Goal: Task Accomplishment & Management: Use online tool/utility

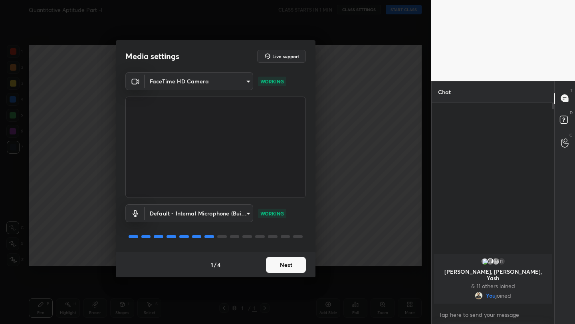
click at [296, 263] on button "Next" at bounding box center [286, 265] width 40 height 16
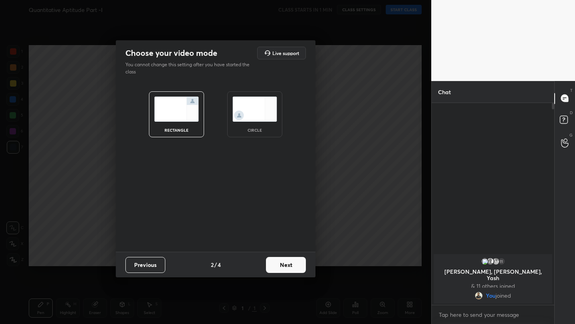
click at [296, 267] on button "Next" at bounding box center [286, 265] width 40 height 16
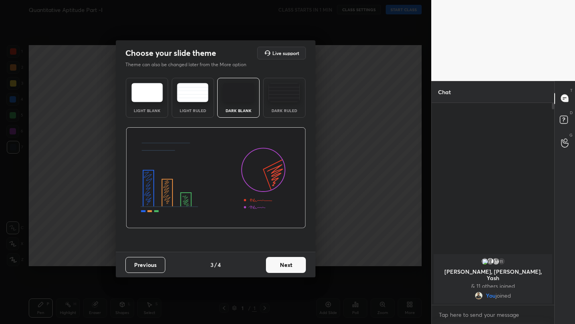
click at [296, 267] on button "Next" at bounding box center [286, 265] width 40 height 16
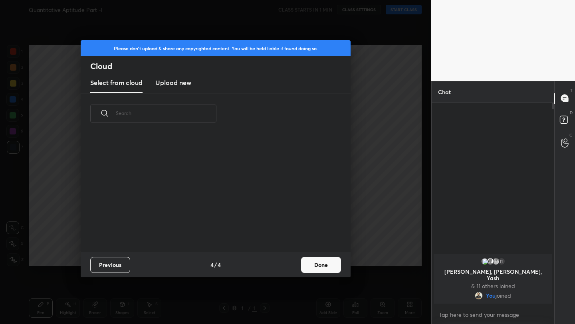
click at [296, 267] on div "Previous 4 / 4 Done" at bounding box center [216, 265] width 270 height 26
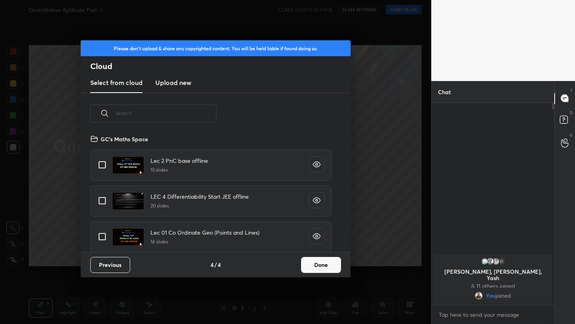
scroll to position [118, 256]
click at [180, 86] on h3 "Upload new" at bounding box center [173, 83] width 36 height 10
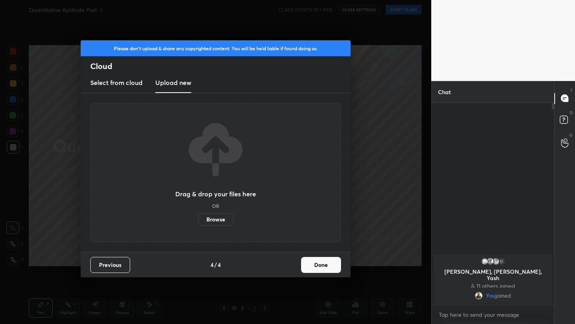
click at [215, 219] on label "Browse" at bounding box center [216, 219] width 36 height 13
click at [198, 219] on input "Browse" at bounding box center [198, 219] width 0 height 13
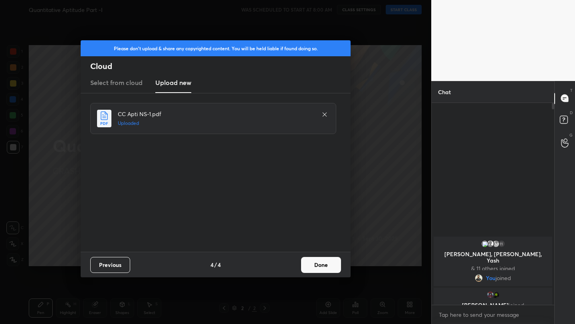
click at [328, 257] on button "Done" at bounding box center [321, 265] width 40 height 16
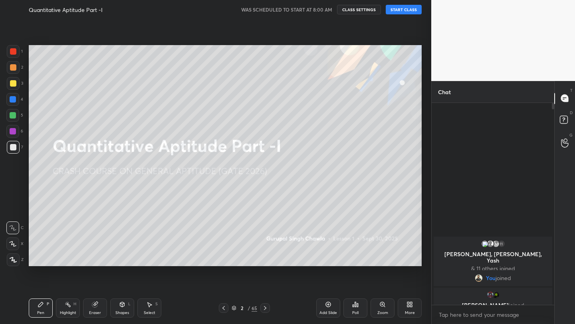
click at [412, 10] on button "START CLASS" at bounding box center [404, 10] width 36 height 10
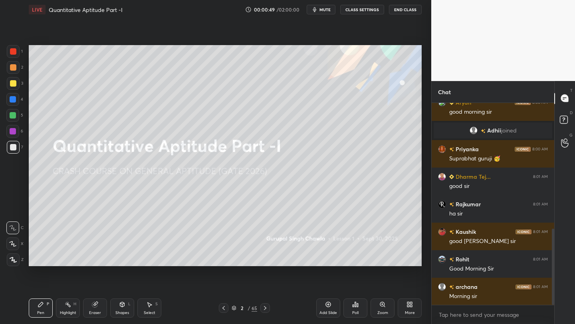
scroll to position [363, 0]
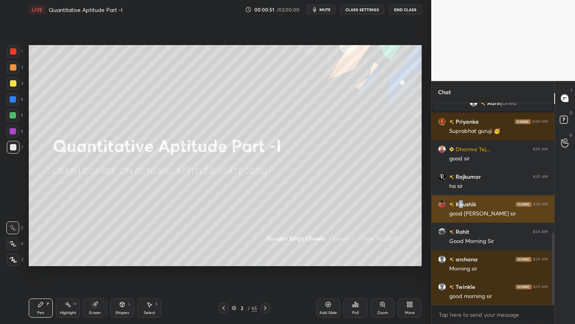
click at [461, 206] on h6 "Kaushik" at bounding box center [465, 204] width 22 height 8
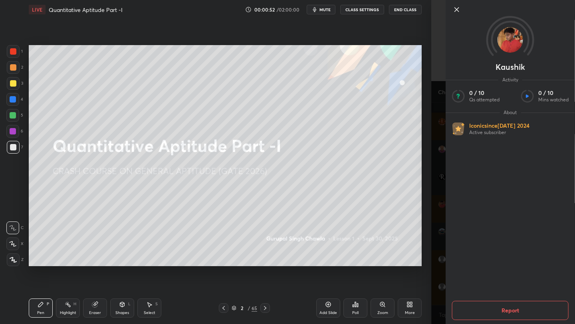
click at [440, 182] on div "Kaushik Activity 0 / 10 Qs attempted 0 / 10 Mins watched About Iconic since [DA…" at bounding box center [503, 162] width 144 height 324
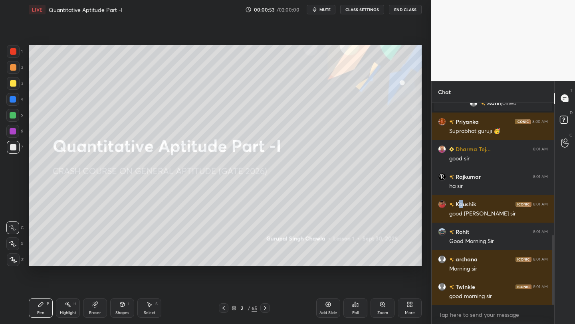
scroll to position [382, 0]
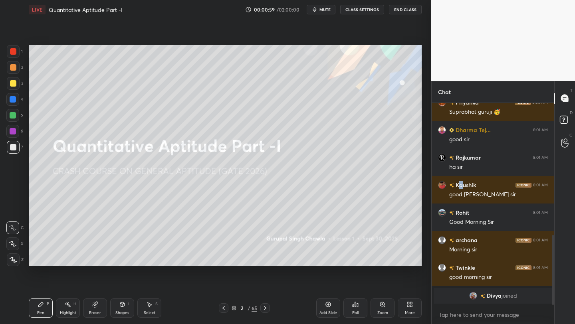
click at [123, 305] on icon at bounding box center [122, 304] width 4 height 5
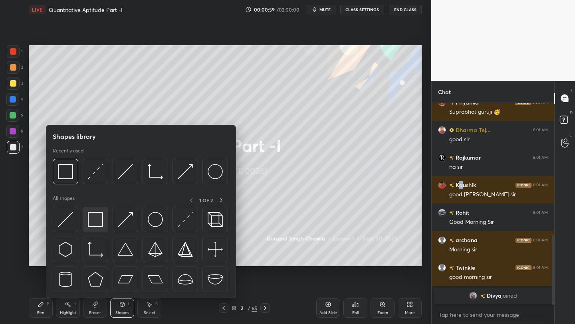
click at [97, 218] on img at bounding box center [95, 219] width 15 height 15
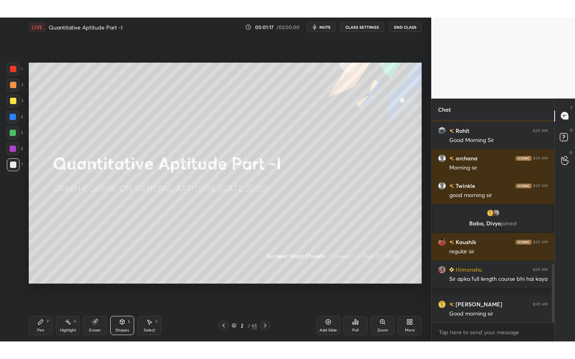
scroll to position [496, 0]
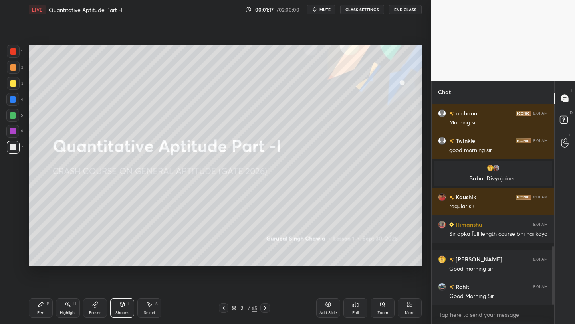
click at [411, 308] on div "More" at bounding box center [409, 308] width 24 height 19
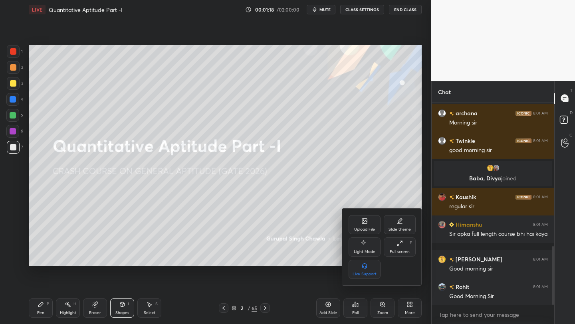
click at [403, 250] on div "Full screen" at bounding box center [400, 252] width 20 height 4
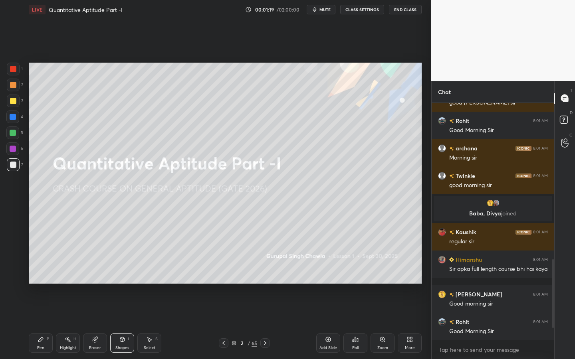
scroll to position [461, 0]
click at [41, 324] on div "Pen" at bounding box center [40, 348] width 7 height 4
click at [16, 263] on icon at bounding box center [12, 262] width 7 height 6
drag, startPoint x: 16, startPoint y: 151, endPoint x: 24, endPoint y: 147, distance: 9.1
click at [16, 151] on div at bounding box center [12, 148] width 13 height 13
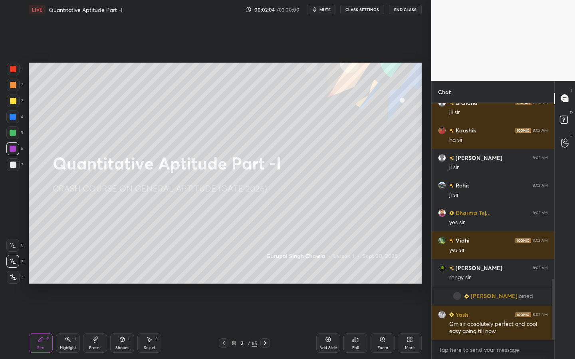
scroll to position [682, 0]
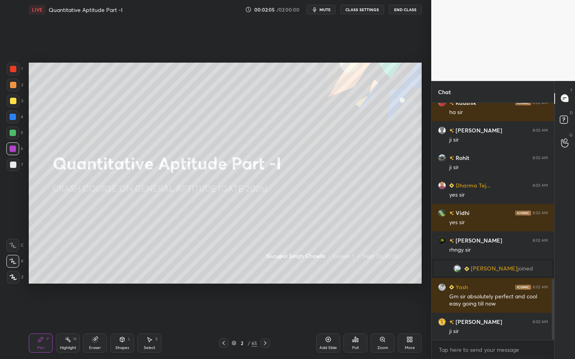
click at [127, 324] on div "Shapes L" at bounding box center [122, 343] width 24 height 19
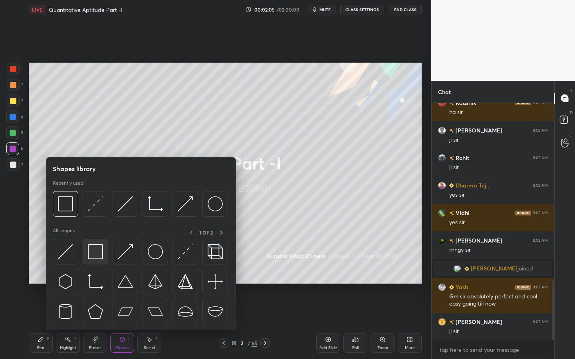
scroll to position [710, 0]
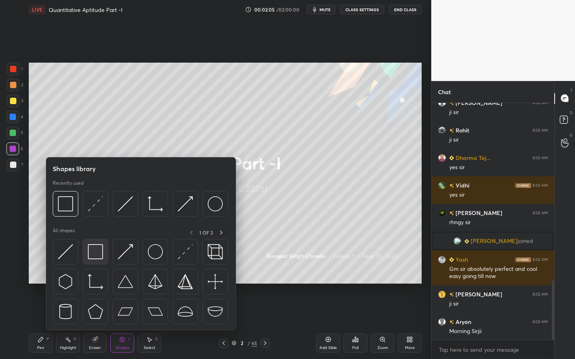
click at [102, 257] on img at bounding box center [95, 251] width 15 height 15
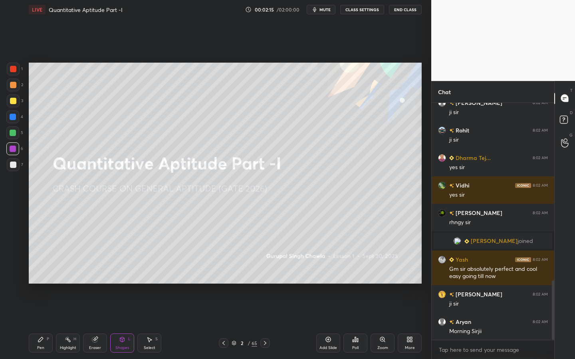
drag, startPoint x: 14, startPoint y: 131, endPoint x: 26, endPoint y: 132, distance: 11.6
click at [14, 131] on div at bounding box center [13, 133] width 6 height 6
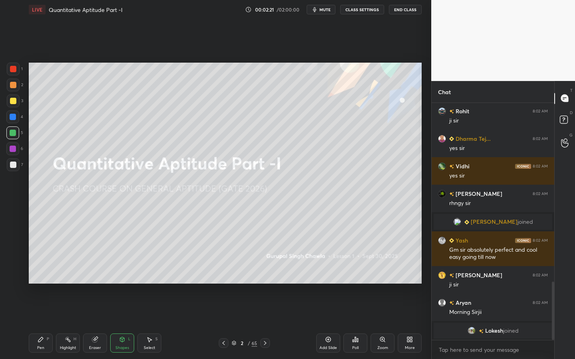
click at [44, 324] on div "Pen P" at bounding box center [41, 343] width 24 height 19
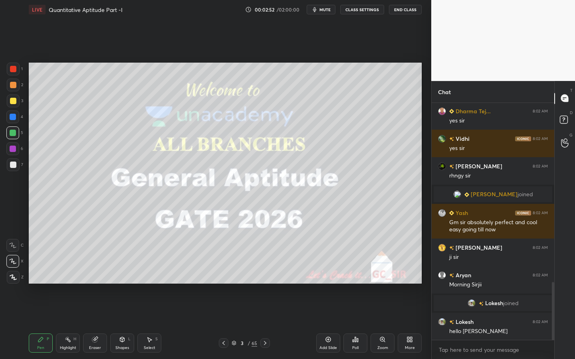
click at [121, 324] on div "Shapes" at bounding box center [122, 348] width 14 height 4
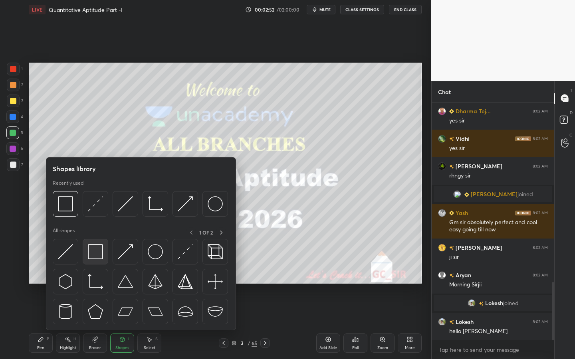
click at [93, 255] on img at bounding box center [95, 251] width 15 height 15
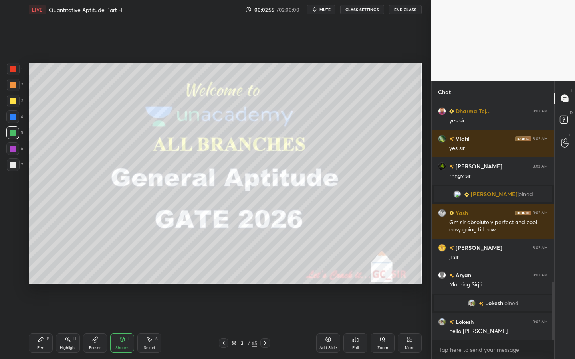
click at [40, 324] on div "Pen" at bounding box center [40, 348] width 7 height 4
drag, startPoint x: 100, startPoint y: 342, endPoint x: 125, endPoint y: 316, distance: 36.7
click at [101, 324] on div "Eraser" at bounding box center [95, 343] width 24 height 19
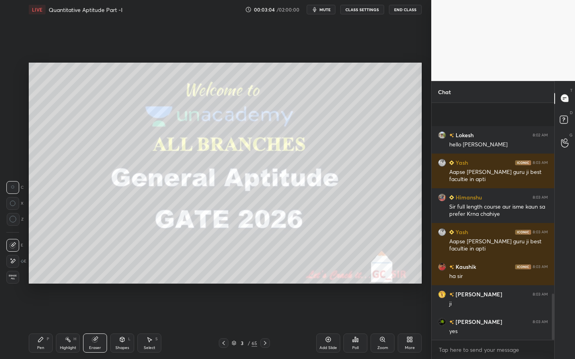
scroll to position [983, 0]
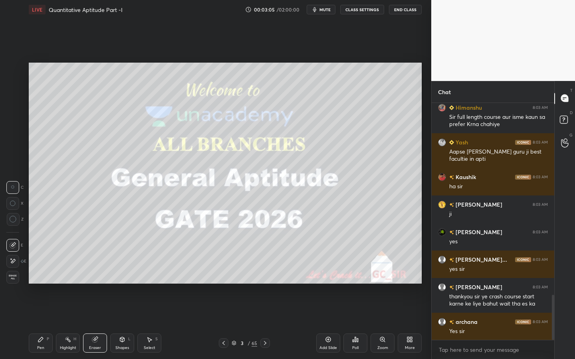
drag, startPoint x: 36, startPoint y: 342, endPoint x: 47, endPoint y: 336, distance: 12.5
click at [37, 324] on div "Pen P" at bounding box center [41, 343] width 24 height 19
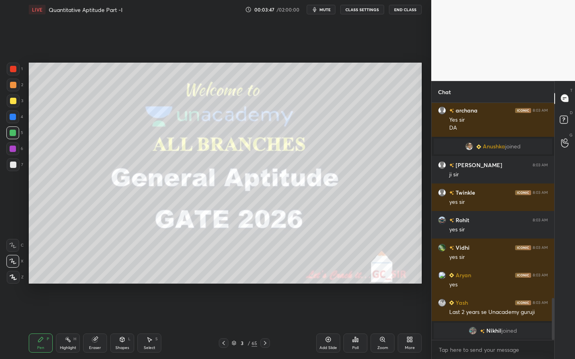
scroll to position [218, 120]
click at [90, 324] on div "Eraser" at bounding box center [95, 348] width 12 height 4
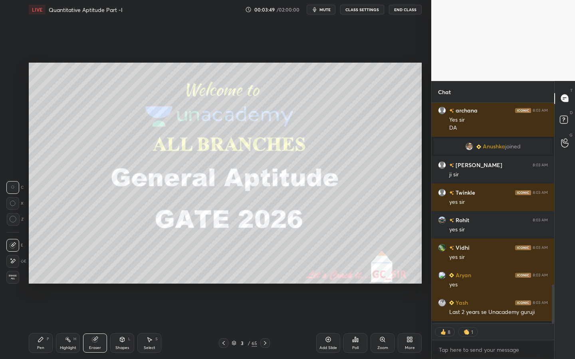
drag, startPoint x: 16, startPoint y: 279, endPoint x: 38, endPoint y: 290, distance: 24.3
click at [16, 279] on span "Erase all" at bounding box center [13, 278] width 12 height 6
click at [43, 324] on div "Pen P" at bounding box center [41, 343] width 24 height 19
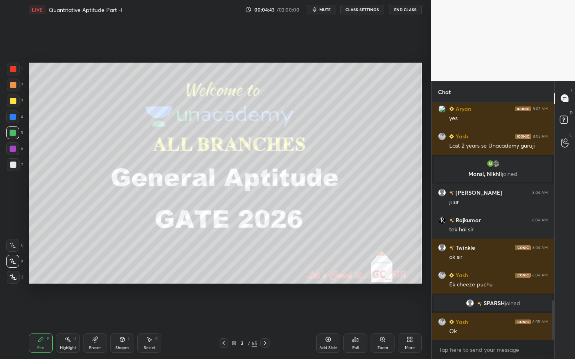
scroll to position [1190, 0]
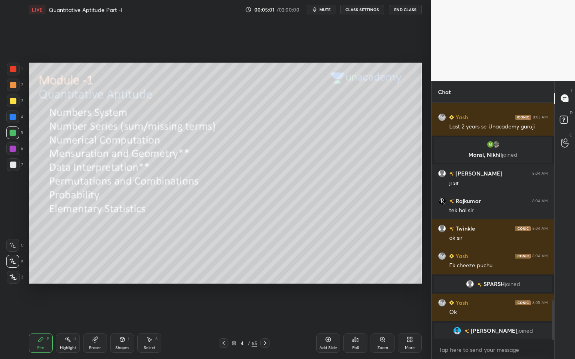
drag, startPoint x: 119, startPoint y: 352, endPoint x: 121, endPoint y: 342, distance: 10.3
click at [119, 324] on div "Shapes L" at bounding box center [122, 343] width 24 height 19
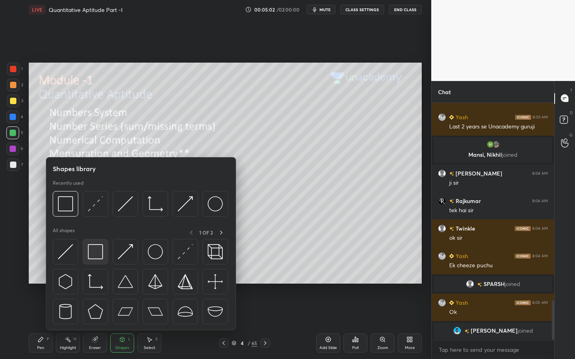
click at [101, 253] on img at bounding box center [95, 251] width 15 height 15
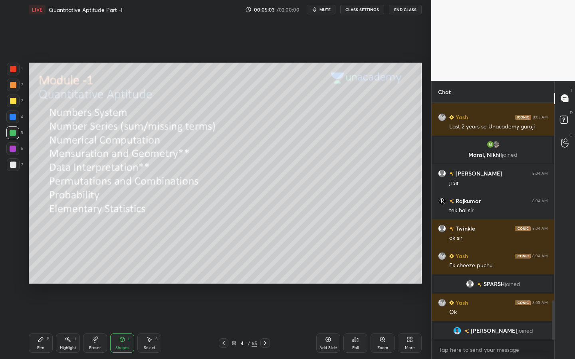
scroll to position [1210, 0]
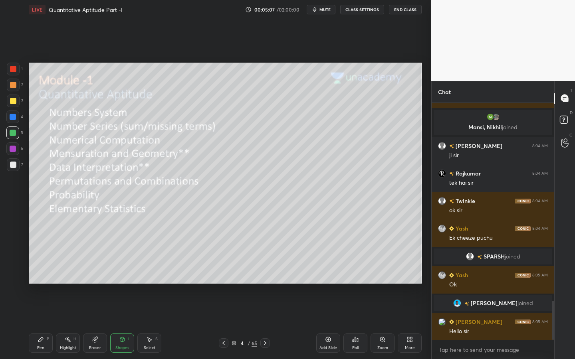
click at [38, 324] on div "Pen" at bounding box center [40, 348] width 7 height 4
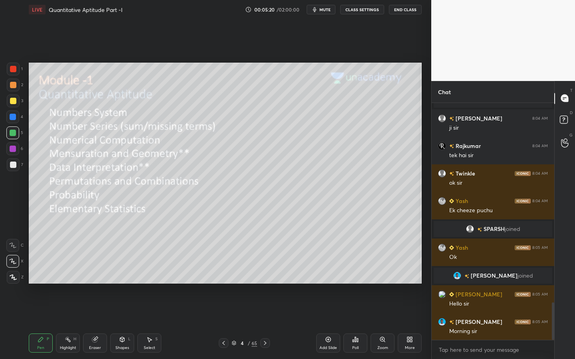
scroll to position [1265, 0]
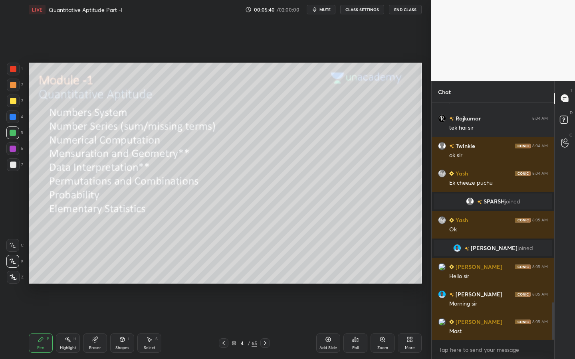
click at [127, 324] on div "Shapes L" at bounding box center [122, 343] width 24 height 19
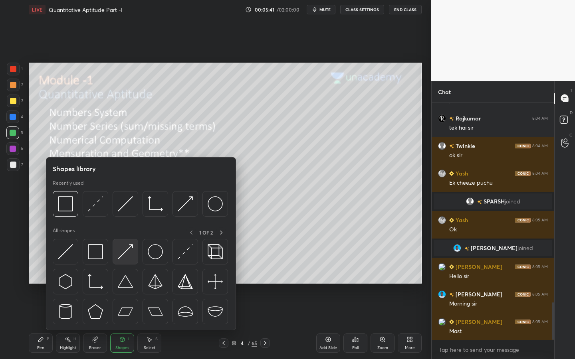
click at [126, 252] on img at bounding box center [125, 251] width 15 height 15
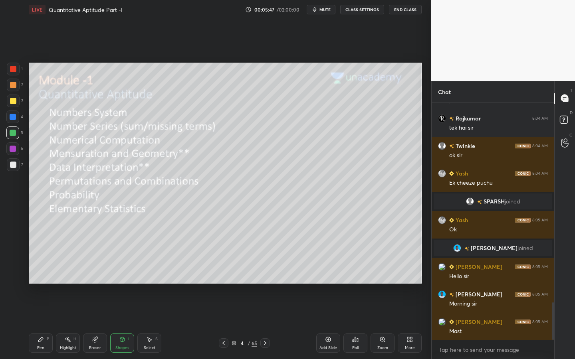
click at [45, 324] on div "Pen P" at bounding box center [41, 343] width 24 height 19
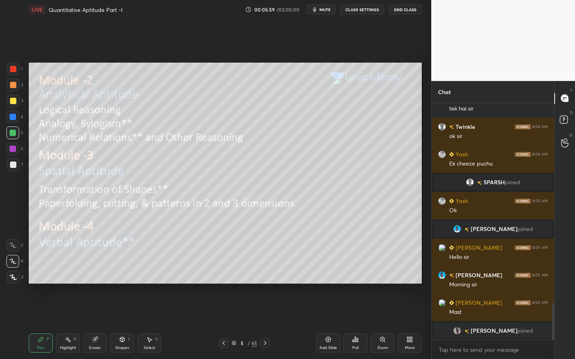
click at [105, 324] on div "Eraser" at bounding box center [95, 343] width 24 height 19
click at [132, 324] on div "Shapes L" at bounding box center [122, 343] width 24 height 19
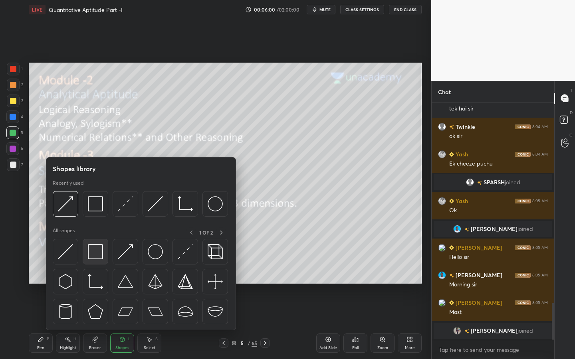
click at [99, 245] on img at bounding box center [95, 251] width 15 height 15
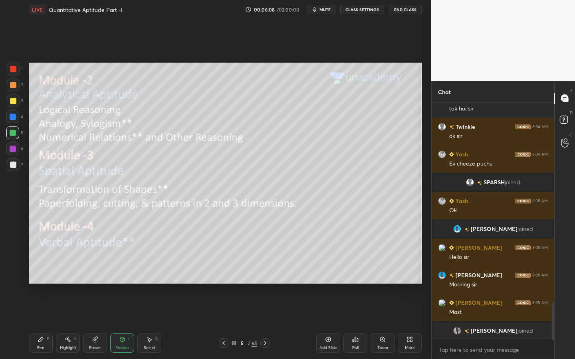
drag, startPoint x: 37, startPoint y: 340, endPoint x: 43, endPoint y: 335, distance: 7.4
click at [36, 324] on div "Pen P" at bounding box center [41, 343] width 24 height 19
drag, startPoint x: 114, startPoint y: 341, endPoint x: 111, endPoint y: 334, distance: 7.2
click at [113, 324] on div "Shapes L" at bounding box center [122, 343] width 24 height 19
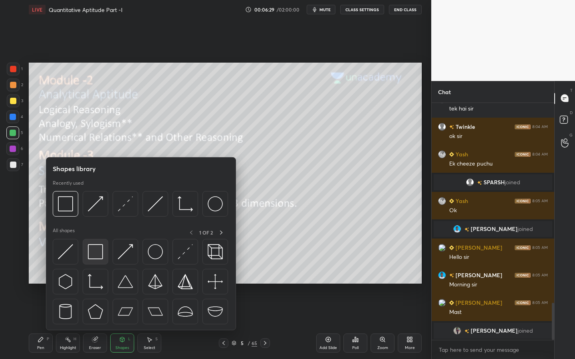
click at [105, 261] on div at bounding box center [96, 252] width 26 height 26
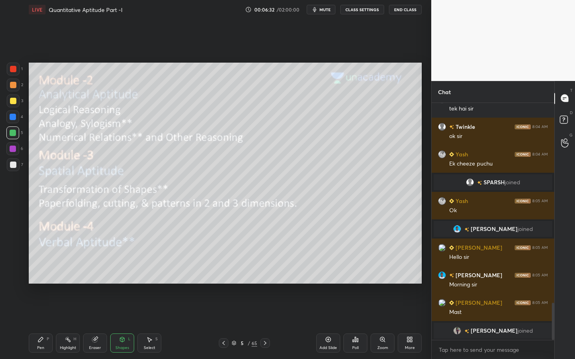
click at [44, 324] on div "Pen P" at bounding box center [41, 343] width 24 height 19
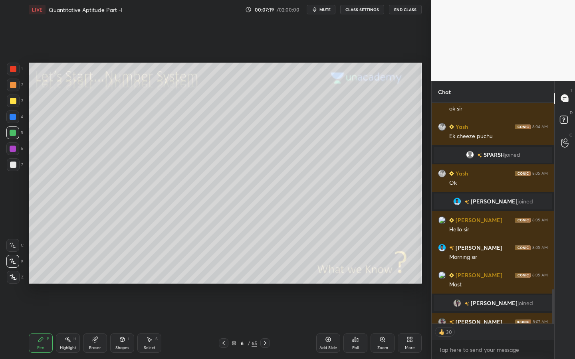
scroll to position [1341, 0]
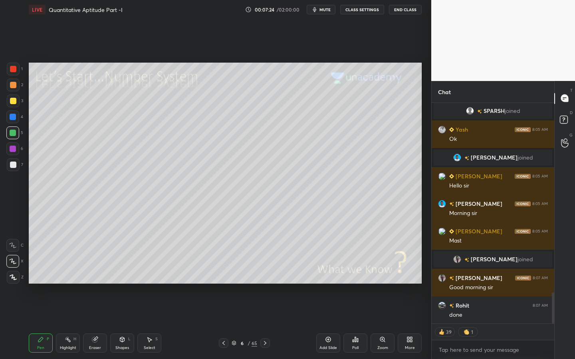
drag, startPoint x: 113, startPoint y: 355, endPoint x: 119, endPoint y: 348, distance: 8.8
click at [113, 324] on div "Pen P Highlight H Eraser Shapes L Select S 6 / 65 Add Slide Poll Zoom More" at bounding box center [225, 343] width 393 height 32
click at [123, 324] on icon at bounding box center [122, 339] width 6 height 6
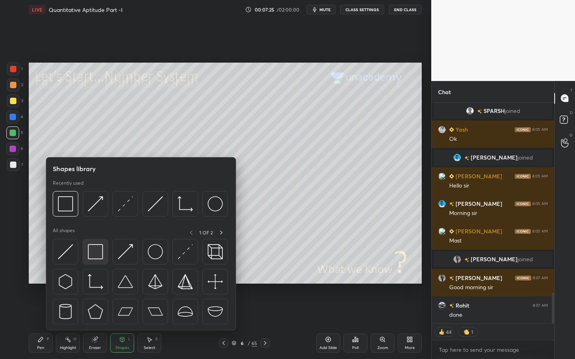
click at [101, 254] on img at bounding box center [95, 251] width 15 height 15
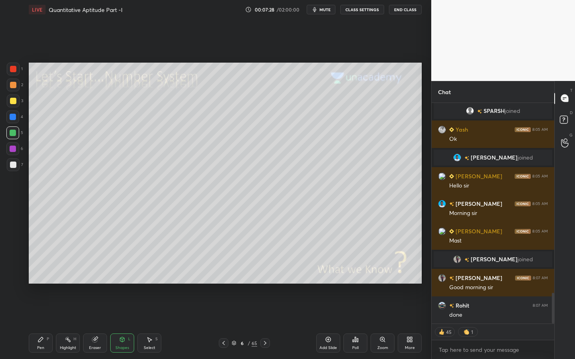
scroll to position [1360, 0]
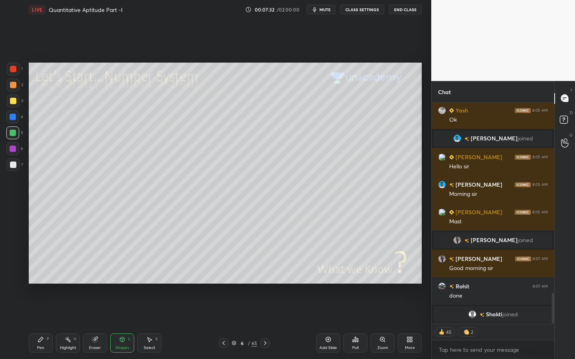
drag, startPoint x: 44, startPoint y: 338, endPoint x: 45, endPoint y: 332, distance: 6.1
click at [43, 324] on div "Pen P" at bounding box center [41, 343] width 24 height 19
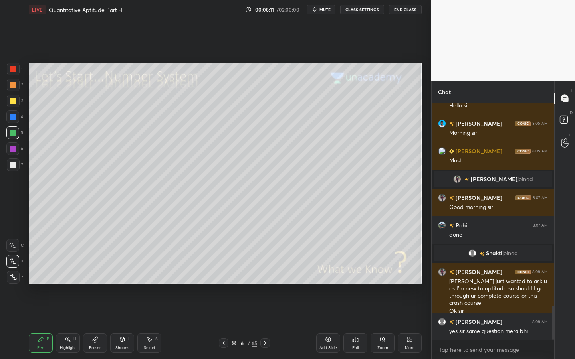
scroll to position [1411, 0]
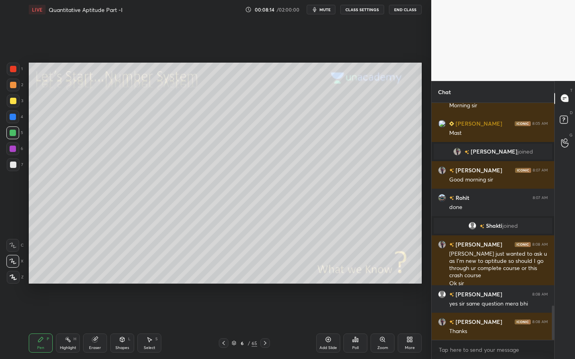
click at [14, 101] on div at bounding box center [13, 101] width 6 height 6
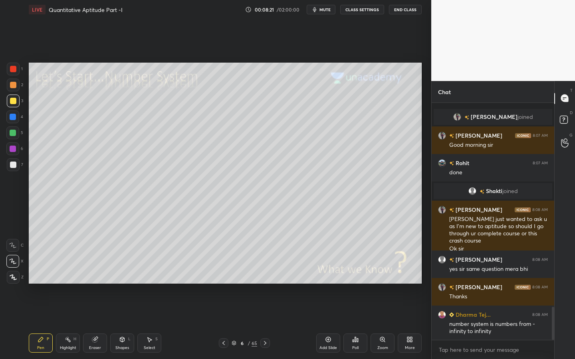
scroll to position [1473, 0]
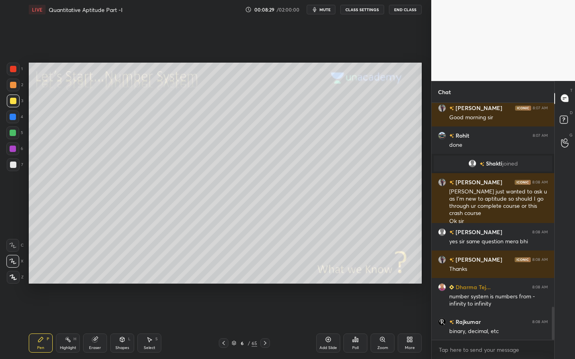
click at [123, 324] on div "Shapes L" at bounding box center [122, 343] width 24 height 19
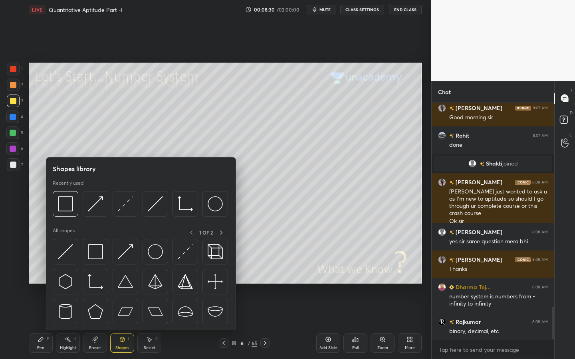
scroll to position [1493, 0]
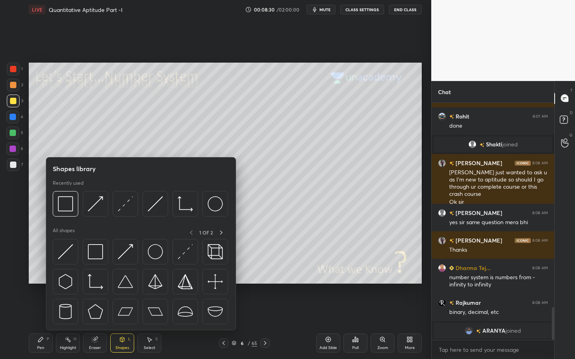
click at [268, 315] on div "Setting up your live class Poll for secs No correct answer Start poll" at bounding box center [225, 173] width 399 height 308
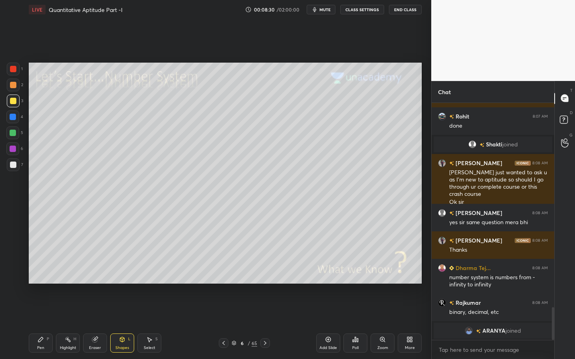
click at [266, 324] on icon at bounding box center [265, 343] width 6 height 6
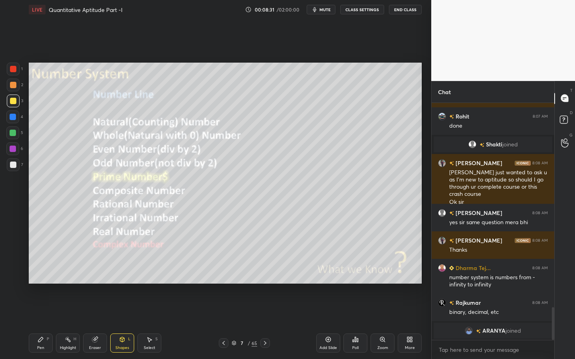
scroll to position [1465, 0]
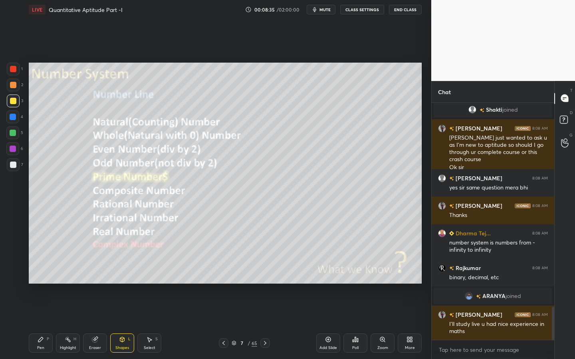
click at [44, 324] on div "Pen P" at bounding box center [41, 343] width 24 height 19
click at [17, 148] on div at bounding box center [12, 148] width 13 height 13
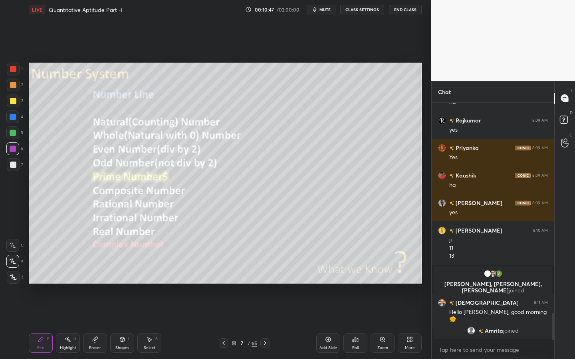
scroll to position [1873, 0]
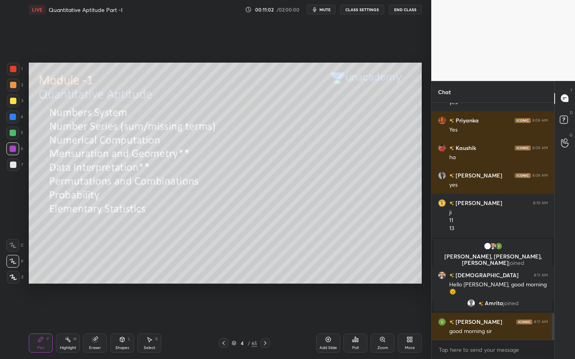
click at [18, 148] on div at bounding box center [12, 148] width 13 height 13
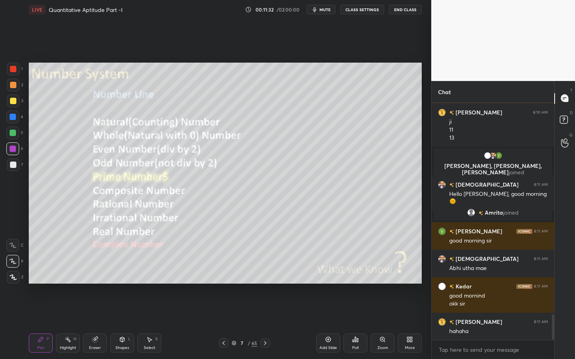
scroll to position [1991, 0]
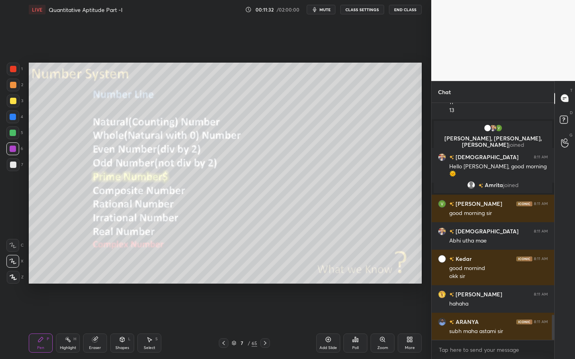
drag, startPoint x: 115, startPoint y: 348, endPoint x: 119, endPoint y: 331, distance: 17.8
click at [113, 324] on div "Shapes L" at bounding box center [122, 343] width 24 height 19
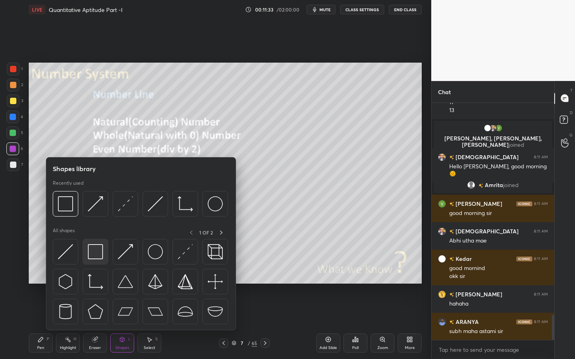
click at [98, 250] on img at bounding box center [95, 251] width 15 height 15
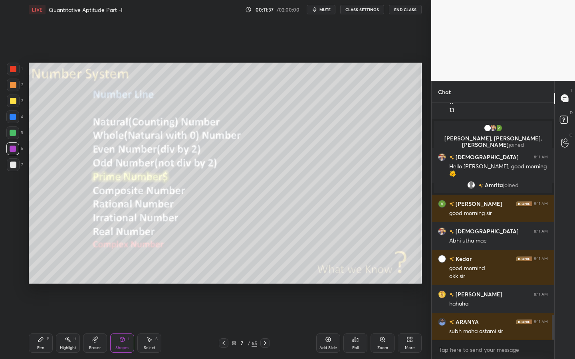
scroll to position [2018, 0]
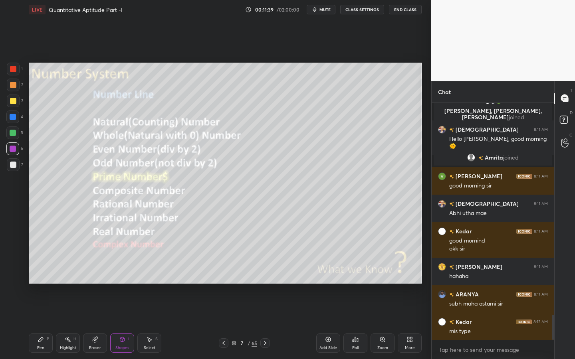
click at [38, 324] on icon at bounding box center [41, 339] width 6 height 6
drag, startPoint x: 14, startPoint y: 163, endPoint x: 27, endPoint y: 168, distance: 13.9
click at [14, 165] on div at bounding box center [13, 165] width 6 height 6
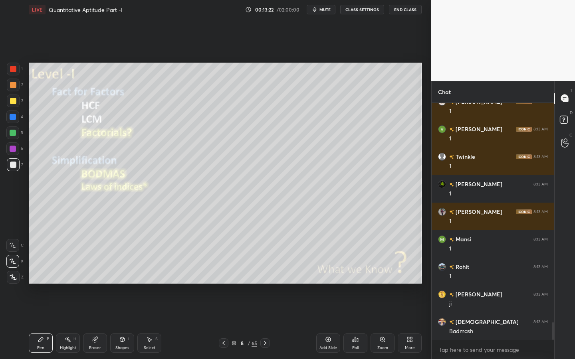
scroll to position [2979, 0]
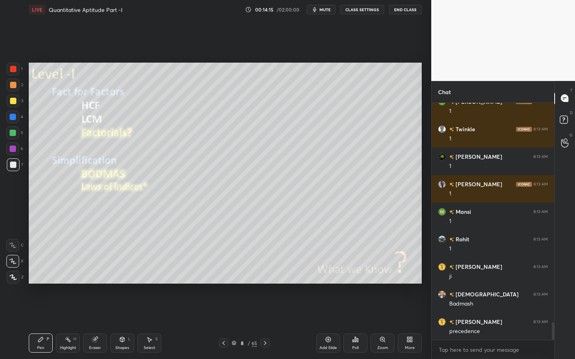
drag, startPoint x: 98, startPoint y: 340, endPoint x: 96, endPoint y: 332, distance: 8.6
click at [96, 324] on div "Eraser" at bounding box center [95, 343] width 24 height 19
drag, startPoint x: 39, startPoint y: 344, endPoint x: 81, endPoint y: 291, distance: 68.1
click at [39, 324] on div "Pen P" at bounding box center [41, 343] width 24 height 19
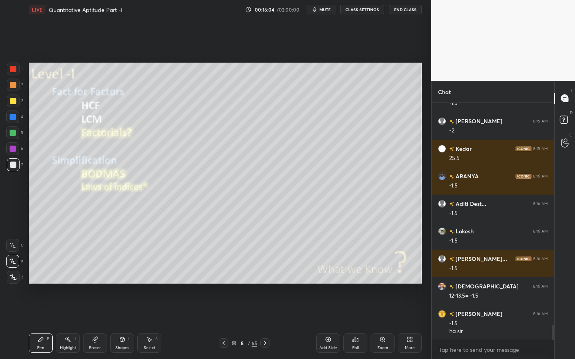
scroll to position [3538, 0]
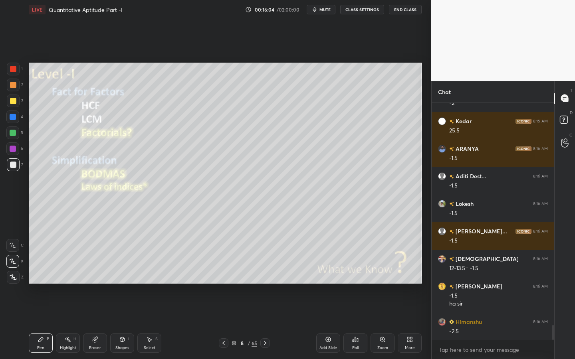
drag, startPoint x: 146, startPoint y: 343, endPoint x: 146, endPoint y: 334, distance: 8.4
click at [146, 324] on div "Select S" at bounding box center [149, 343] width 24 height 19
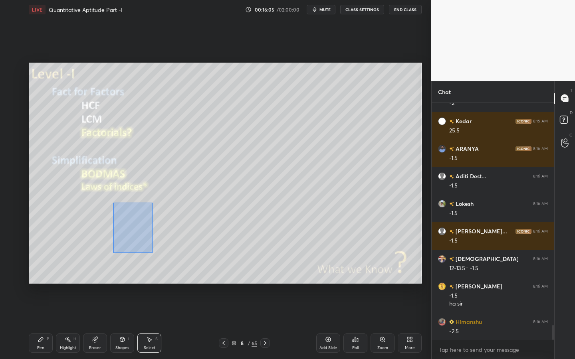
drag, startPoint x: 112, startPoint y: 206, endPoint x: 140, endPoint y: 229, distance: 36.6
click at [155, 253] on div "0 ° Undo Copy Duplicate Duplicate to new slide Delete" at bounding box center [225, 173] width 393 height 221
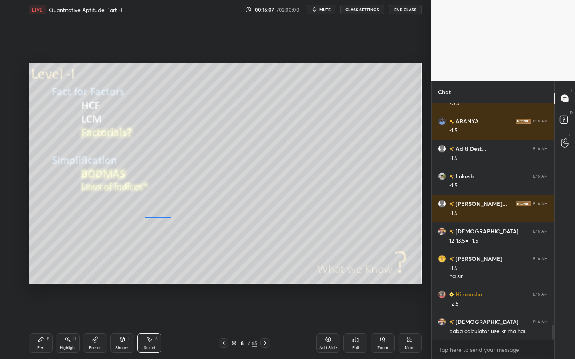
drag, startPoint x: 145, startPoint y: 229, endPoint x: 153, endPoint y: 251, distance: 23.5
click at [162, 226] on div "0 ° Undo Copy Duplicate Duplicate to new slide Delete" at bounding box center [225, 173] width 393 height 221
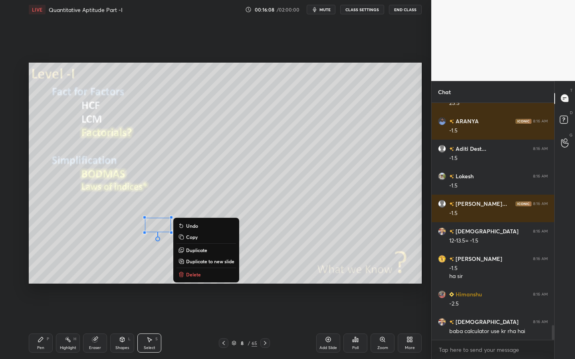
click at [40, 324] on icon at bounding box center [40, 339] width 5 height 5
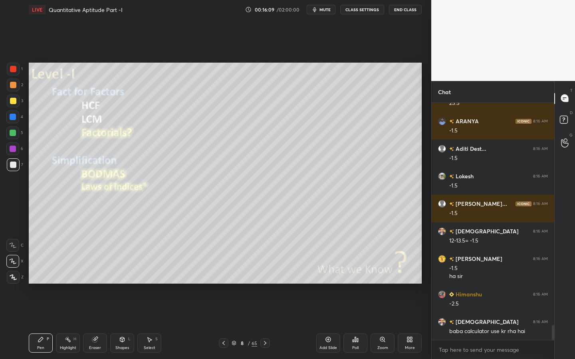
drag, startPoint x: 16, startPoint y: 168, endPoint x: 26, endPoint y: 169, distance: 10.8
click at [16, 168] on div at bounding box center [13, 164] width 13 height 13
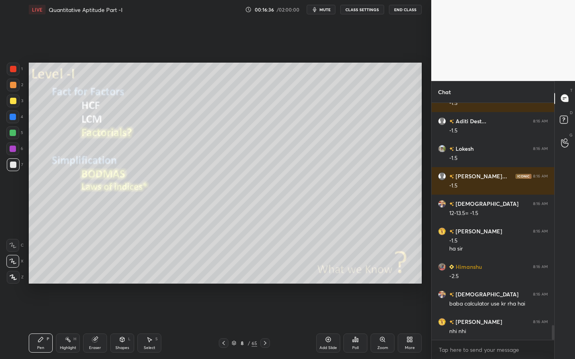
scroll to position [3621, 0]
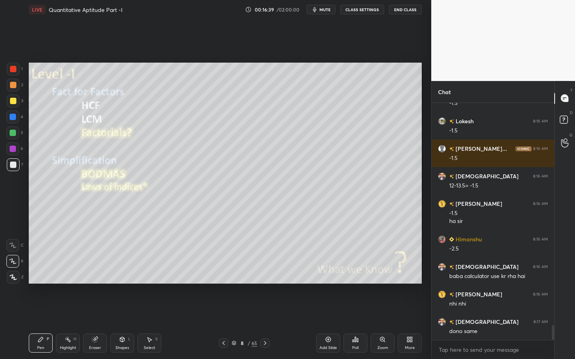
click at [156, 324] on div "S" at bounding box center [156, 339] width 2 height 4
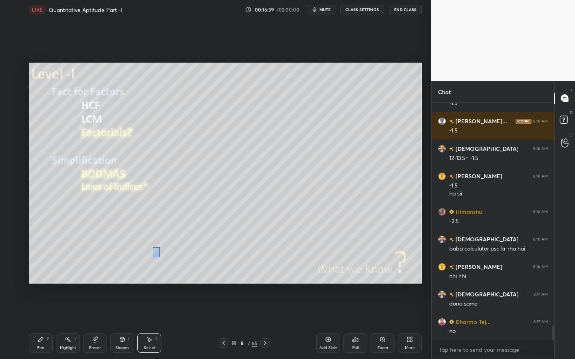
drag, startPoint x: 160, startPoint y: 257, endPoint x: 171, endPoint y: 267, distance: 14.8
click at [172, 269] on div "0 ° Undo Copy Duplicate Duplicate to new slide Delete" at bounding box center [225, 173] width 393 height 221
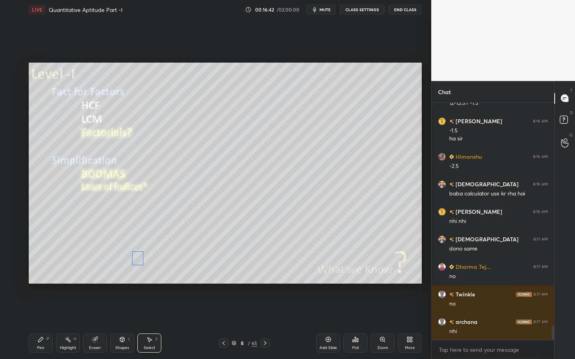
scroll to position [3731, 0]
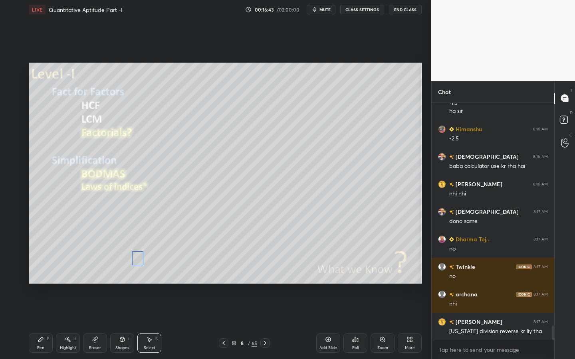
drag, startPoint x: 145, startPoint y: 257, endPoint x: 148, endPoint y: 266, distance: 10.0
click at [138, 259] on div "0 ° Undo Copy Duplicate Duplicate to new slide Delete" at bounding box center [225, 173] width 393 height 221
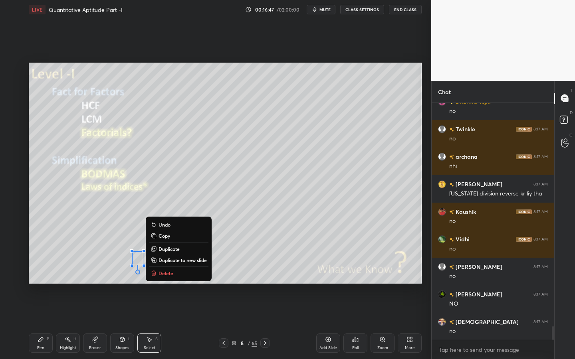
scroll to position [3896, 0]
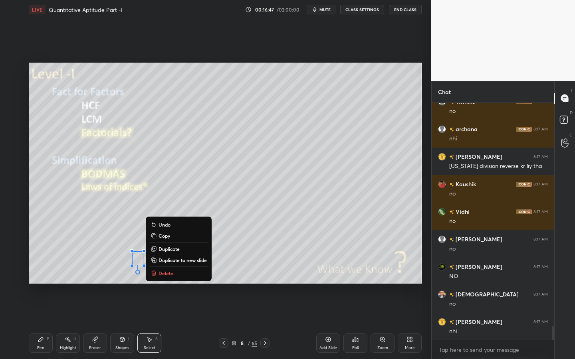
click at [39, 324] on div "Pen P" at bounding box center [41, 343] width 24 height 19
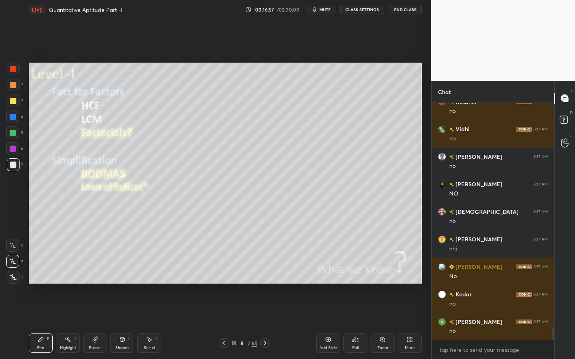
scroll to position [4006, 0]
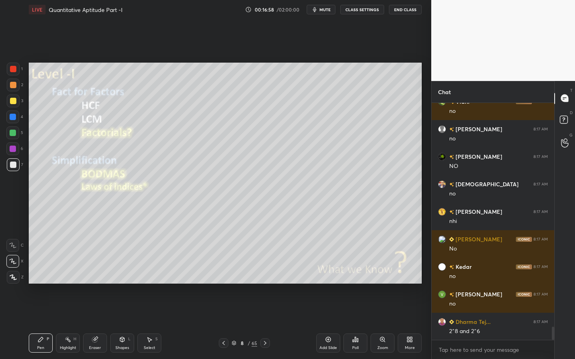
click at [19, 171] on div "7" at bounding box center [15, 164] width 16 height 13
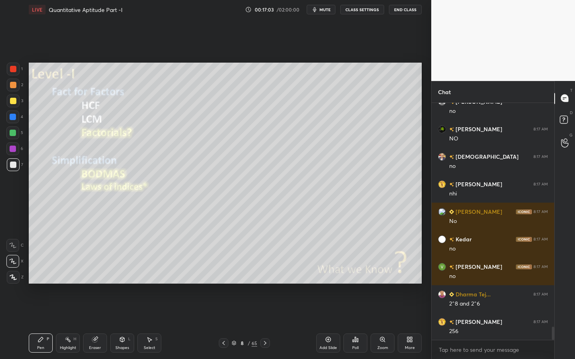
click at [12, 149] on div at bounding box center [13, 149] width 6 height 6
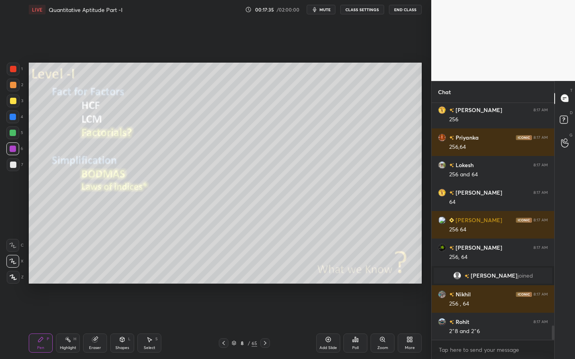
scroll to position [3688, 0]
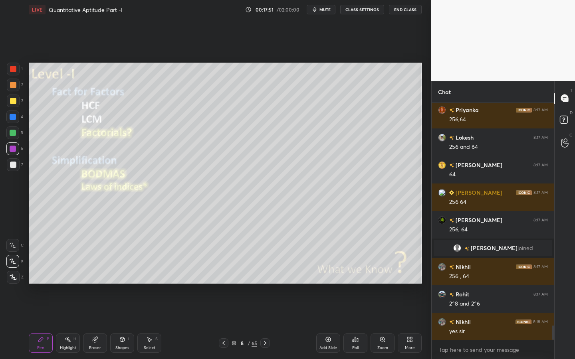
drag, startPoint x: 100, startPoint y: 340, endPoint x: 97, endPoint y: 330, distance: 10.2
click at [101, 324] on div "Eraser" at bounding box center [95, 343] width 24 height 19
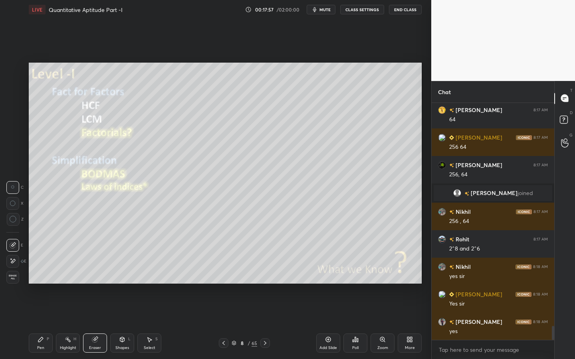
scroll to position [3770, 0]
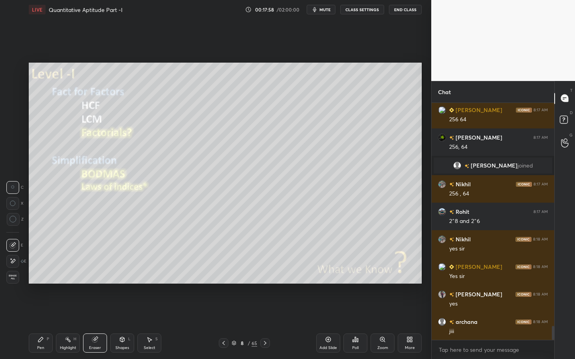
click at [12, 279] on span "Erase all" at bounding box center [13, 278] width 12 height 6
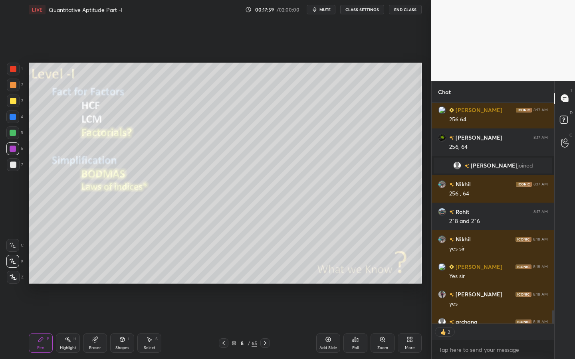
click at [37, 324] on div "Pen P" at bounding box center [41, 343] width 24 height 19
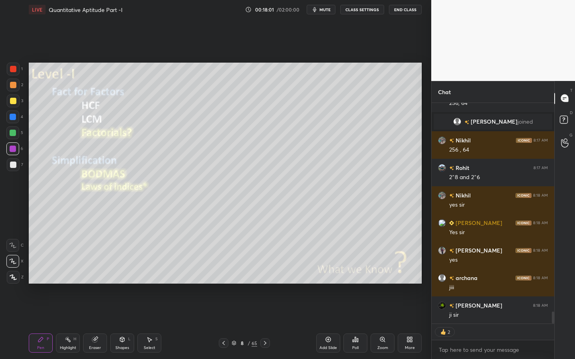
scroll to position [3842, 0]
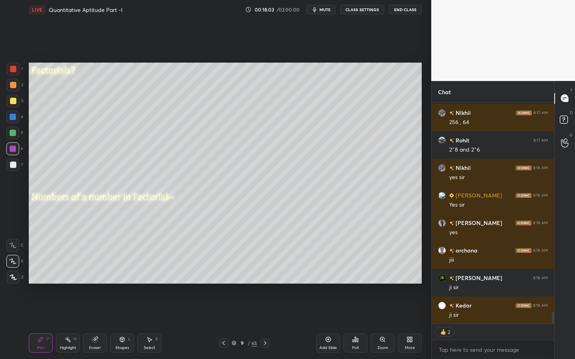
click at [15, 101] on div at bounding box center [13, 101] width 6 height 6
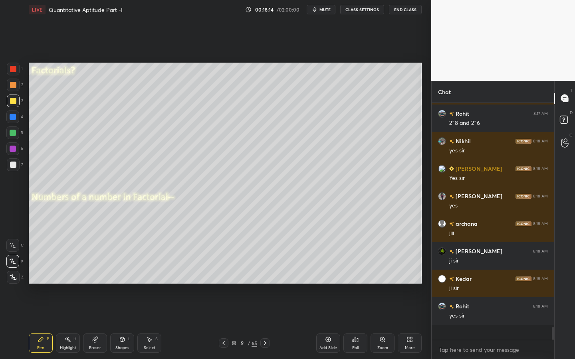
scroll to position [3853, 0]
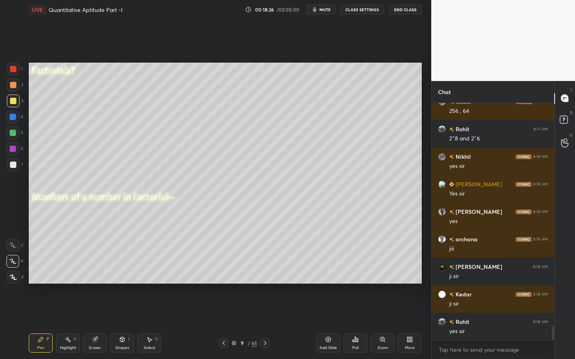
drag, startPoint x: 124, startPoint y: 332, endPoint x: 115, endPoint y: 340, distance: 11.6
click at [123, 324] on div "Pen P Highlight H Eraser Shapes L Select S 9 / 65 Add Slide Poll Zoom More" at bounding box center [225, 343] width 393 height 32
click at [118, 324] on div "Shapes L" at bounding box center [122, 343] width 24 height 19
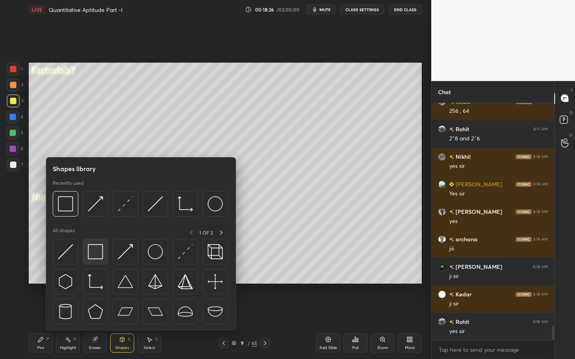
click at [97, 251] on img at bounding box center [95, 251] width 15 height 15
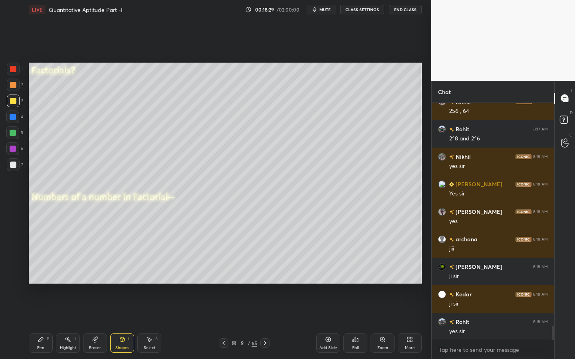
drag, startPoint x: 39, startPoint y: 345, endPoint x: 50, endPoint y: 334, distance: 16.1
click at [43, 324] on div "Pen P" at bounding box center [41, 343] width 24 height 19
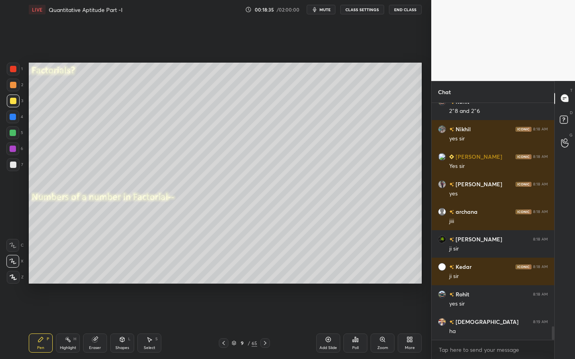
click at [11, 133] on div at bounding box center [13, 133] width 6 height 6
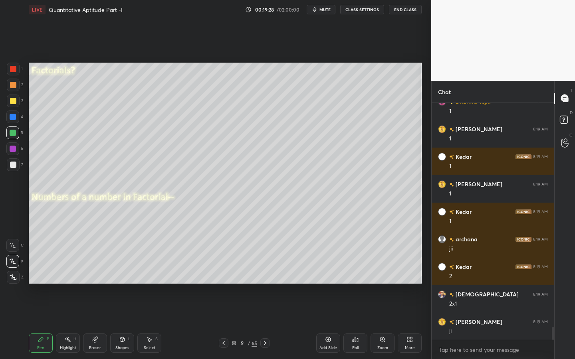
scroll to position [4164, 0]
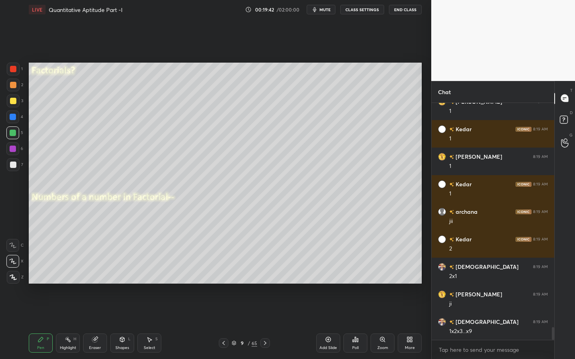
click at [15, 150] on div at bounding box center [13, 149] width 6 height 6
click at [124, 324] on div "Shapes L" at bounding box center [122, 343] width 24 height 19
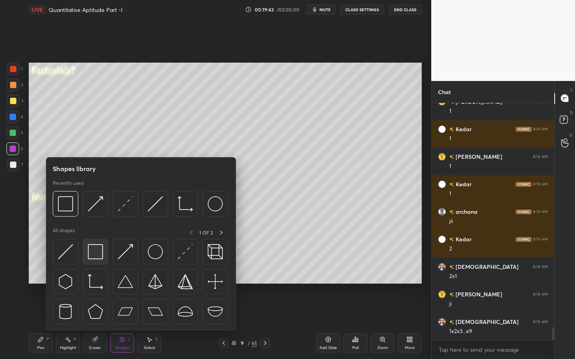
click at [99, 244] on img at bounding box center [95, 251] width 15 height 15
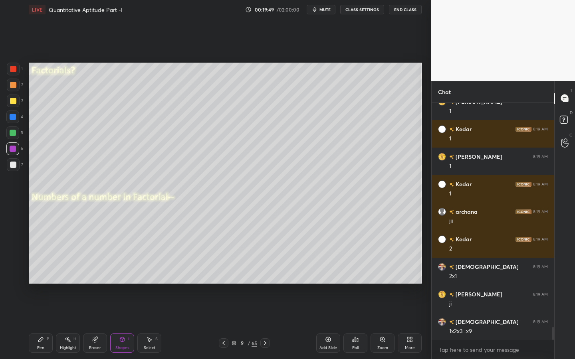
drag, startPoint x: 19, startPoint y: 164, endPoint x: 26, endPoint y: 162, distance: 6.8
click at [19, 164] on div "7" at bounding box center [15, 164] width 16 height 13
click at [43, 324] on div "Pen" at bounding box center [40, 348] width 7 height 4
drag, startPoint x: 13, startPoint y: 164, endPoint x: 21, endPoint y: 158, distance: 9.9
click at [13, 162] on div at bounding box center [13, 165] width 6 height 6
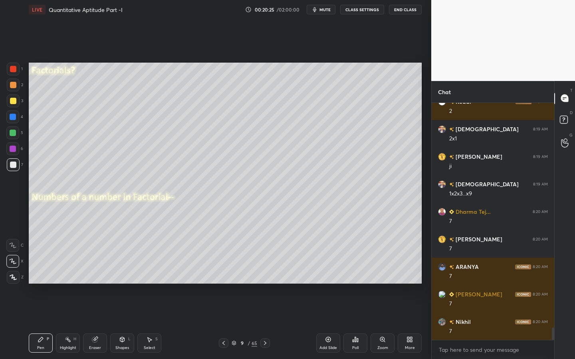
scroll to position [4329, 0]
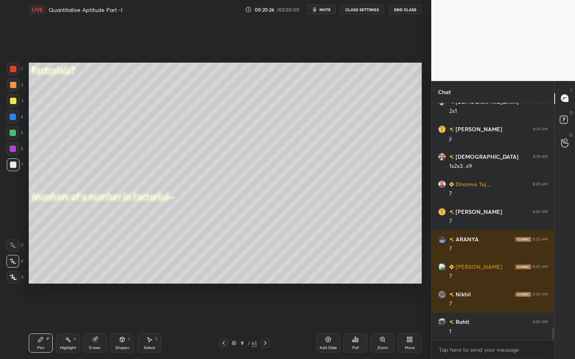
drag, startPoint x: 15, startPoint y: 88, endPoint x: 26, endPoint y: 91, distance: 11.5
click at [15, 88] on div at bounding box center [13, 85] width 13 height 13
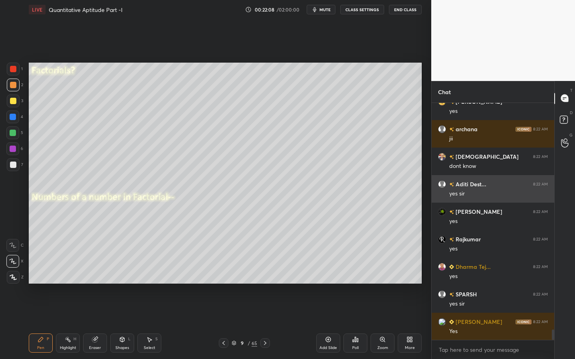
scroll to position [5210, 0]
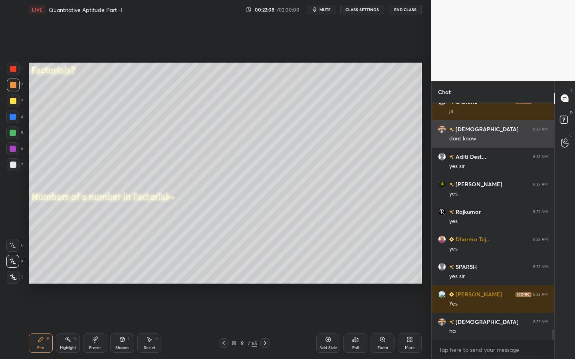
drag, startPoint x: 441, startPoint y: 155, endPoint x: 444, endPoint y: 137, distance: 17.8
click at [444, 136] on div "[DEMOGRAPHIC_DATA] 8:22 AM dont know" at bounding box center [492, 134] width 123 height 28
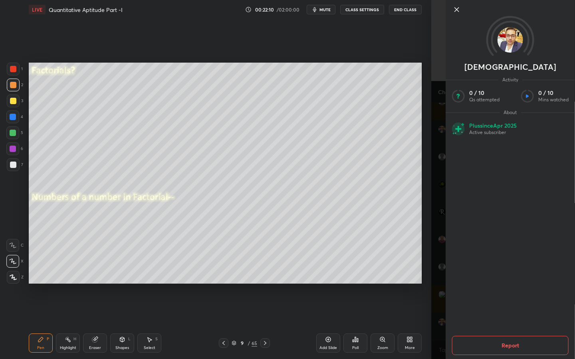
click at [442, 136] on div "[PERSON_NAME] Activity 0 / 10 Qs attempted 0 / 10 Mins watched About Plus since…" at bounding box center [503, 179] width 144 height 359
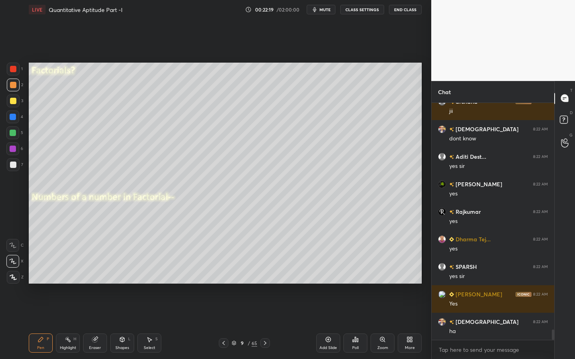
click at [119, 324] on div "Shapes" at bounding box center [122, 348] width 14 height 4
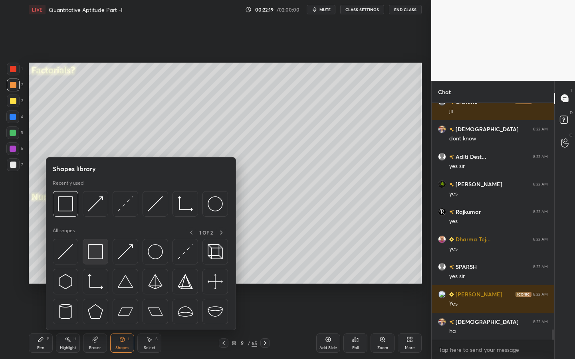
click at [100, 254] on img at bounding box center [95, 251] width 15 height 15
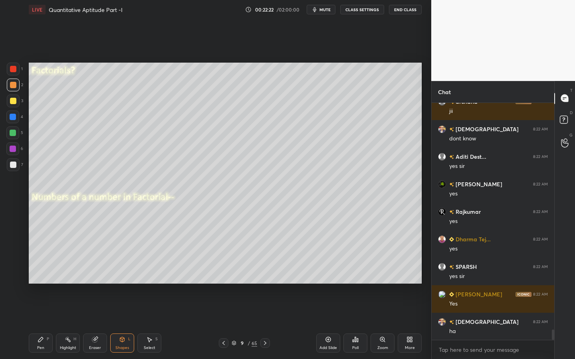
click at [28, 324] on div "LIVE Quantitative Aptitude Part -I 00:22:22 / 02:00:00 mute CLASS SETTINGS End …" at bounding box center [225, 179] width 399 height 359
drag, startPoint x: 40, startPoint y: 340, endPoint x: 47, endPoint y: 326, distance: 15.5
click at [40, 324] on icon at bounding box center [40, 339] width 5 height 5
click at [12, 166] on div at bounding box center [13, 165] width 6 height 6
click at [17, 163] on div at bounding box center [13, 164] width 13 height 13
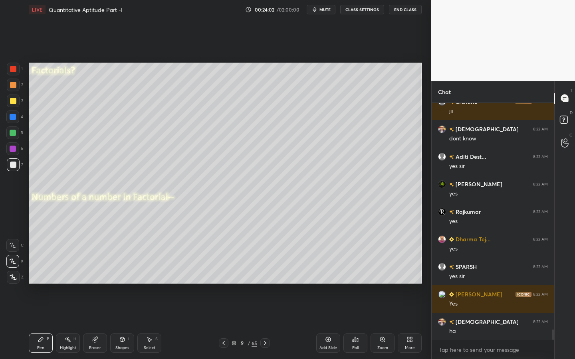
click at [123, 324] on icon at bounding box center [122, 339] width 6 height 6
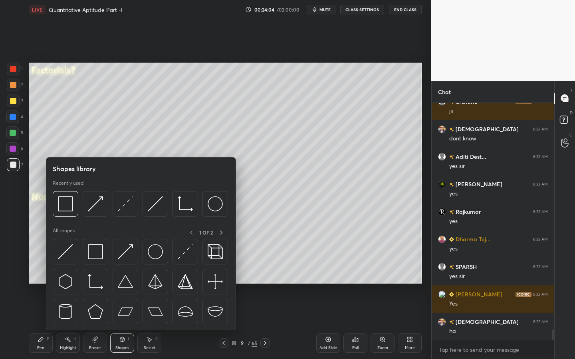
click at [13, 150] on div at bounding box center [13, 149] width 6 height 6
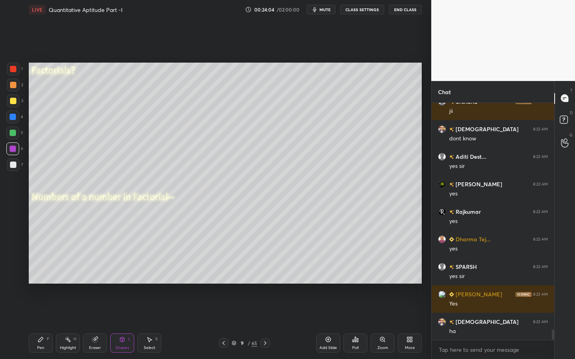
scroll to position [5238, 0]
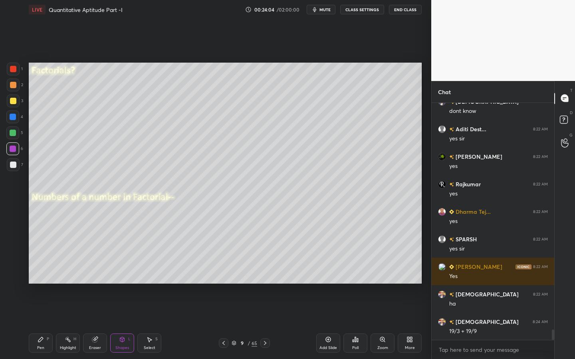
click at [109, 324] on div "Pen P Highlight H Eraser Shapes L Select S" at bounding box center [101, 343] width 144 height 19
click at [118, 324] on div "Shapes L" at bounding box center [122, 343] width 24 height 19
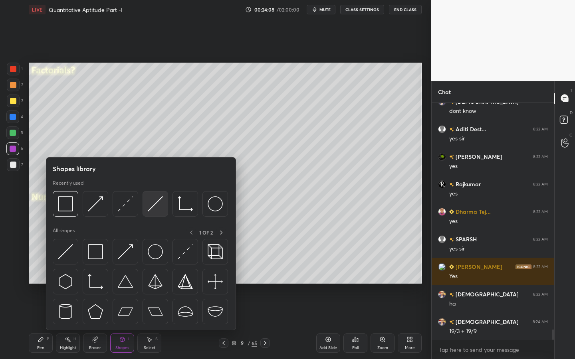
click at [154, 208] on img at bounding box center [155, 203] width 15 height 15
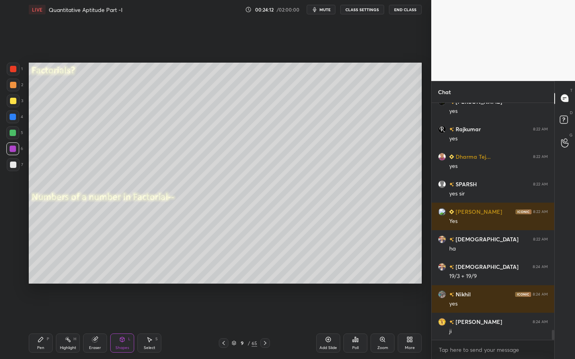
scroll to position [5320, 0]
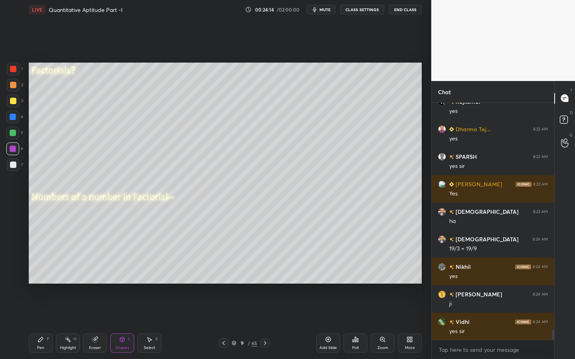
click at [41, 324] on div "Pen" at bounding box center [40, 348] width 7 height 4
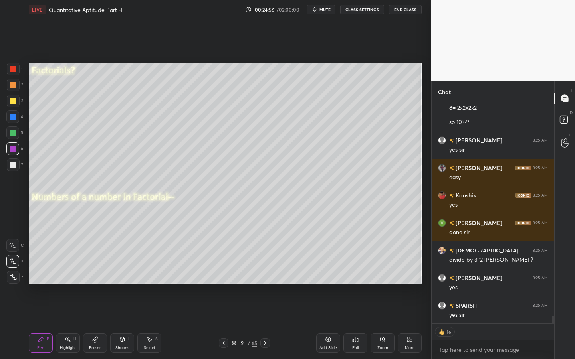
scroll to position [5890, 0]
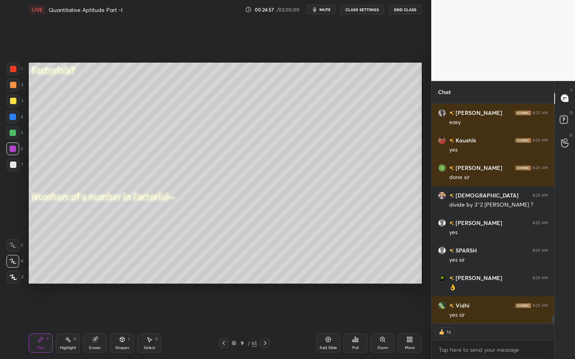
drag, startPoint x: 116, startPoint y: 342, endPoint x: 121, endPoint y: 337, distance: 7.3
click at [118, 324] on div "Shapes L" at bounding box center [122, 343] width 24 height 19
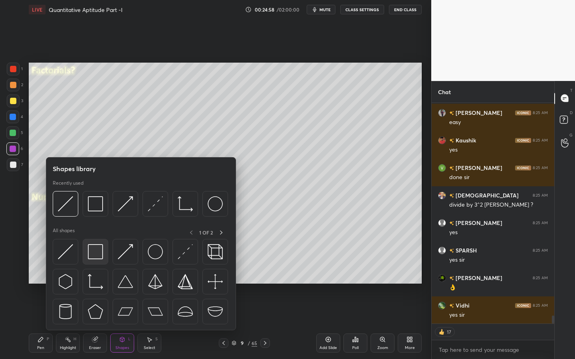
click at [96, 259] on img at bounding box center [95, 251] width 15 height 15
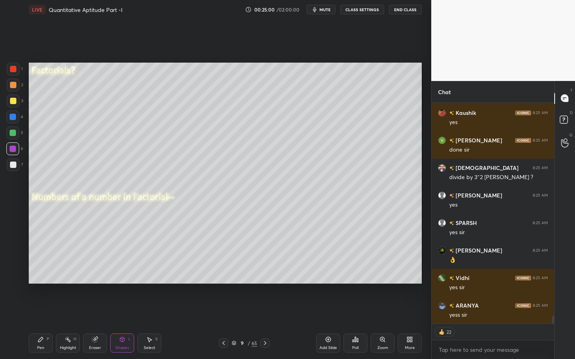
scroll to position [5945, 0]
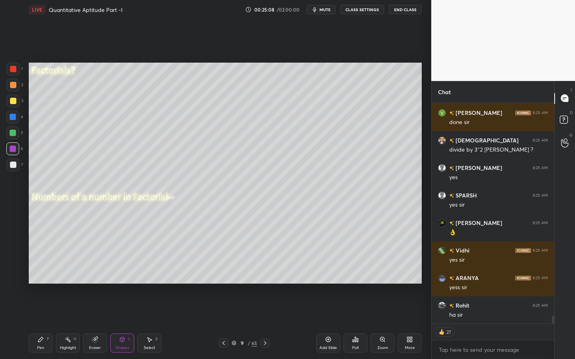
click at [41, 324] on icon at bounding box center [40, 339] width 5 height 5
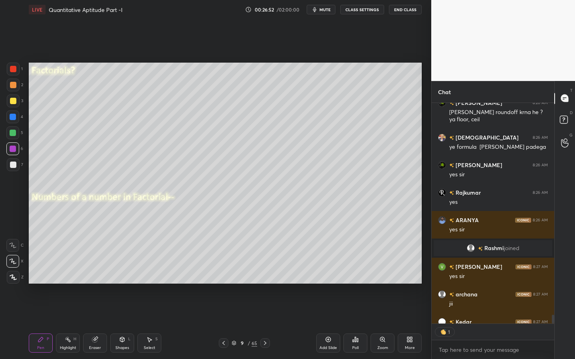
scroll to position [218, 120]
click at [14, 165] on div at bounding box center [13, 165] width 6 height 6
type textarea "x"
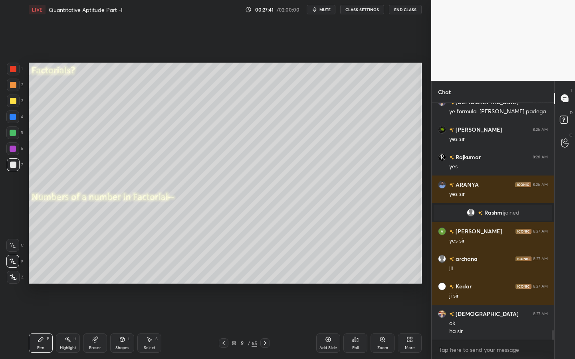
scroll to position [5674, 0]
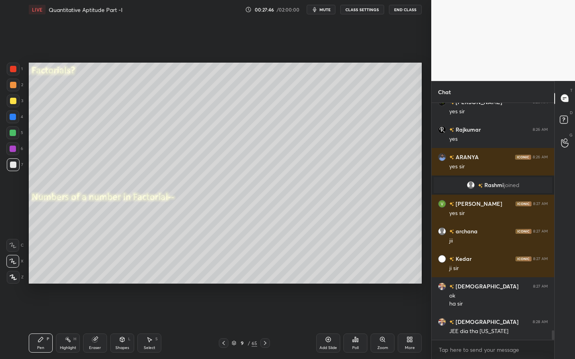
click at [266, 324] on icon at bounding box center [265, 343] width 6 height 6
click at [221, 324] on icon at bounding box center [223, 343] width 6 height 6
click at [325, 324] on icon at bounding box center [328, 339] width 6 height 6
click at [16, 162] on div at bounding box center [13, 165] width 6 height 6
click at [12, 120] on div at bounding box center [13, 117] width 6 height 6
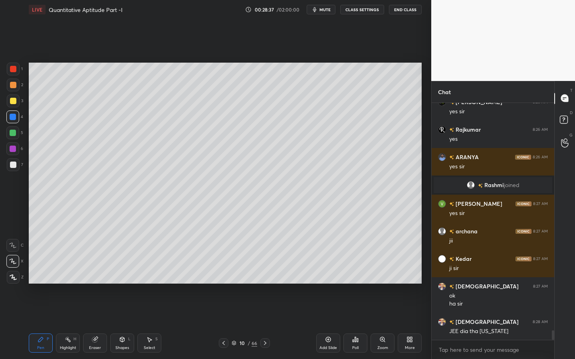
drag, startPoint x: 130, startPoint y: 343, endPoint x: 124, endPoint y: 329, distance: 15.0
click at [129, 324] on div "Pen P Highlight H Eraser Shapes L Select S" at bounding box center [101, 343] width 144 height 19
drag, startPoint x: 124, startPoint y: 343, endPoint x: 126, endPoint y: 336, distance: 7.5
click at [123, 324] on div "Shapes L" at bounding box center [122, 343] width 24 height 19
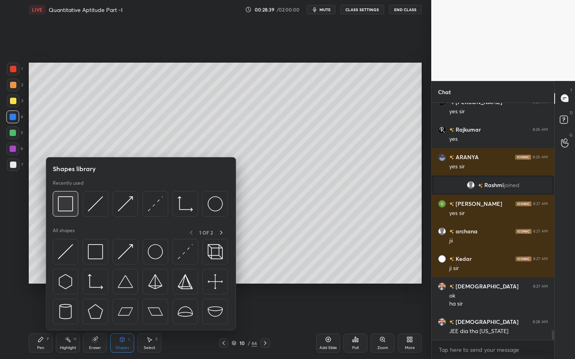
click at [73, 197] on div at bounding box center [66, 204] width 26 height 26
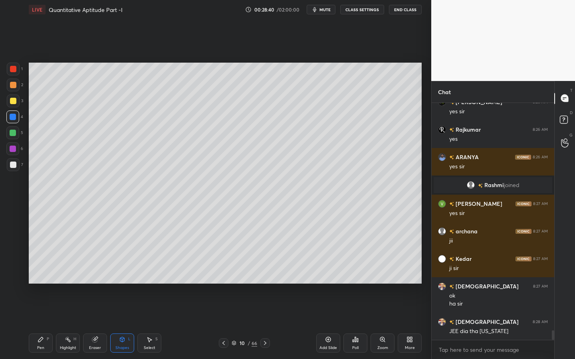
drag, startPoint x: 16, startPoint y: 106, endPoint x: 21, endPoint y: 104, distance: 5.6
click at [16, 106] on div at bounding box center [13, 101] width 13 height 13
click at [40, 324] on div "Pen P" at bounding box center [41, 343] width 24 height 19
click at [17, 114] on div "4" at bounding box center [14, 117] width 17 height 13
drag, startPoint x: 12, startPoint y: 70, endPoint x: 23, endPoint y: 66, distance: 11.9
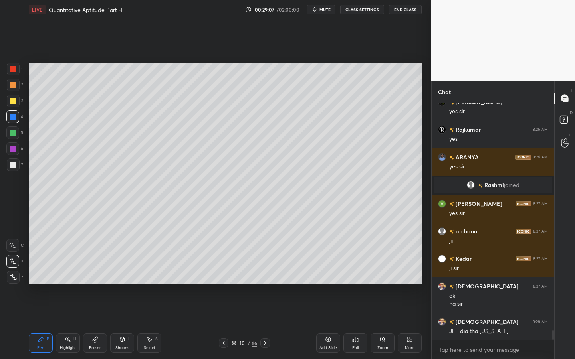
click at [12, 70] on div at bounding box center [13, 69] width 6 height 6
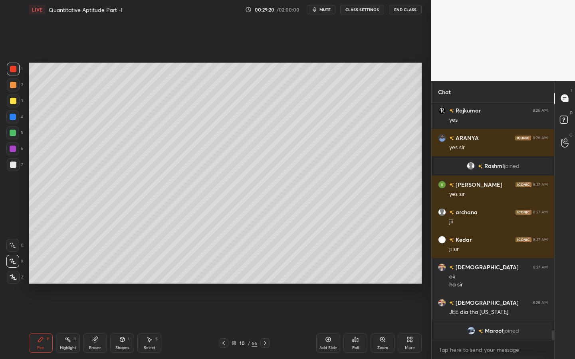
click at [13, 134] on div at bounding box center [13, 133] width 6 height 6
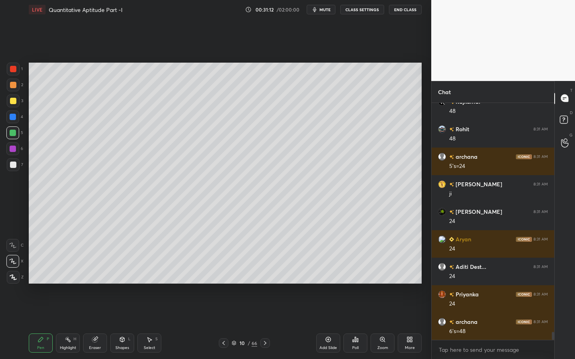
scroll to position [6741, 0]
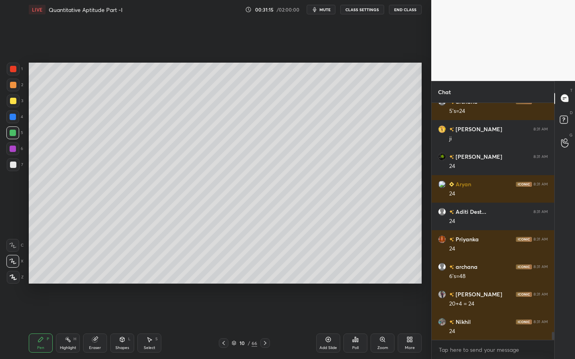
click at [13, 132] on div at bounding box center [13, 133] width 6 height 6
click at [14, 168] on div "7" at bounding box center [15, 166] width 16 height 16
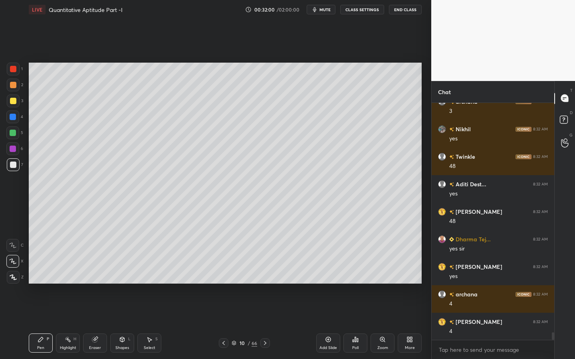
scroll to position [7079, 0]
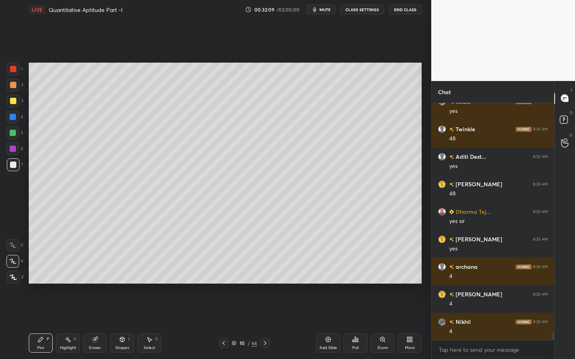
click at [123, 324] on div "Shapes L" at bounding box center [122, 343] width 24 height 19
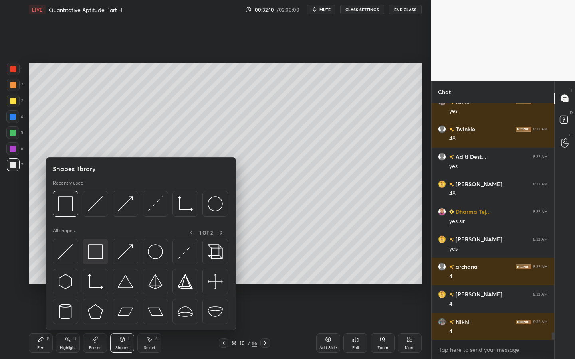
click at [103, 252] on img at bounding box center [95, 251] width 15 height 15
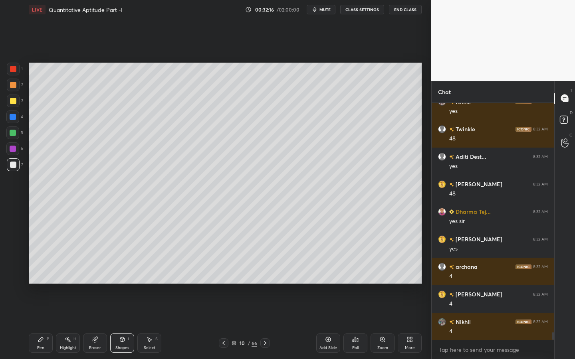
click at [46, 324] on div "Pen P" at bounding box center [41, 343] width 24 height 19
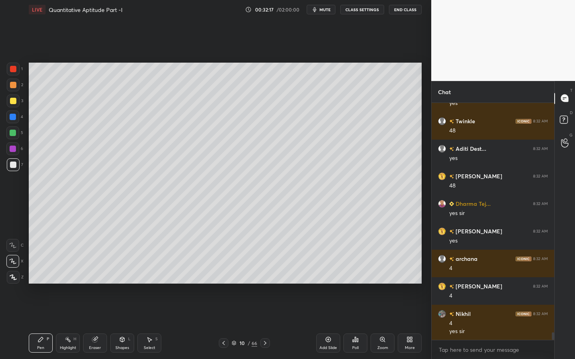
drag, startPoint x: 13, startPoint y: 151, endPoint x: 27, endPoint y: 155, distance: 14.4
click at [12, 152] on div at bounding box center [12, 148] width 13 height 13
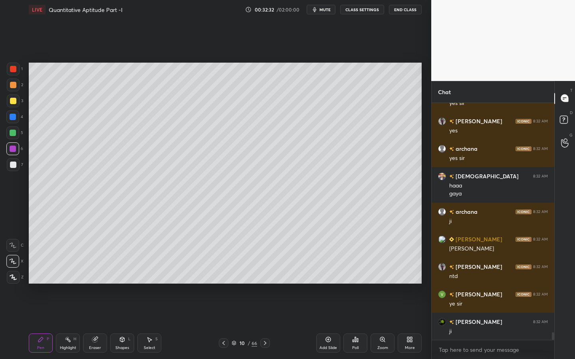
scroll to position [7343, 0]
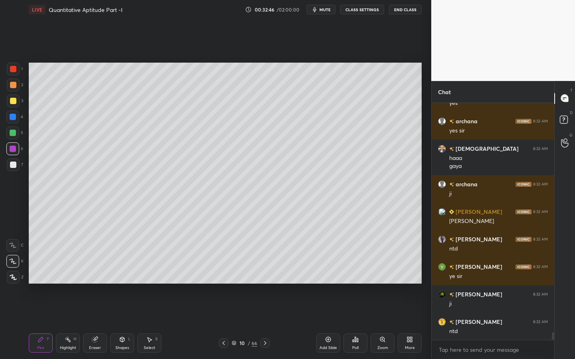
click at [18, 101] on div at bounding box center [13, 101] width 13 height 13
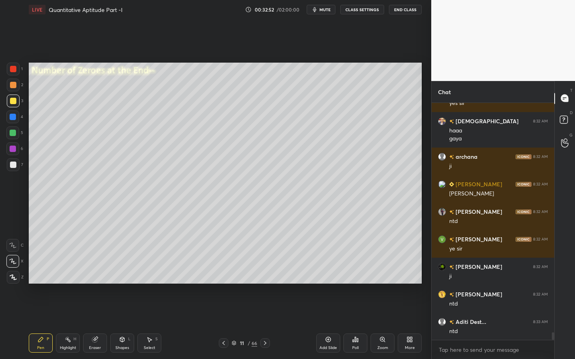
click at [125, 324] on div "Shapes L" at bounding box center [122, 343] width 24 height 19
click at [36, 324] on div "Pen P" at bounding box center [41, 343] width 24 height 19
click at [13, 166] on div at bounding box center [13, 165] width 6 height 6
click at [13, 119] on div at bounding box center [13, 117] width 6 height 6
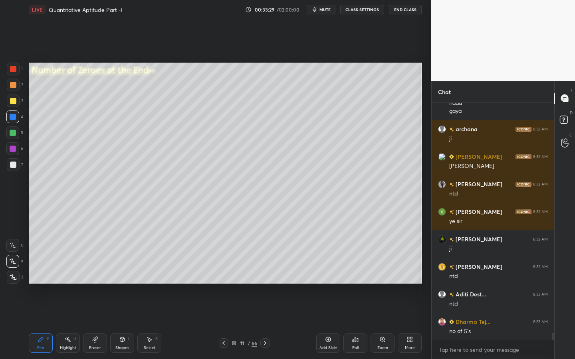
click at [12, 129] on div at bounding box center [12, 133] width 13 height 13
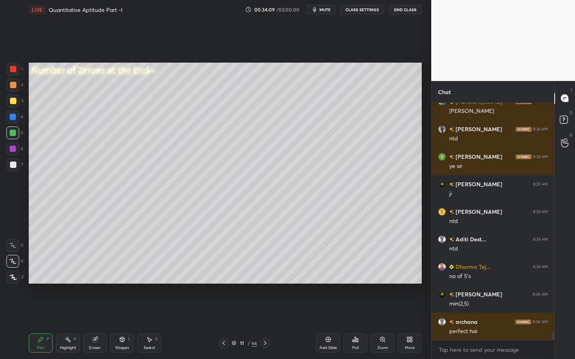
scroll to position [7461, 0]
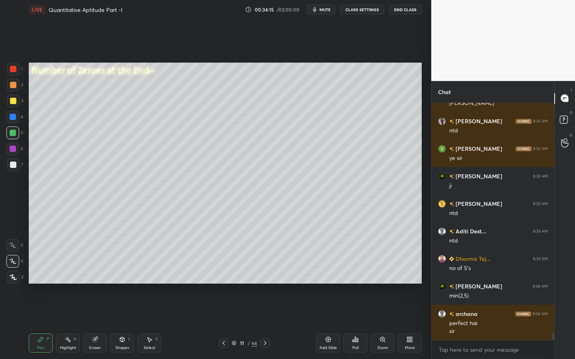
drag, startPoint x: 123, startPoint y: 343, endPoint x: 126, endPoint y: 330, distance: 13.2
click at [122, 324] on div "Shapes L" at bounding box center [122, 343] width 24 height 19
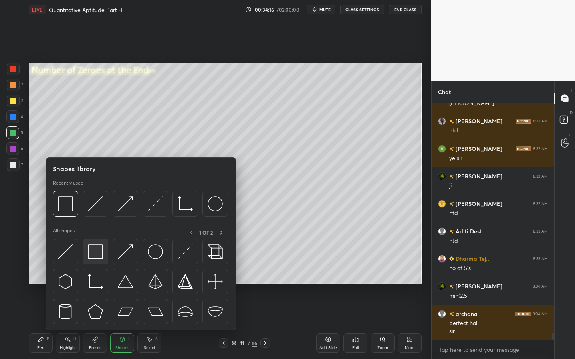
click at [100, 251] on img at bounding box center [95, 251] width 15 height 15
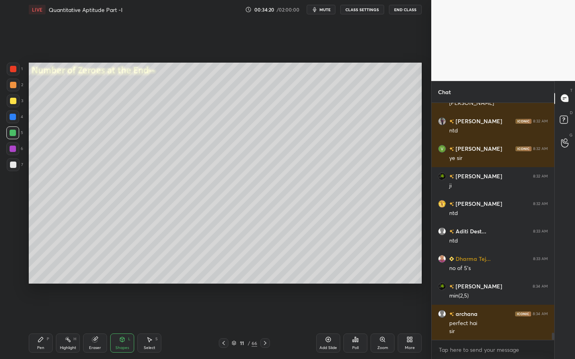
drag, startPoint x: 32, startPoint y: 347, endPoint x: 45, endPoint y: 341, distance: 13.9
click at [38, 324] on div "Pen P" at bounding box center [41, 343] width 24 height 19
click at [20, 165] on div "7" at bounding box center [15, 164] width 16 height 13
click at [17, 150] on div at bounding box center [12, 148] width 13 height 13
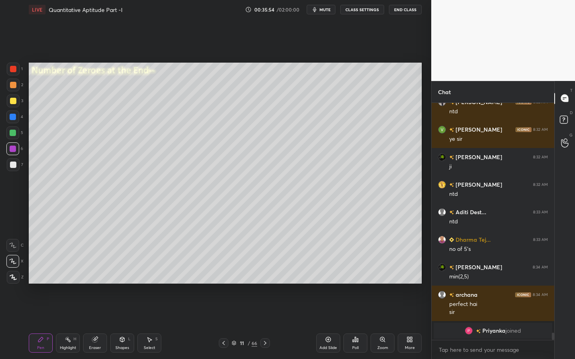
drag, startPoint x: 14, startPoint y: 166, endPoint x: 22, endPoint y: 167, distance: 7.6
click at [14, 166] on div at bounding box center [13, 165] width 6 height 6
click at [16, 167] on div at bounding box center [13, 164] width 13 height 13
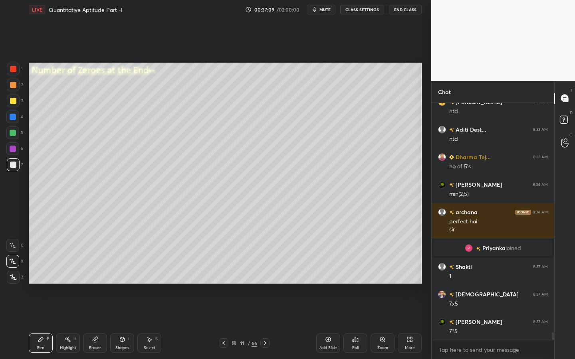
scroll to position [7211, 0]
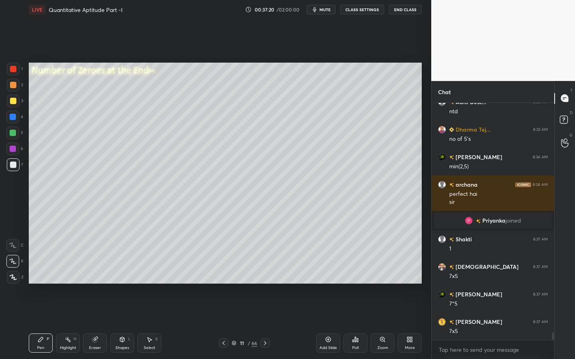
click at [113, 324] on div "Shapes L" at bounding box center [122, 343] width 24 height 19
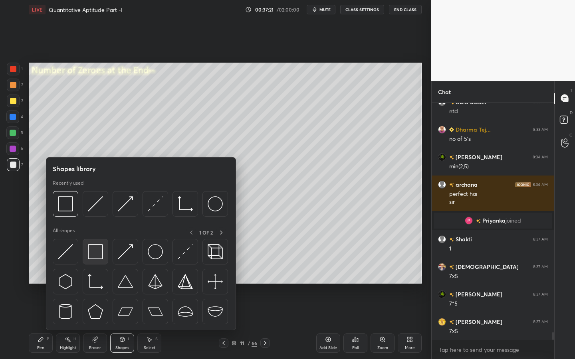
click at [99, 251] on img at bounding box center [95, 251] width 15 height 15
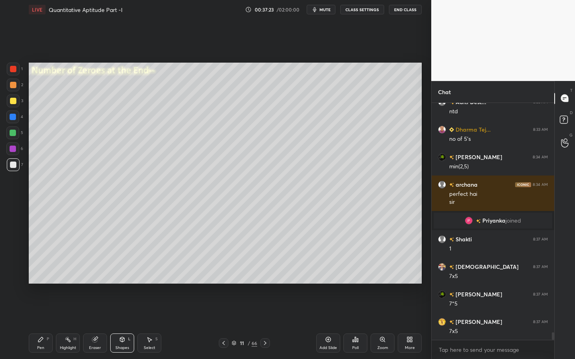
drag, startPoint x: 38, startPoint y: 343, endPoint x: 40, endPoint y: 339, distance: 4.8
click at [38, 324] on div "Pen P" at bounding box center [41, 343] width 24 height 19
drag, startPoint x: 264, startPoint y: 343, endPoint x: 260, endPoint y: 343, distance: 4.0
click at [265, 324] on icon at bounding box center [265, 343] width 6 height 6
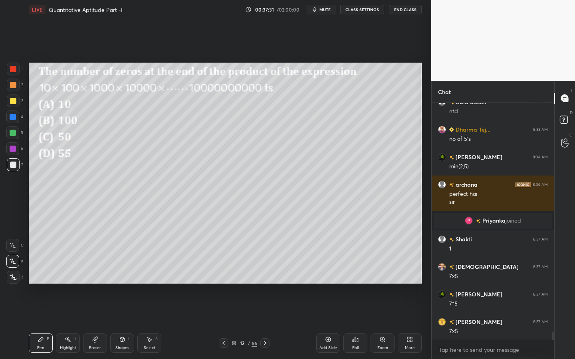
click at [223, 324] on icon at bounding box center [223, 343] width 2 height 4
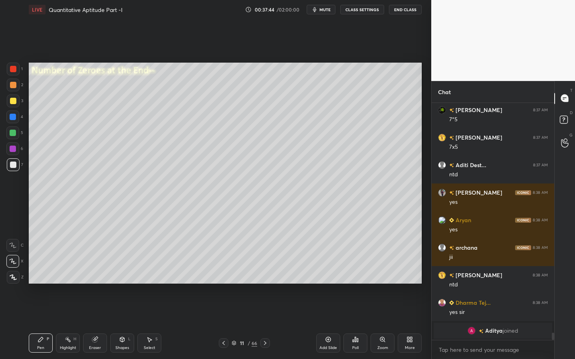
scroll to position [7324, 0]
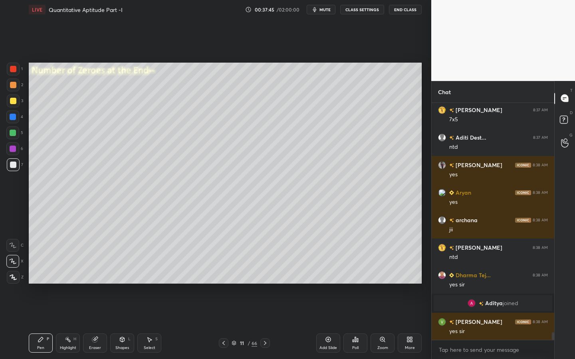
click at [263, 324] on icon at bounding box center [265, 343] width 6 height 6
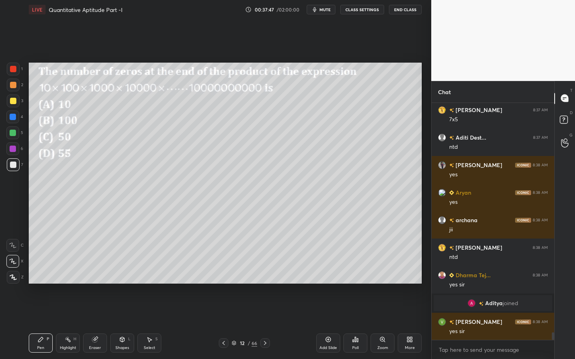
drag, startPoint x: 16, startPoint y: 109, endPoint x: 14, endPoint y: 124, distance: 15.4
click at [15, 114] on div "1 2 3 4 5 6 7" at bounding box center [14, 119] width 17 height 112
click at [10, 166] on div at bounding box center [13, 165] width 6 height 6
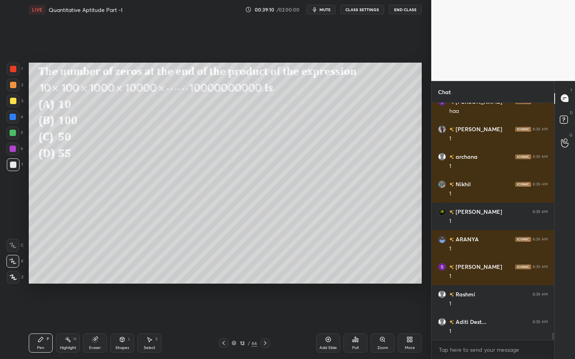
scroll to position [7698, 0]
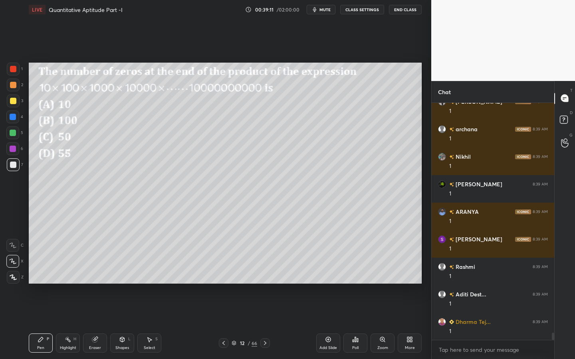
click at [95, 324] on icon at bounding box center [94, 339] width 5 height 5
drag, startPoint x: 15, startPoint y: 275, endPoint x: 28, endPoint y: 271, distance: 13.3
click at [15, 276] on span "Erase all" at bounding box center [13, 278] width 12 height 6
click at [38, 324] on div "Pen P" at bounding box center [41, 343] width 24 height 19
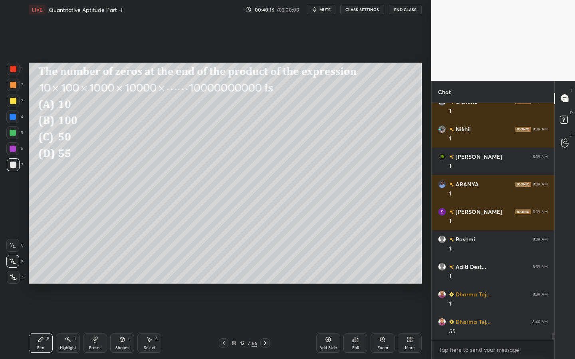
scroll to position [7753, 0]
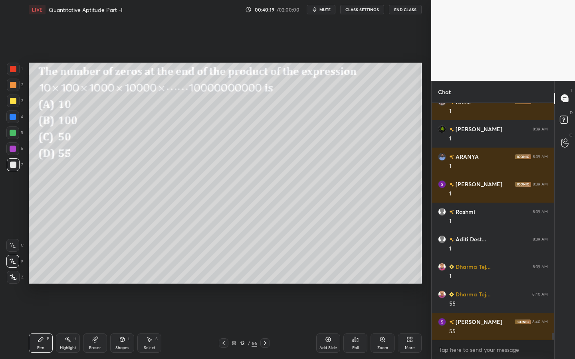
click at [103, 324] on div "Eraser" at bounding box center [95, 343] width 24 height 19
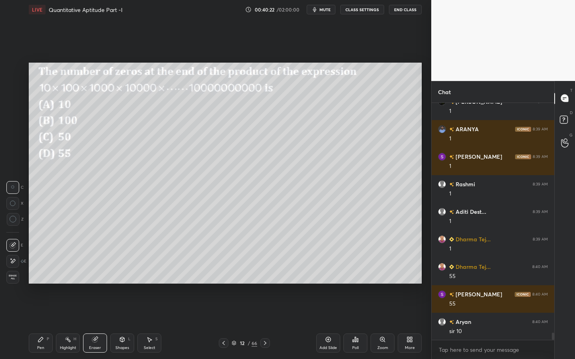
scroll to position [7808, 0]
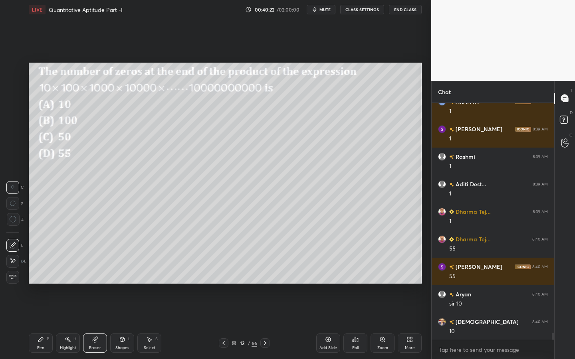
click at [47, 324] on div "Pen P" at bounding box center [41, 343] width 24 height 19
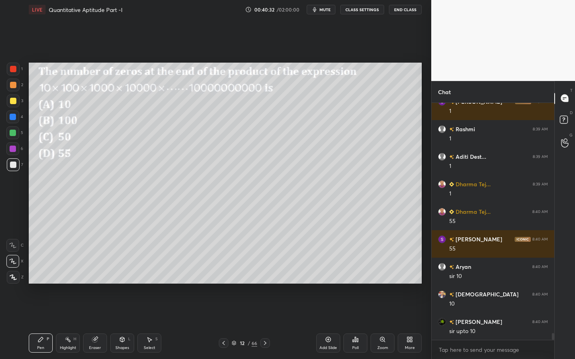
scroll to position [7844, 0]
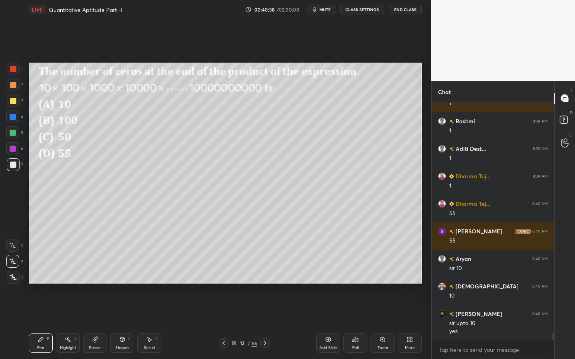
drag, startPoint x: 8, startPoint y: 152, endPoint x: 24, endPoint y: 148, distance: 15.7
click at [9, 153] on div at bounding box center [12, 148] width 13 height 13
drag, startPoint x: 129, startPoint y: 341, endPoint x: 133, endPoint y: 340, distance: 4.7
click at [130, 324] on div "L" at bounding box center [129, 339] width 2 height 4
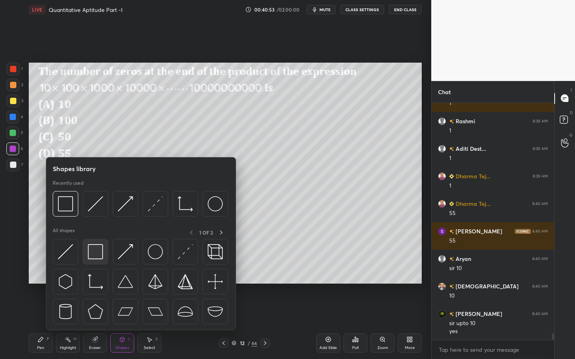
click at [97, 251] on img at bounding box center [95, 251] width 15 height 15
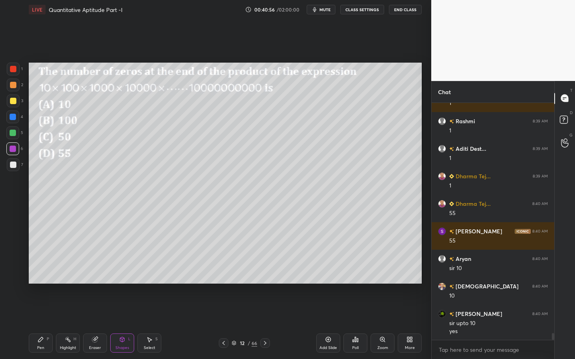
drag, startPoint x: 40, startPoint y: 344, endPoint x: 85, endPoint y: 308, distance: 57.9
click at [44, 324] on div "Pen P" at bounding box center [41, 343] width 24 height 19
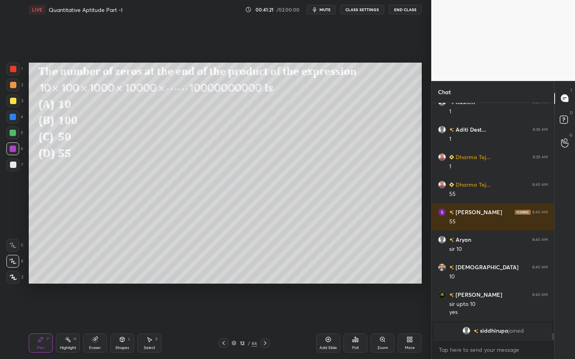
drag, startPoint x: 14, startPoint y: 161, endPoint x: 24, endPoint y: 159, distance: 9.8
click at [14, 163] on div at bounding box center [13, 165] width 6 height 6
click at [357, 324] on icon at bounding box center [357, 340] width 1 height 4
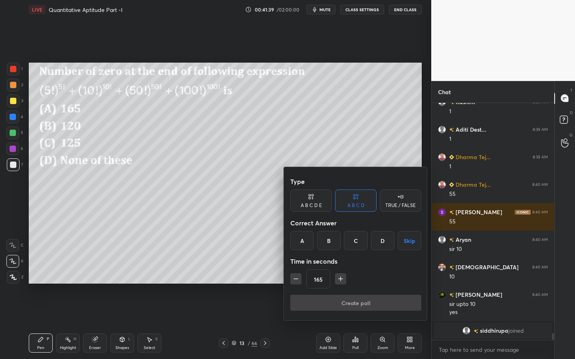
drag, startPoint x: 330, startPoint y: 243, endPoint x: 324, endPoint y: 263, distance: 21.2
click at [330, 243] on div "B" at bounding box center [329, 240] width 24 height 19
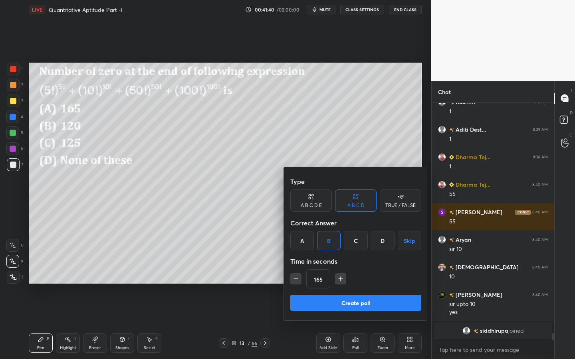
click at [299, 278] on icon "button" at bounding box center [296, 279] width 8 height 8
click at [297, 279] on icon "button" at bounding box center [296, 279] width 8 height 8
click at [294, 279] on icon "button" at bounding box center [296, 279] width 8 height 8
type input "105"
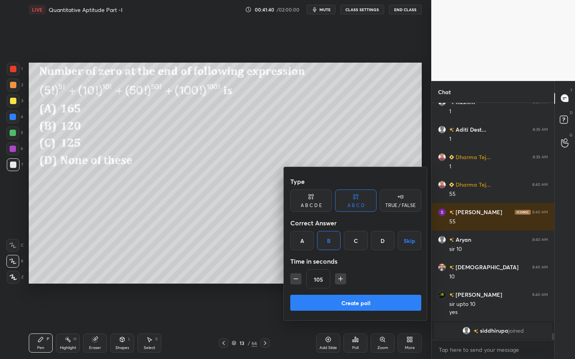
click at [326, 307] on button "Create poll" at bounding box center [355, 303] width 131 height 16
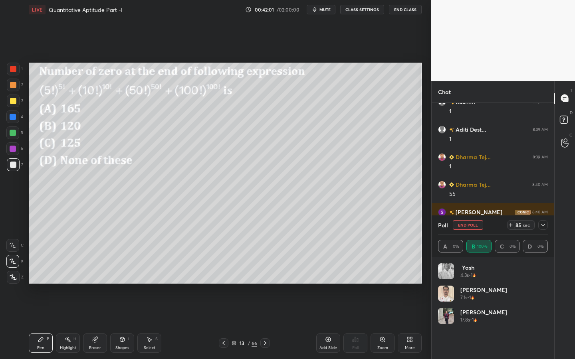
scroll to position [7797, 0]
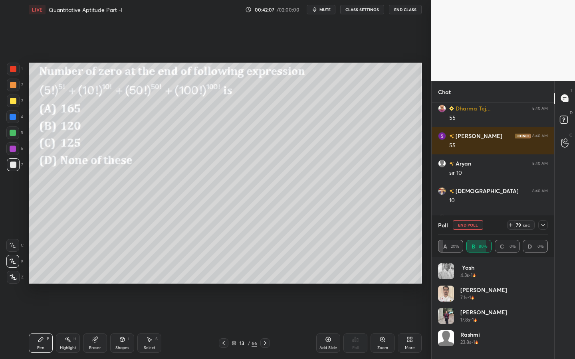
click at [118, 324] on div "Shapes" at bounding box center [122, 348] width 14 height 4
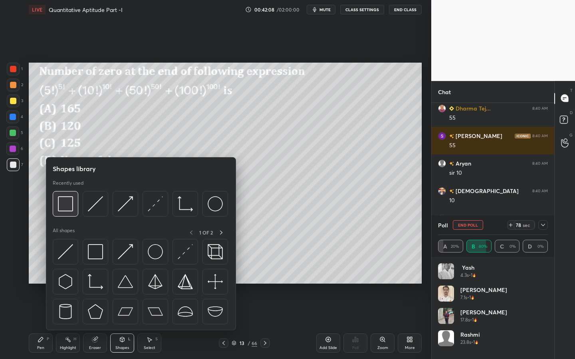
click at [68, 204] on img at bounding box center [65, 203] width 15 height 15
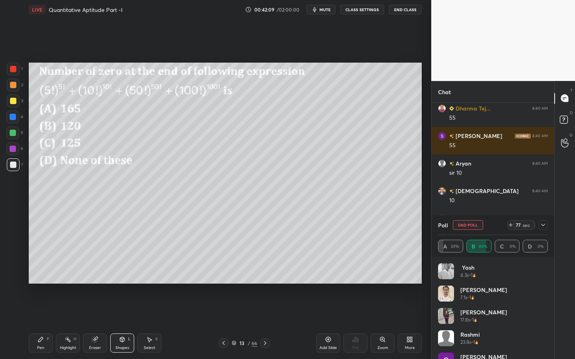
click at [13, 84] on div at bounding box center [13, 85] width 6 height 6
click at [34, 324] on div "Pen P" at bounding box center [41, 343] width 24 height 19
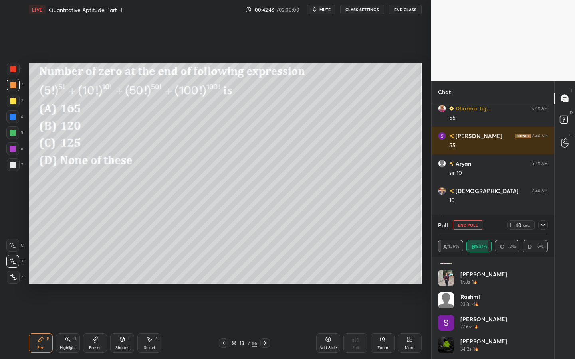
scroll to position [0, 0]
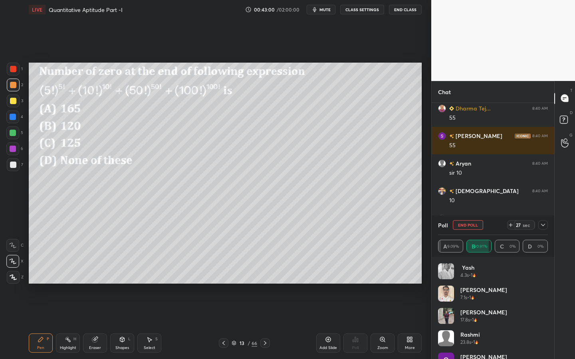
click at [125, 324] on icon at bounding box center [122, 339] width 6 height 6
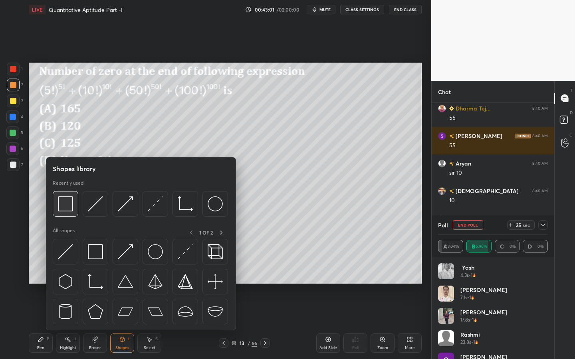
click at [64, 208] on img at bounding box center [65, 203] width 15 height 15
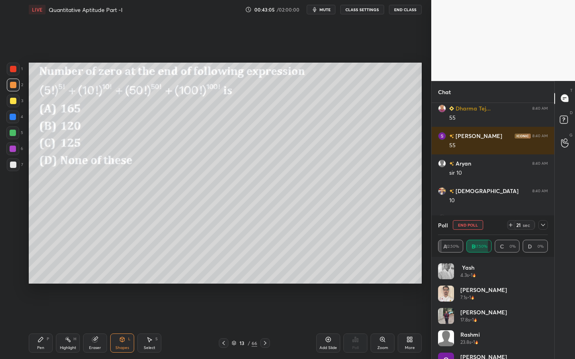
click at [91, 324] on div "Eraser" at bounding box center [95, 343] width 24 height 19
click at [37, 324] on div "Pen" at bounding box center [40, 348] width 7 height 4
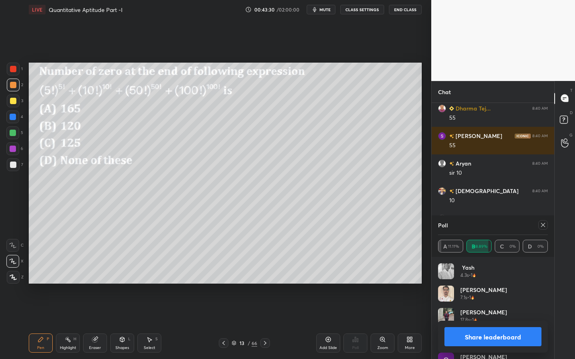
drag, startPoint x: 93, startPoint y: 345, endPoint x: 96, endPoint y: 328, distance: 17.0
click at [93, 324] on div "Pen P Highlight H Eraser Shapes L Select S 13 / 66 Add Slide Poll Zoom More" at bounding box center [225, 343] width 393 height 32
drag, startPoint x: 97, startPoint y: 343, endPoint x: 92, endPoint y: 340, distance: 5.9
click at [94, 324] on div "Eraser" at bounding box center [95, 343] width 24 height 19
drag, startPoint x: 18, startPoint y: 259, endPoint x: 23, endPoint y: 255, distance: 6.5
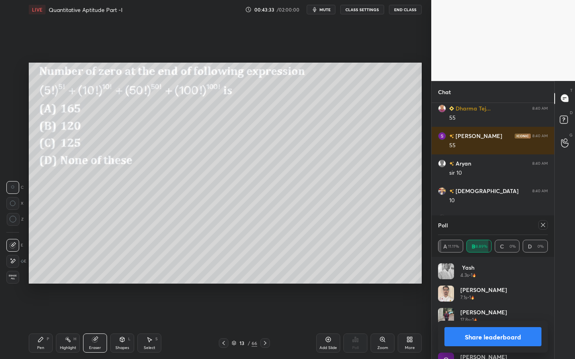
click at [23, 255] on div "E" at bounding box center [16, 261] width 20 height 13
click at [47, 324] on div "P" at bounding box center [48, 339] width 2 height 4
click at [485, 324] on button "Share leaderboard" at bounding box center [492, 336] width 97 height 19
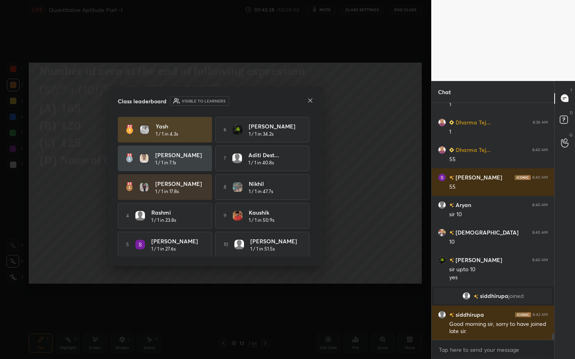
scroll to position [7755, 0]
click at [309, 101] on icon at bounding box center [310, 100] width 6 height 6
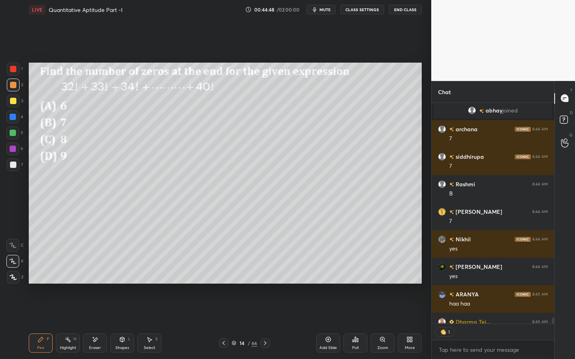
scroll to position [8106, 0]
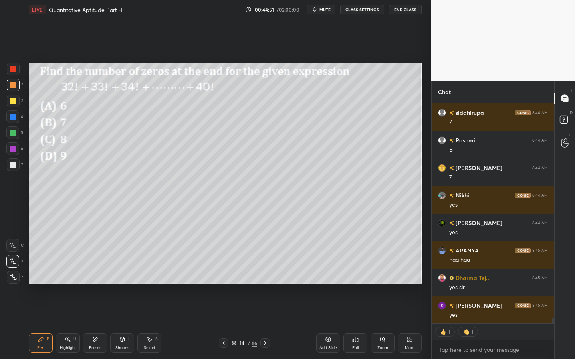
click at [232, 324] on icon at bounding box center [233, 343] width 5 height 5
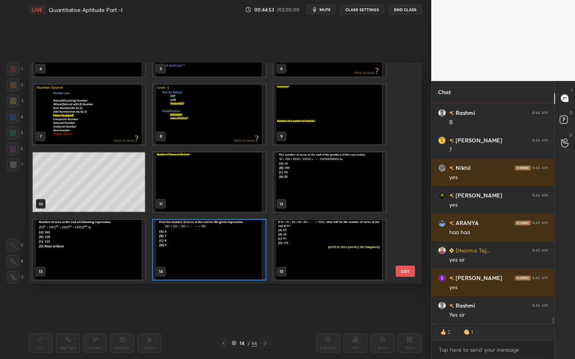
scroll to position [187, 0]
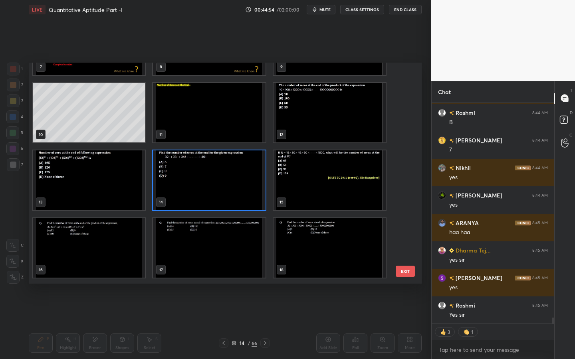
click at [401, 273] on button "EXIT" at bounding box center [404, 271] width 19 height 11
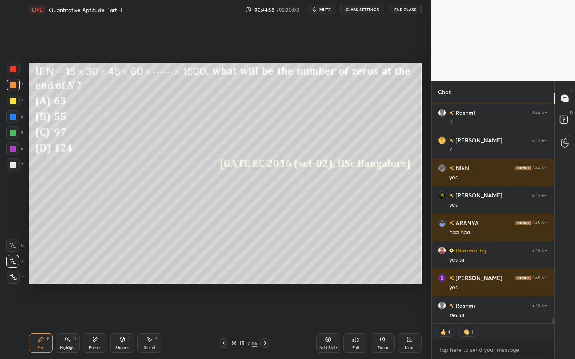
click at [129, 324] on div "Shapes L" at bounding box center [122, 343] width 24 height 19
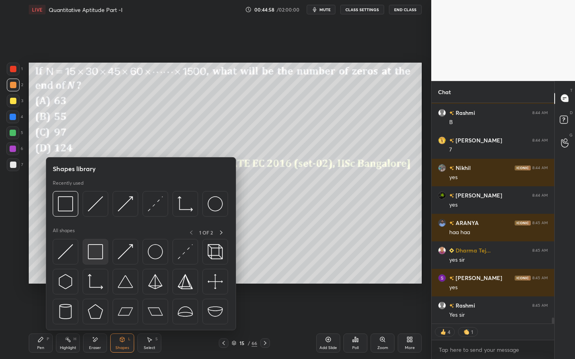
click at [91, 246] on img at bounding box center [95, 251] width 15 height 15
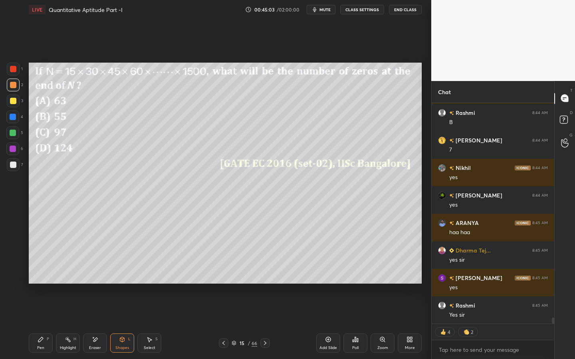
drag, startPoint x: 46, startPoint y: 343, endPoint x: 58, endPoint y: 328, distance: 19.3
click at [47, 324] on div "Pen P" at bounding box center [41, 343] width 24 height 19
type textarea "x"
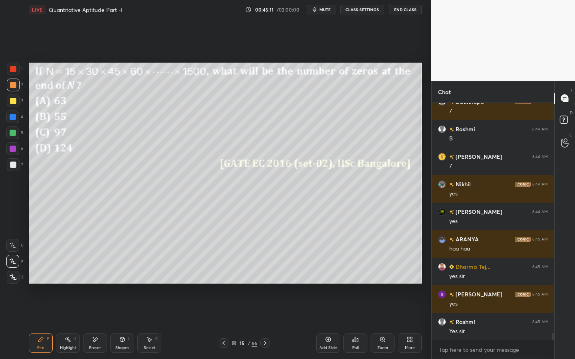
scroll to position [8145, 0]
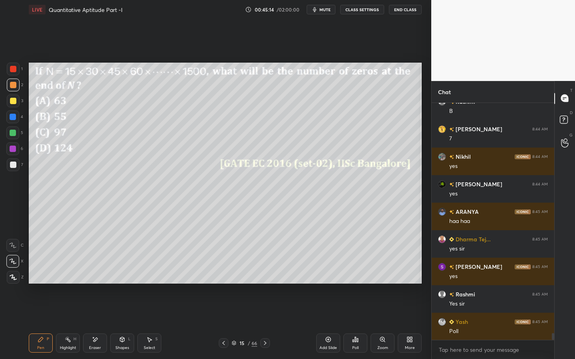
click at [351, 324] on div "Poll" at bounding box center [355, 343] width 24 height 19
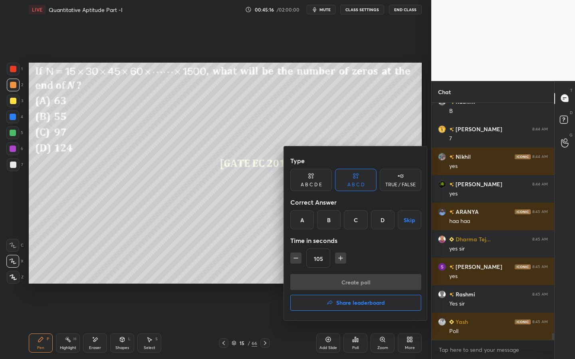
drag, startPoint x: 357, startPoint y: 224, endPoint x: 354, endPoint y: 252, distance: 28.0
click at [359, 225] on div "C" at bounding box center [356, 219] width 24 height 19
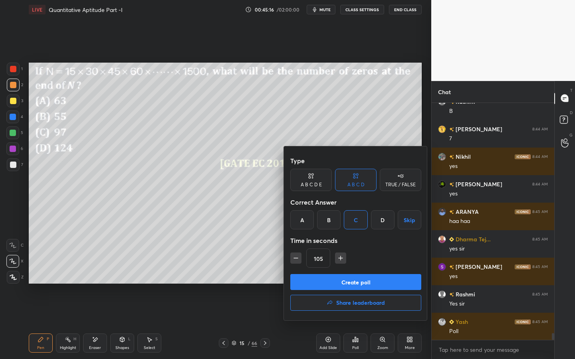
click at [345, 260] on div "105" at bounding box center [355, 258] width 131 height 19
click at [341, 259] on icon "button" at bounding box center [340, 258] width 8 height 8
type input "120"
click at [372, 281] on button "Create poll" at bounding box center [355, 282] width 131 height 16
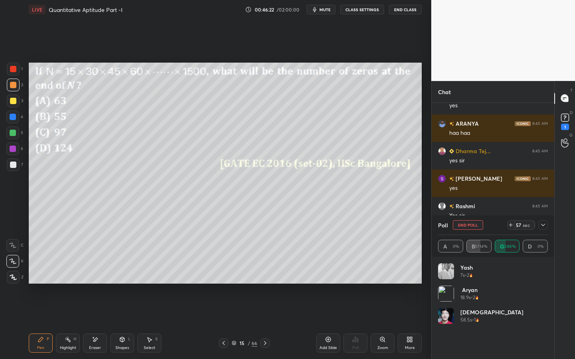
scroll to position [8268, 0]
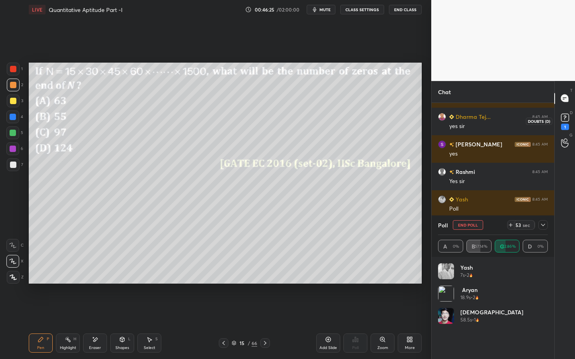
click at [565, 119] on rect at bounding box center [565, 118] width 8 height 8
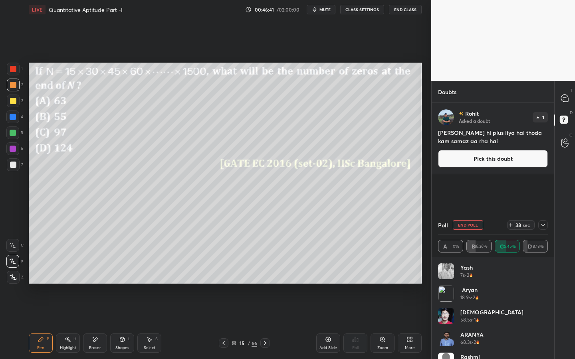
drag, startPoint x: 544, startPoint y: 275, endPoint x: 545, endPoint y: 293, distance: 17.6
click at [545, 295] on div "Yash 7s • 2 Aryan 18.9s • 2 [PERSON_NAME] 58.5s • 1 ARANYA 68.3s • 2 Rashmi 78.…" at bounding box center [493, 330] width 110 height 134
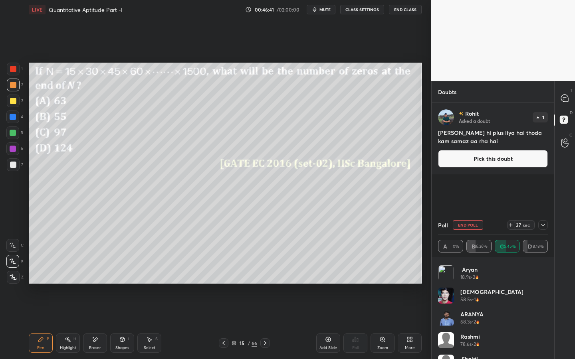
scroll to position [24, 0]
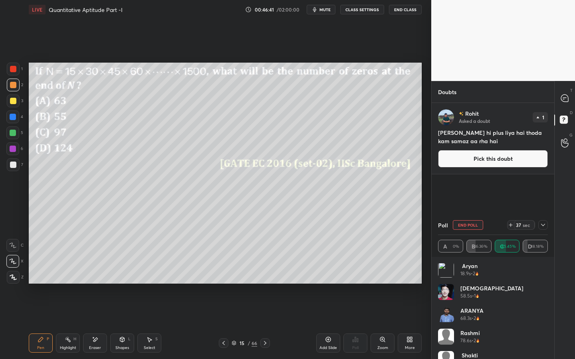
click at [543, 318] on div "ARANYA 68.3s • 2" at bounding box center [493, 318] width 110 height 22
drag, startPoint x: 542, startPoint y: 321, endPoint x: 540, endPoint y: 327, distance: 6.4
click at [542, 324] on div "ARANYA 68.3s • 2" at bounding box center [493, 318] width 110 height 22
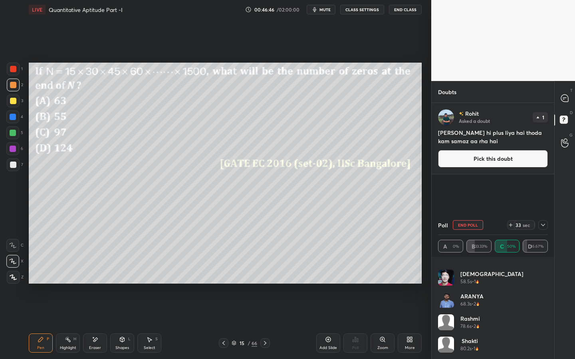
scroll to position [0, 0]
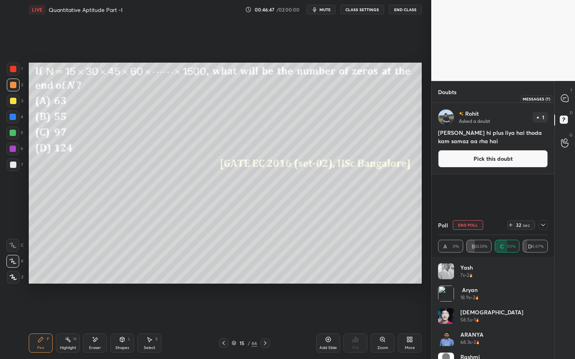
click at [564, 98] on icon at bounding box center [564, 98] width 3 height 0
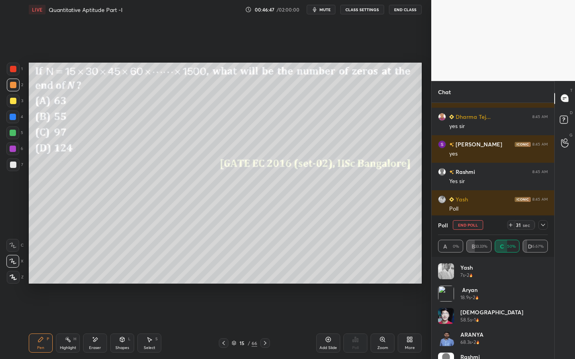
scroll to position [193, 120]
click at [541, 226] on icon at bounding box center [543, 225] width 6 height 6
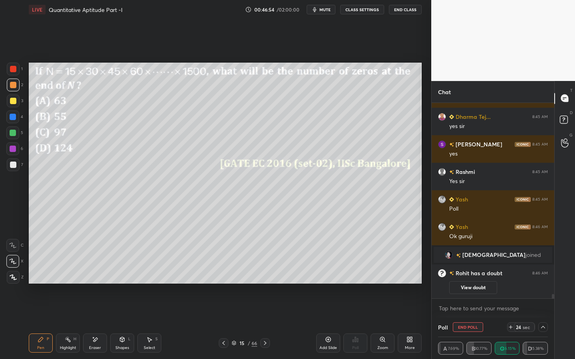
scroll to position [8246, 0]
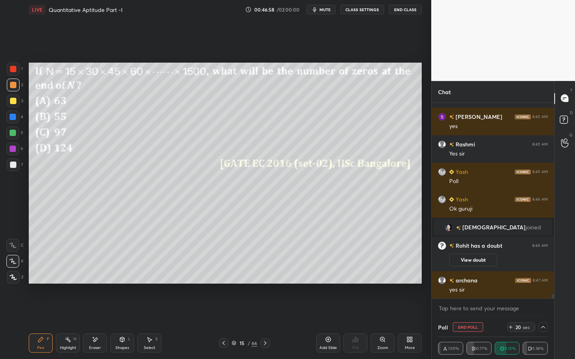
click at [544, 324] on icon at bounding box center [543, 327] width 6 height 6
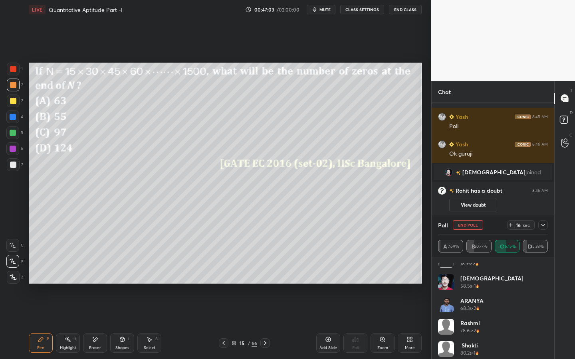
scroll to position [38, 0]
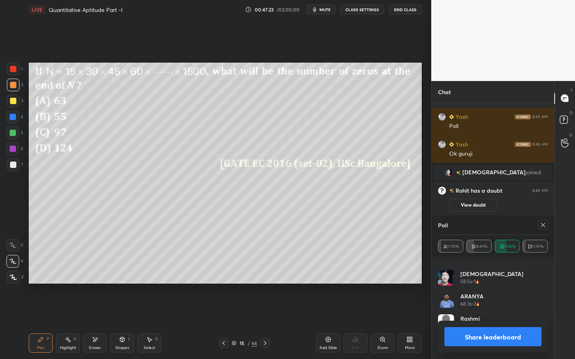
click at [446, 258] on div "Yash 7s • 2 Aryan 18.9s • 2 [PERSON_NAME] 58.5s • 1 ARANYA 68.3s • 2 Rashmi 78.…" at bounding box center [492, 308] width 123 height 102
click at [445, 259] on div "Yash 7s • 2 Aryan 18.9s • 2 [PERSON_NAME] 58.5s • 1 ARANYA 68.3s • 2 Rashmi 78.…" at bounding box center [492, 308] width 123 height 102
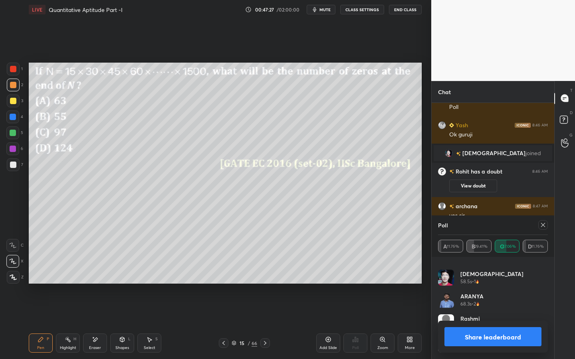
click at [445, 259] on div "Yash 7s • 2 Aryan 18.9s • 2 [PERSON_NAME] 58.5s • 1 ARANYA 68.3s • 2 Rashmi 78.…" at bounding box center [492, 308] width 123 height 102
drag, startPoint x: 445, startPoint y: 259, endPoint x: 440, endPoint y: 237, distance: 22.0
click at [445, 257] on div "Yash 7s • 2 Aryan 18.9s • 2 [PERSON_NAME] 58.5s • 1 ARANYA 68.3s • 2 Rashmi 78.…" at bounding box center [492, 308] width 123 height 102
drag, startPoint x: 492, startPoint y: 338, endPoint x: 498, endPoint y: 334, distance: 6.9
click at [493, 324] on button "Share leaderboard" at bounding box center [492, 336] width 97 height 19
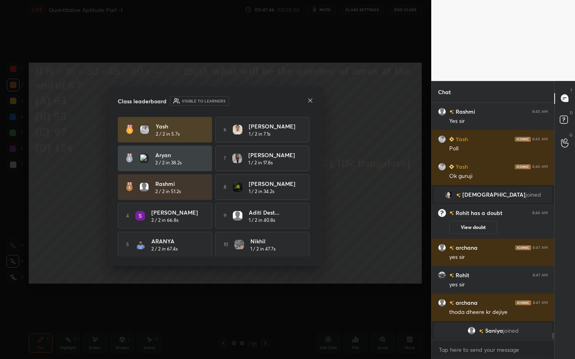
scroll to position [8299, 0]
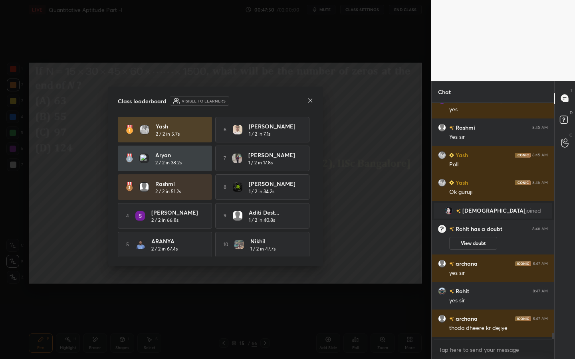
click at [309, 101] on icon at bounding box center [310, 100] width 6 height 6
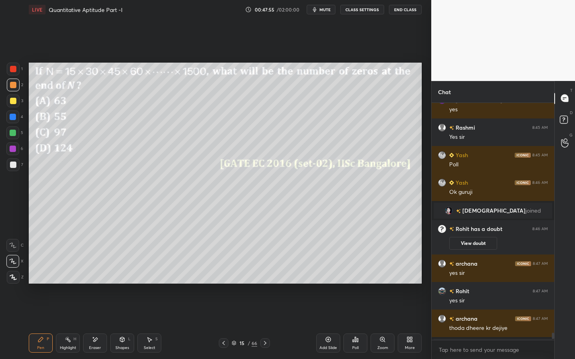
drag, startPoint x: 12, startPoint y: 103, endPoint x: 28, endPoint y: 107, distance: 15.7
click at [12, 106] on div at bounding box center [13, 101] width 13 height 13
click at [12, 135] on div at bounding box center [13, 133] width 6 height 6
drag, startPoint x: 93, startPoint y: 345, endPoint x: 90, endPoint y: 325, distance: 19.8
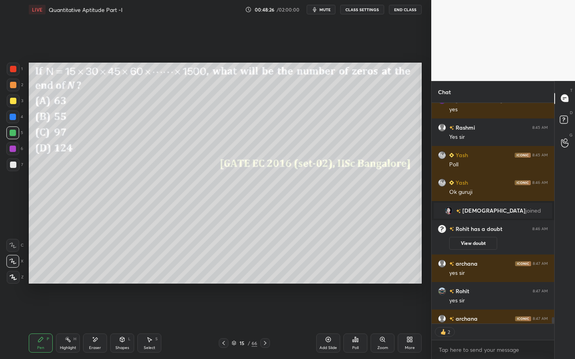
click at [93, 324] on div "Eraser" at bounding box center [95, 343] width 24 height 19
drag, startPoint x: 43, startPoint y: 340, endPoint x: 50, endPoint y: 295, distance: 46.1
click at [42, 324] on icon at bounding box center [41, 339] width 6 height 6
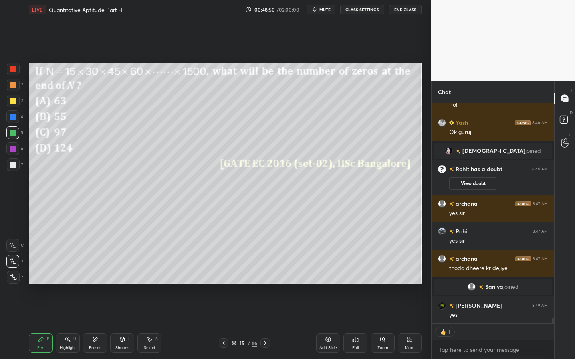
scroll to position [8221, 0]
click at [12, 150] on div at bounding box center [13, 149] width 6 height 6
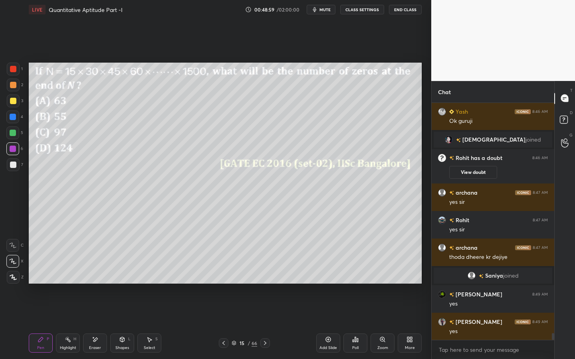
scroll to position [8232, 0]
click at [14, 166] on div at bounding box center [13, 165] width 6 height 6
click at [9, 149] on div at bounding box center [12, 148] width 13 height 13
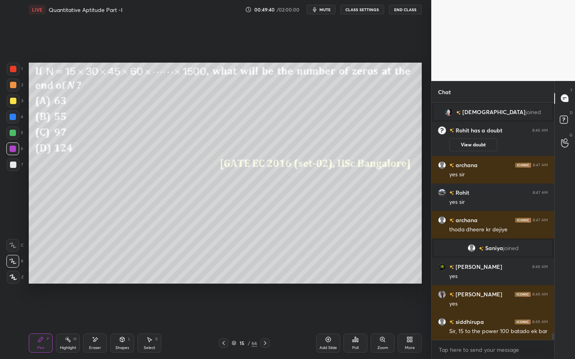
click at [95, 324] on icon at bounding box center [95, 339] width 6 height 7
click at [42, 324] on div "Pen P" at bounding box center [41, 343] width 24 height 19
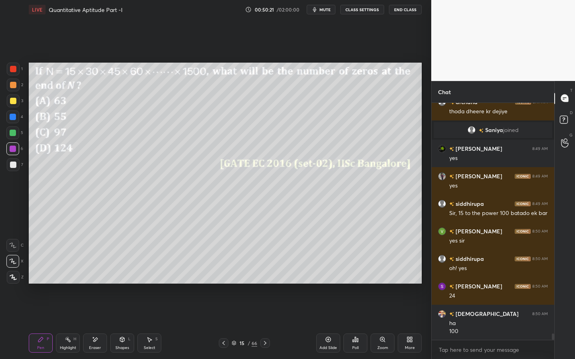
scroll to position [8405, 0]
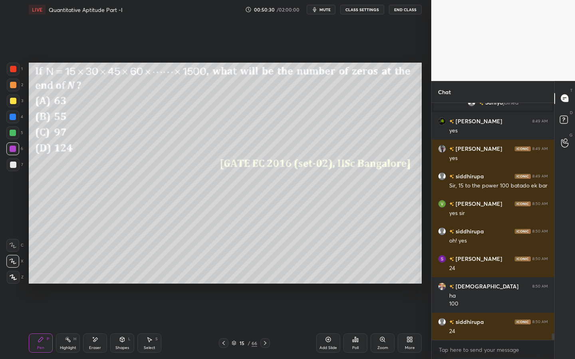
click at [15, 168] on div at bounding box center [13, 165] width 6 height 6
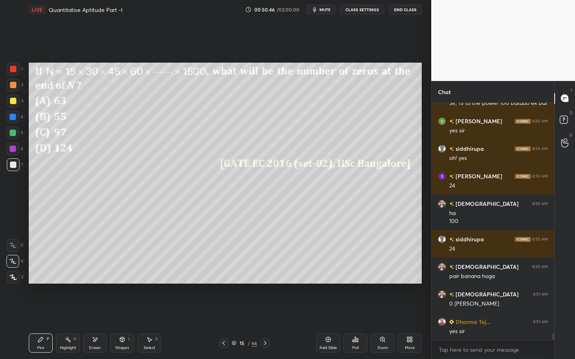
scroll to position [8507, 0]
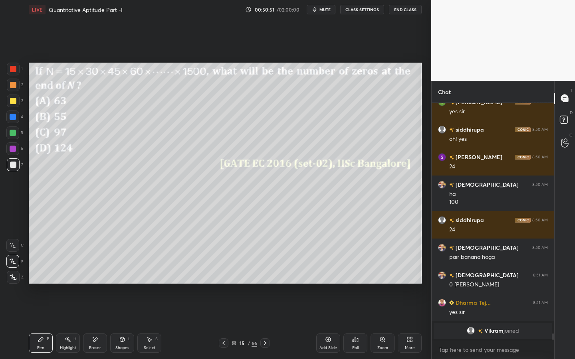
click at [93, 324] on div "Eraser" at bounding box center [95, 348] width 12 height 4
click at [42, 324] on div "Pen P" at bounding box center [41, 343] width 24 height 19
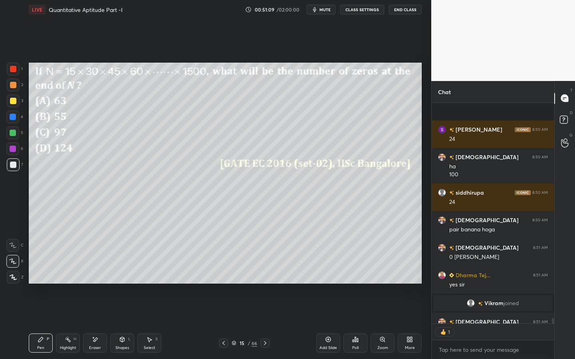
scroll to position [8523, 0]
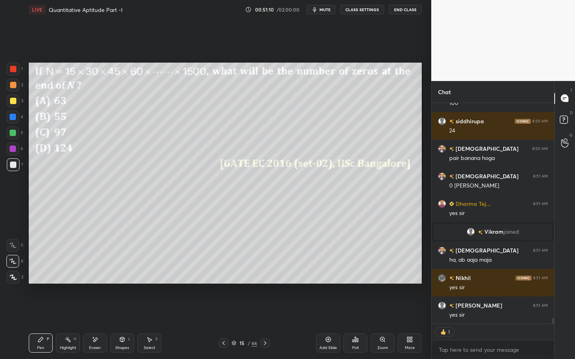
click at [16, 132] on div at bounding box center [12, 133] width 13 height 13
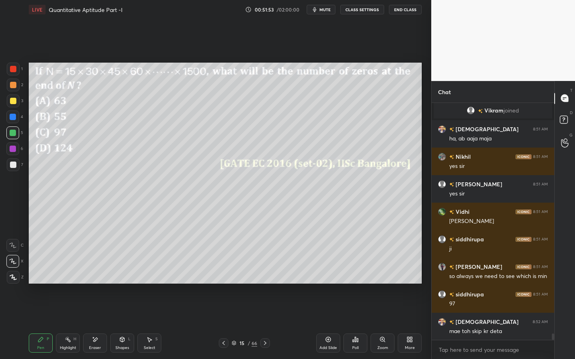
scroll to position [8679, 0]
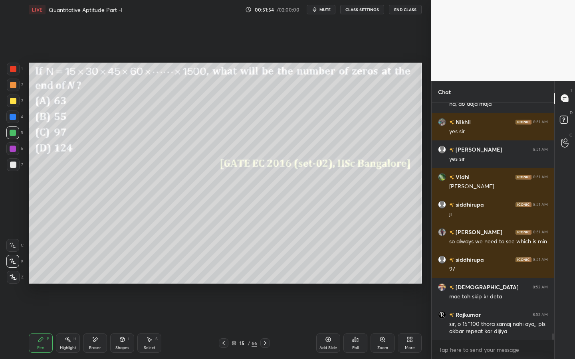
click at [228, 324] on div at bounding box center [224, 343] width 10 height 10
drag, startPoint x: 263, startPoint y: 342, endPoint x: 257, endPoint y: 341, distance: 6.6
click at [263, 324] on icon at bounding box center [265, 343] width 6 height 6
drag, startPoint x: 235, startPoint y: 343, endPoint x: 239, endPoint y: 341, distance: 4.3
click at [235, 324] on icon at bounding box center [233, 343] width 5 height 5
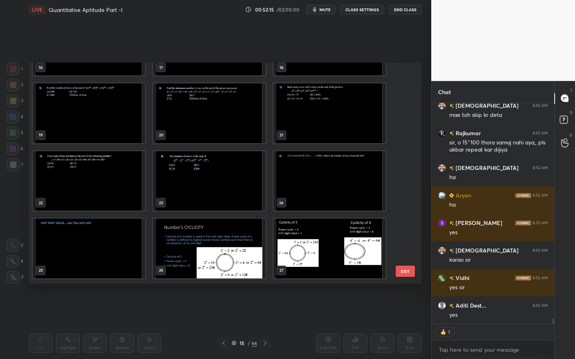
scroll to position [8889, 0]
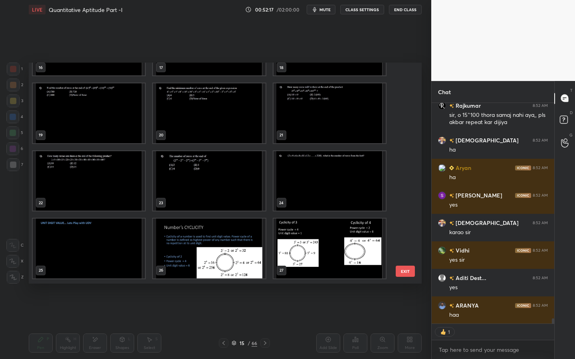
click at [235, 168] on img "grid" at bounding box center [209, 181] width 112 height 60
click at [234, 169] on img "grid" at bounding box center [209, 181] width 112 height 60
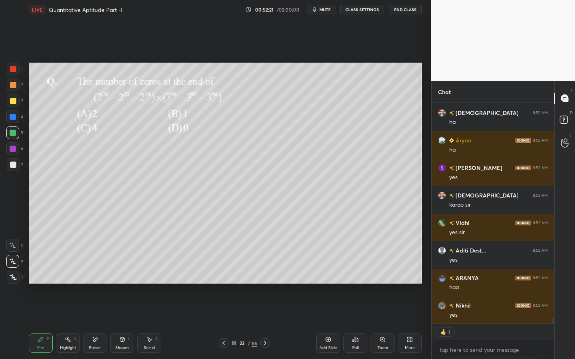
click at [355, 324] on icon at bounding box center [355, 339] width 1 height 5
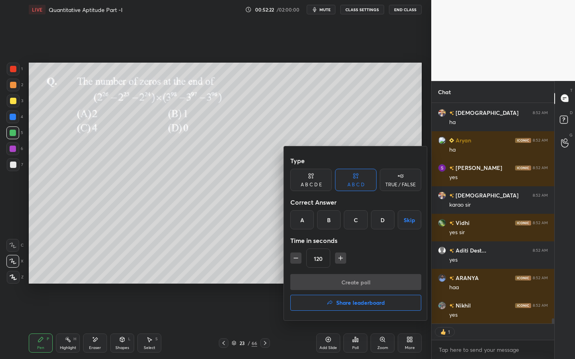
type textarea "x"
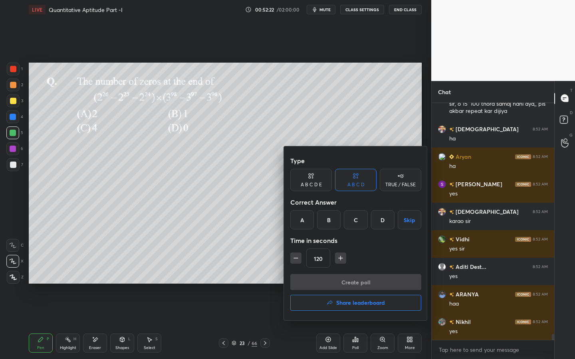
scroll to position [8900, 0]
click at [325, 224] on div "B" at bounding box center [329, 219] width 24 height 19
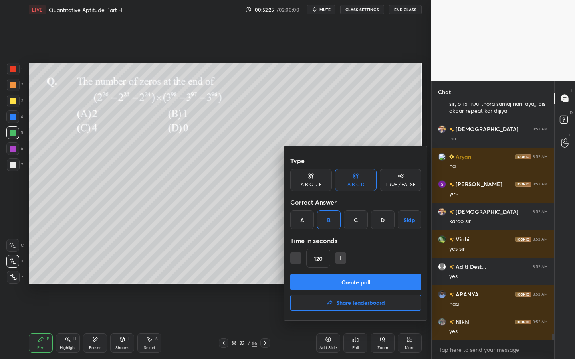
click at [294, 261] on icon "button" at bounding box center [296, 258] width 8 height 8
click at [340, 258] on icon "button" at bounding box center [340, 258] width 8 height 8
type input "120"
click at [334, 279] on button "Create poll" at bounding box center [355, 282] width 131 height 16
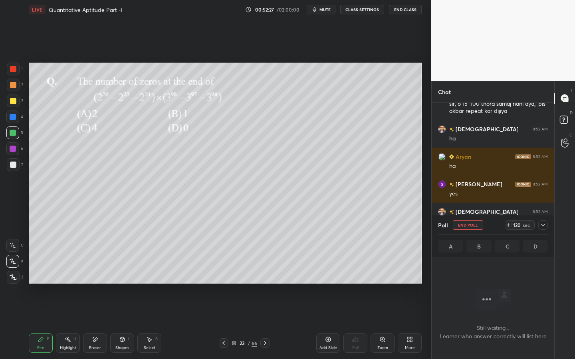
scroll to position [212, 120]
click at [326, 15] on div "LIVE Quantitative Aptitude Part -I 00:52:35 / 02:00:00 mute CLASS SETTINGS End …" at bounding box center [225, 9] width 393 height 19
drag, startPoint x: 327, startPoint y: 7, endPoint x: 328, endPoint y: 0, distance: 6.4
click at [328, 7] on span "mute" at bounding box center [324, 10] width 11 height 6
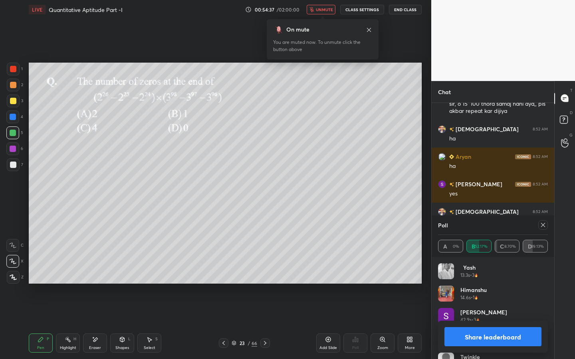
scroll to position [8969, 0]
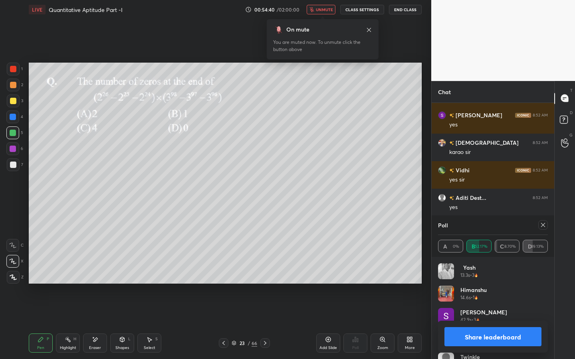
drag, startPoint x: 346, startPoint y: 0, endPoint x: 340, endPoint y: 0, distance: 5.6
click at [340, 0] on div "LIVE Quantitative Aptitude Part -I 00:54:40 / 02:00:00 unmute CLASS SETTINGS En…" at bounding box center [225, 9] width 393 height 19
click at [324, 14] on div "On mute You are muted now. To unmute click the button above" at bounding box center [323, 36] width 112 height 45
click at [324, 11] on span "unmute" at bounding box center [324, 10] width 17 height 6
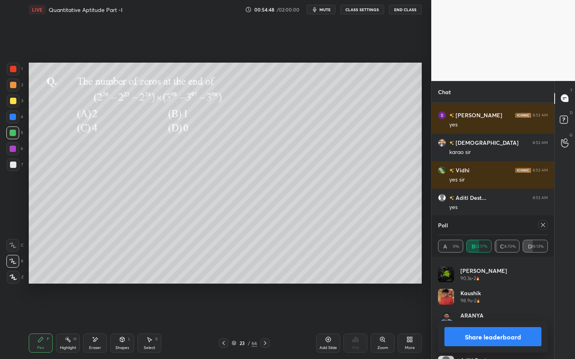
scroll to position [172, 0]
click at [517, 324] on button "Share leaderboard" at bounding box center [492, 336] width 97 height 19
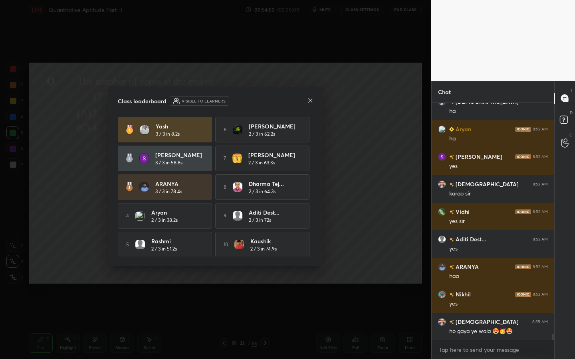
scroll to position [8927, 0]
click at [310, 100] on icon at bounding box center [310, 100] width 4 height 4
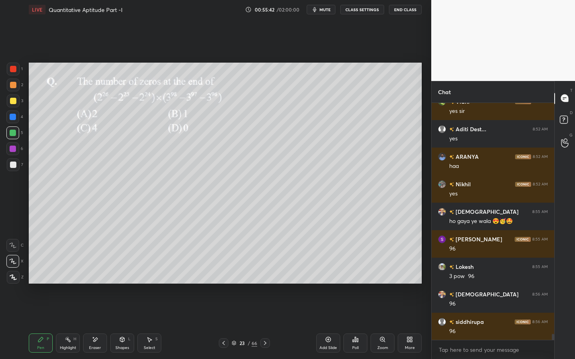
scroll to position [9057, 0]
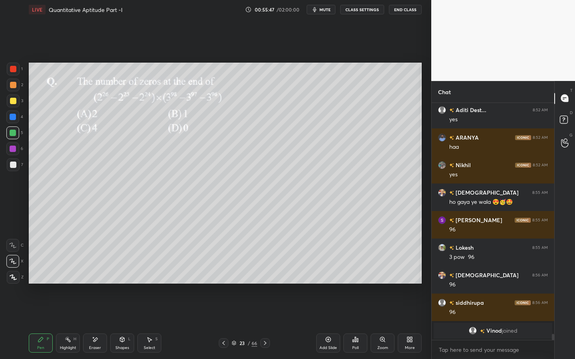
drag, startPoint x: 6, startPoint y: 164, endPoint x: 17, endPoint y: 160, distance: 11.2
click at [9, 162] on div at bounding box center [13, 164] width 13 height 13
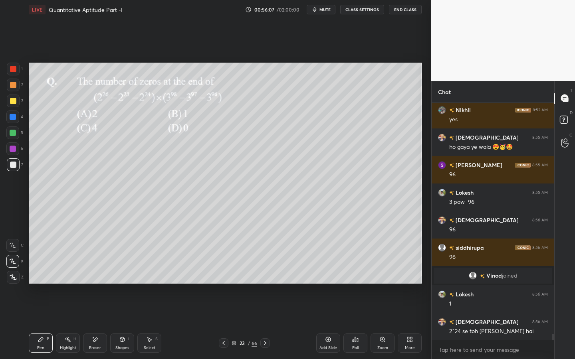
scroll to position [8983, 0]
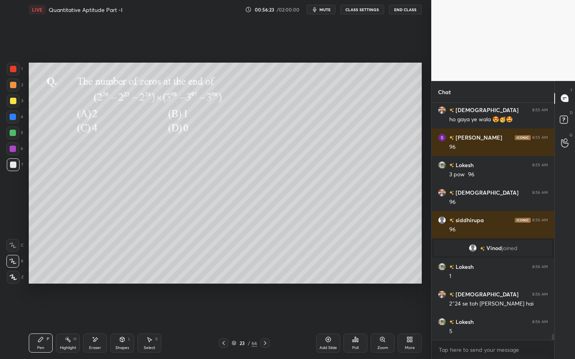
click at [13, 131] on div at bounding box center [13, 133] width 6 height 6
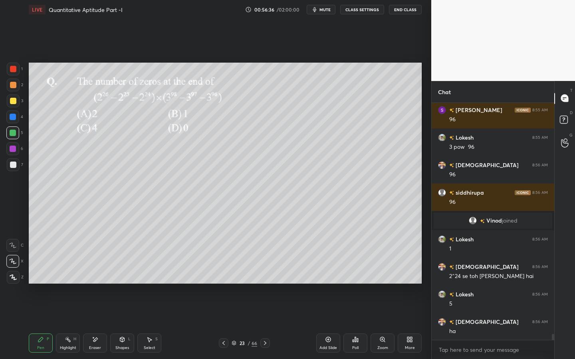
scroll to position [9038, 0]
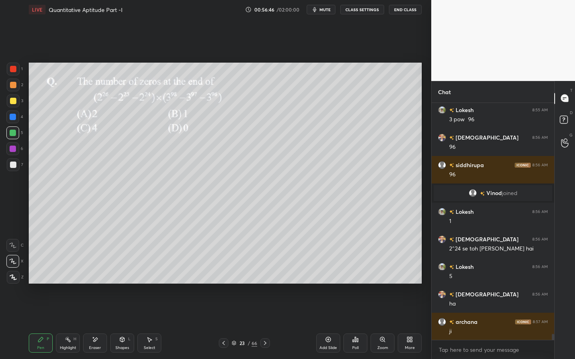
click at [117, 324] on div "Shapes" at bounding box center [122, 348] width 14 height 4
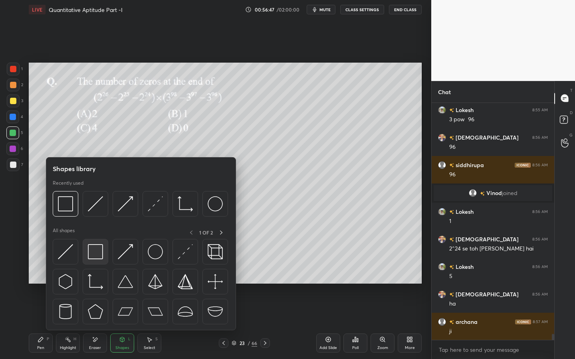
click at [92, 247] on img at bounding box center [95, 251] width 15 height 15
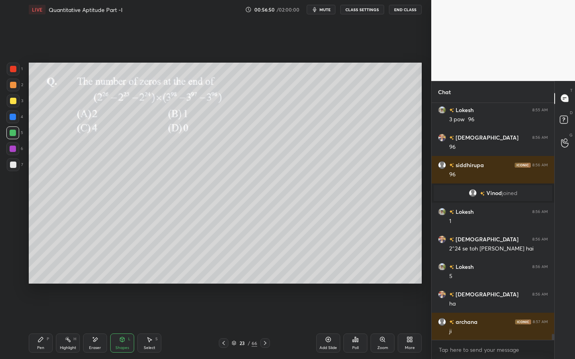
scroll to position [9065, 0]
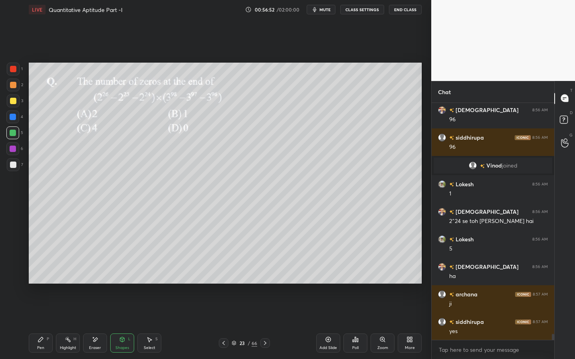
drag, startPoint x: 46, startPoint y: 333, endPoint x: 51, endPoint y: 325, distance: 9.0
click at [46, 324] on div "Pen P Highlight H Eraser Shapes L Select S 23 / 66 Add Slide Poll Zoom More" at bounding box center [225, 343] width 393 height 32
click at [42, 324] on div "Pen P Highlight H Eraser Shapes L Select S 23 / 66 Add Slide Poll Zoom More" at bounding box center [225, 343] width 393 height 32
click at [44, 324] on div "Pen P" at bounding box center [41, 343] width 24 height 19
click at [18, 168] on div at bounding box center [13, 164] width 13 height 13
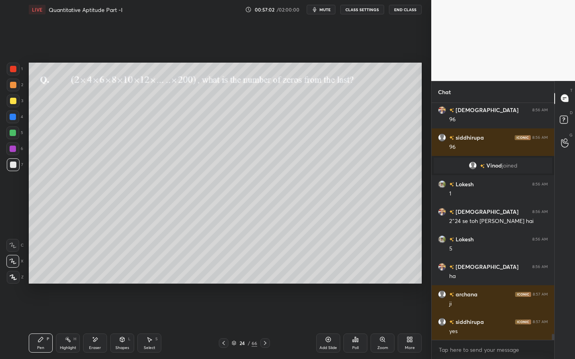
click at [16, 69] on div at bounding box center [13, 69] width 13 height 13
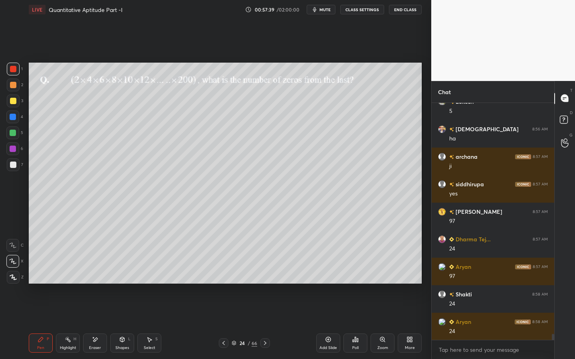
scroll to position [9231, 0]
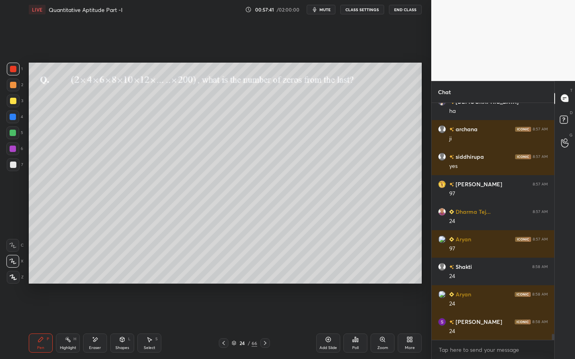
click at [11, 107] on div "3" at bounding box center [15, 103] width 16 height 16
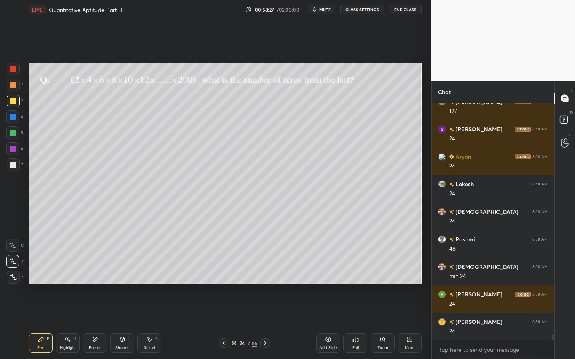
scroll to position [9734, 0]
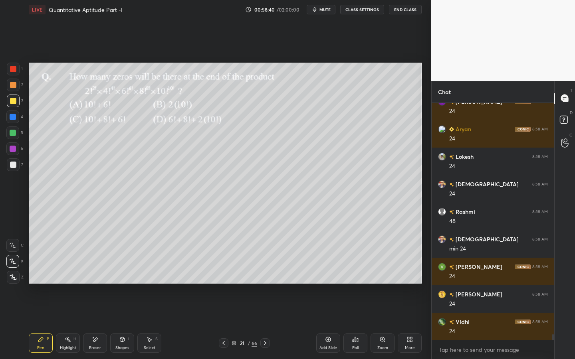
click at [353, 324] on div "Poll" at bounding box center [355, 343] width 24 height 19
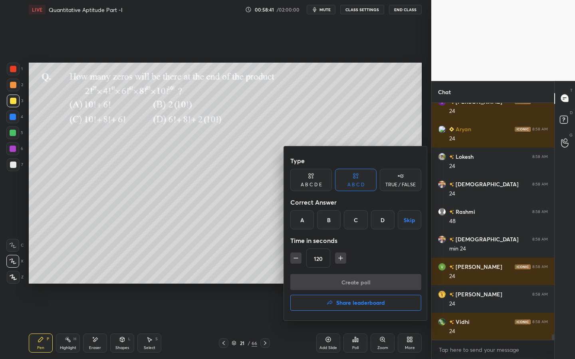
click at [386, 223] on div "D" at bounding box center [383, 219] width 24 height 19
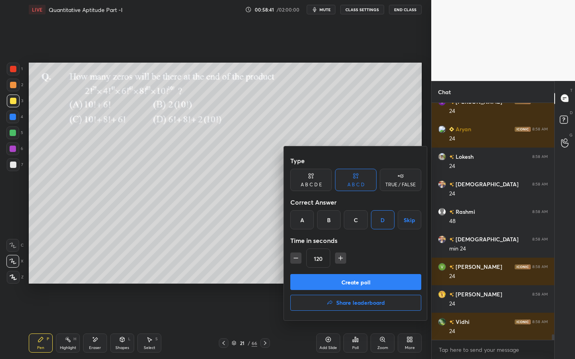
click at [332, 283] on button "Create poll" at bounding box center [355, 282] width 131 height 16
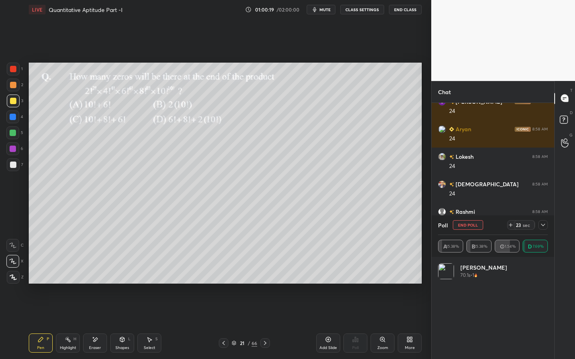
scroll to position [9803, 0]
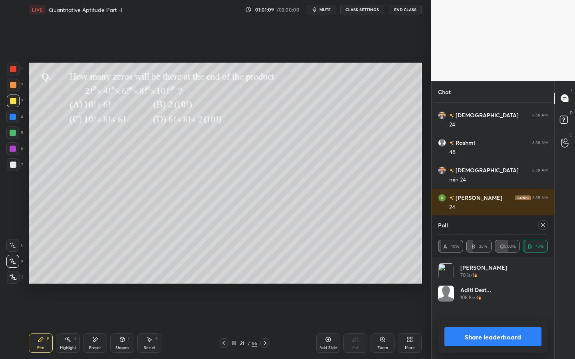
click at [544, 224] on icon at bounding box center [543, 225] width 6 height 6
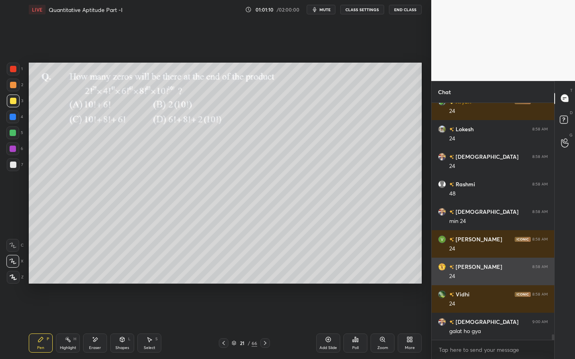
scroll to position [9762, 0]
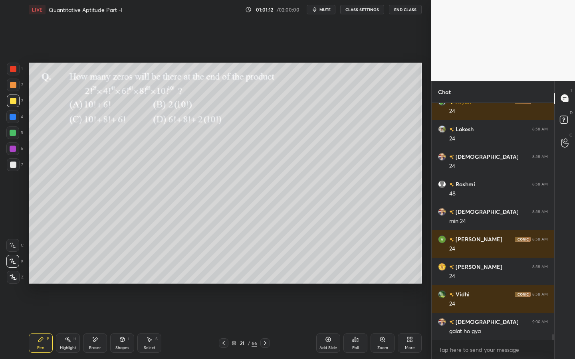
drag, startPoint x: 15, startPoint y: 118, endPoint x: 28, endPoint y: 114, distance: 13.9
click at [14, 118] on div at bounding box center [13, 117] width 6 height 6
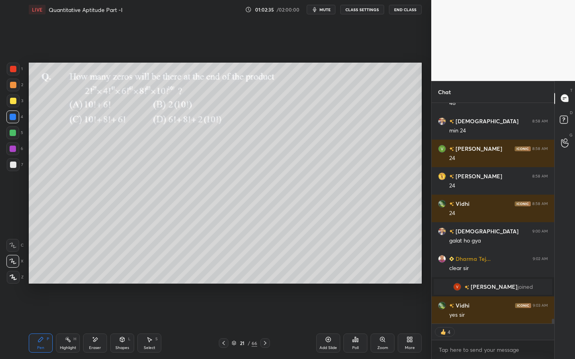
scroll to position [9615, 0]
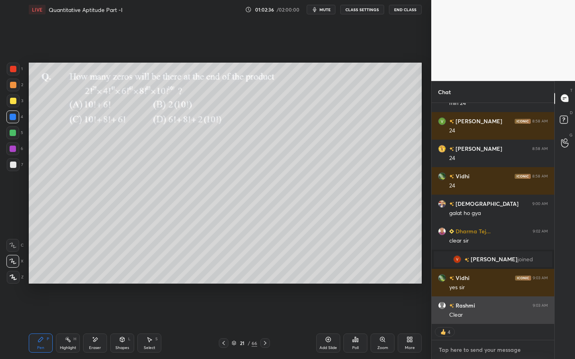
type textarea "x"
click at [457, 324] on textarea at bounding box center [493, 350] width 110 height 13
type textarea "C"
type textarea "x"
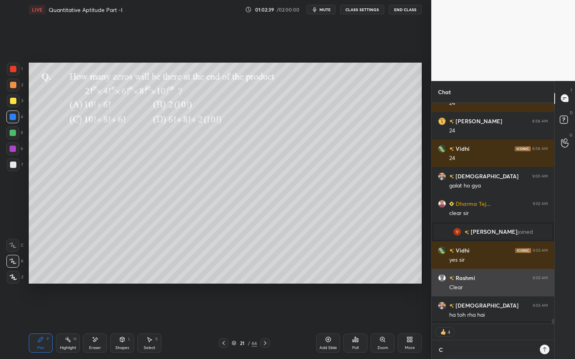
type textarea "CC"
type textarea "x"
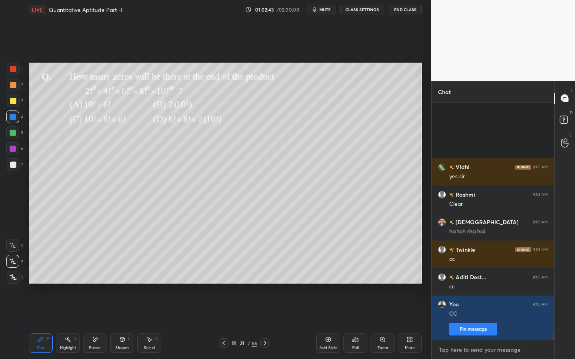
scroll to position [9809, 0]
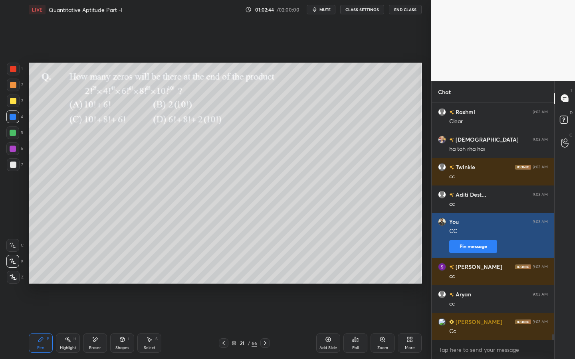
drag, startPoint x: 477, startPoint y: 247, endPoint x: 482, endPoint y: 243, distance: 6.2
click at [477, 247] on button "Pin message" at bounding box center [473, 246] width 48 height 13
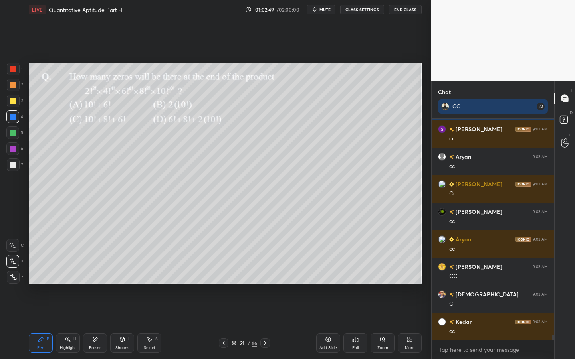
scroll to position [9990, 0]
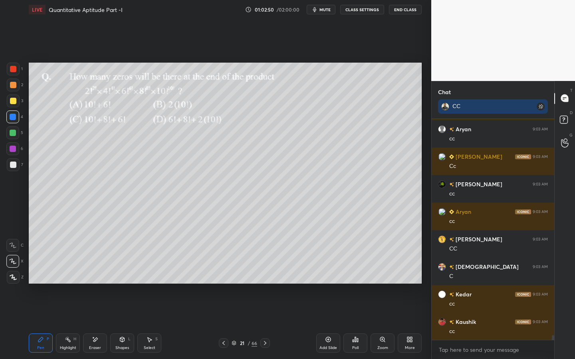
click at [16, 132] on div at bounding box center [12, 133] width 13 height 13
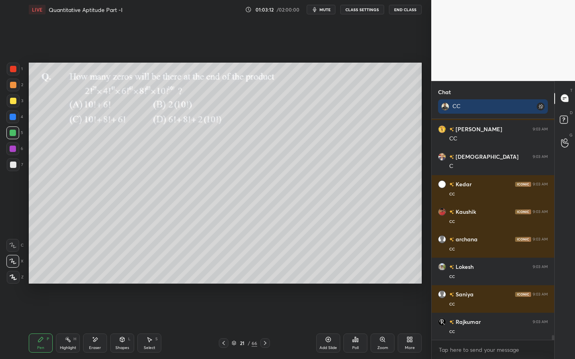
scroll to position [10128, 0]
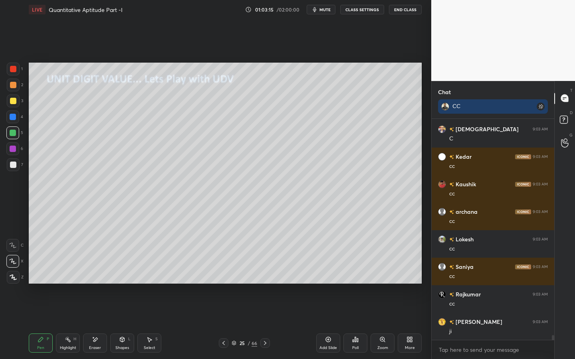
click at [119, 324] on icon at bounding box center [122, 339] width 6 height 6
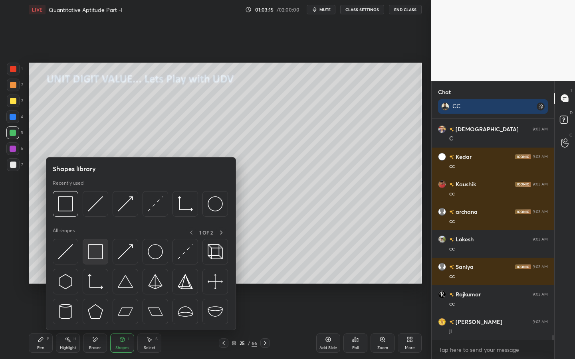
click at [96, 252] on img at bounding box center [95, 251] width 15 height 15
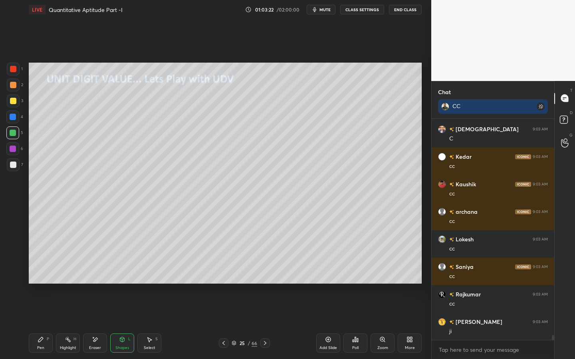
click at [41, 324] on div "Pen" at bounding box center [40, 348] width 7 height 4
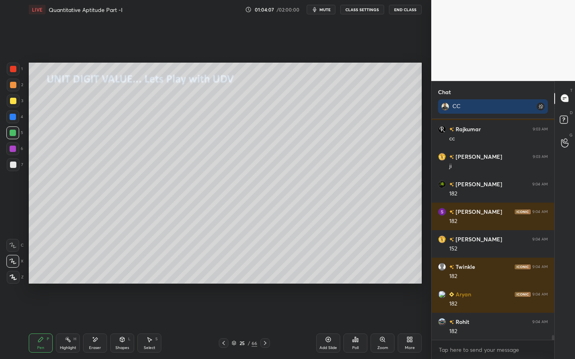
scroll to position [10320, 0]
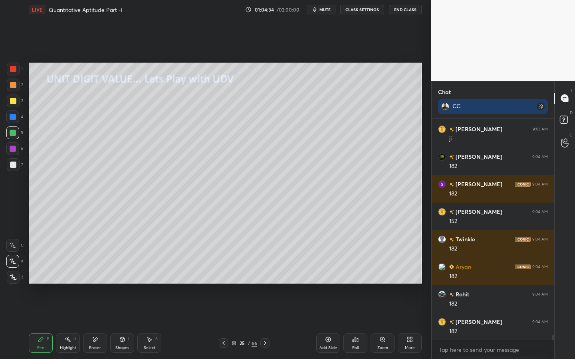
click at [18, 115] on div at bounding box center [12, 117] width 13 height 13
click at [17, 67] on div at bounding box center [13, 69] width 13 height 13
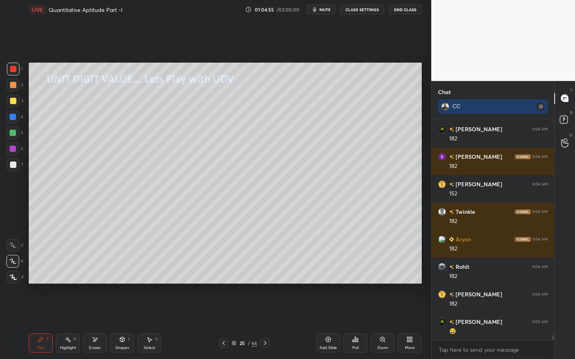
scroll to position [10376, 0]
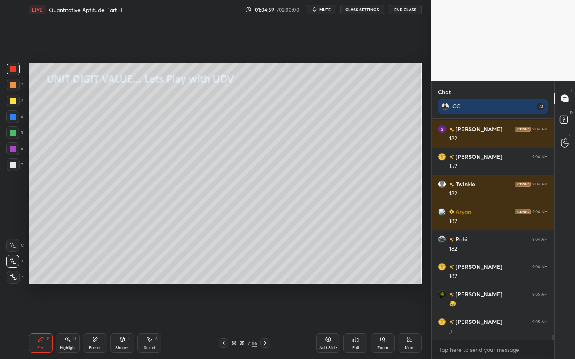
click at [10, 150] on div at bounding box center [13, 149] width 6 height 6
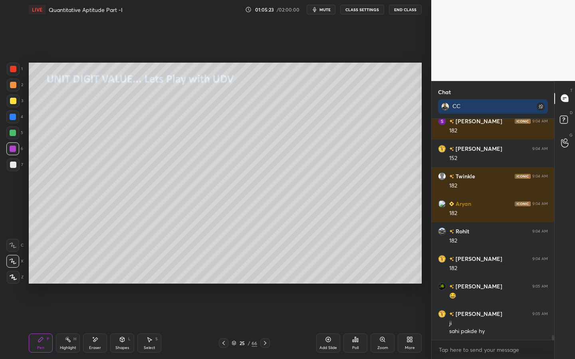
click at [14, 165] on div at bounding box center [13, 165] width 6 height 6
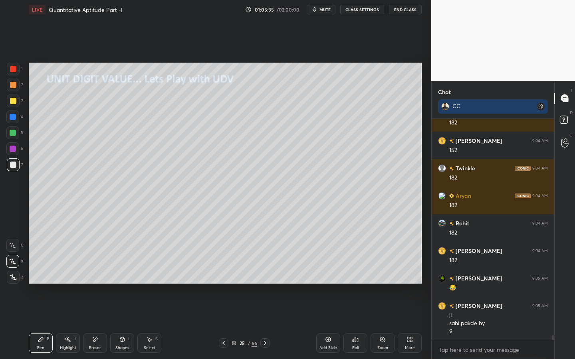
scroll to position [10419, 0]
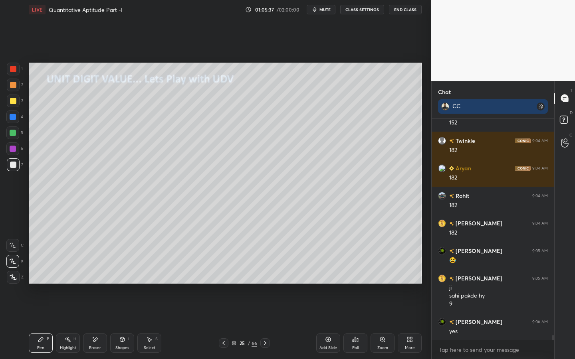
click at [11, 102] on div at bounding box center [13, 101] width 6 height 6
drag, startPoint x: 126, startPoint y: 342, endPoint x: 132, endPoint y: 340, distance: 5.9
click at [124, 324] on div "Shapes L" at bounding box center [122, 343] width 24 height 19
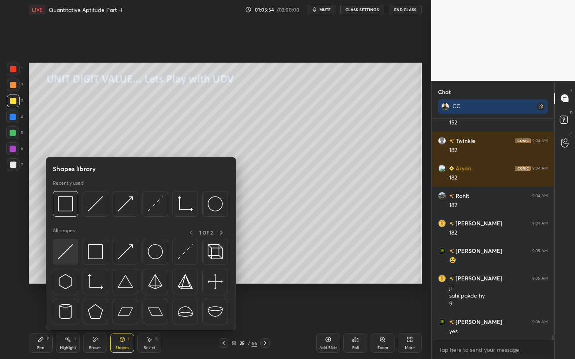
click at [76, 250] on div at bounding box center [66, 252] width 26 height 26
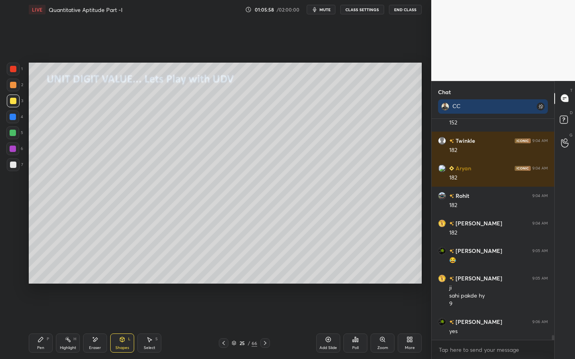
click at [146, 324] on div "Select S" at bounding box center [149, 343] width 24 height 19
drag, startPoint x: 33, startPoint y: 349, endPoint x: 45, endPoint y: 344, distance: 12.5
click at [33, 324] on div "Pen P" at bounding box center [41, 343] width 24 height 19
drag, startPoint x: 119, startPoint y: 339, endPoint x: 113, endPoint y: 340, distance: 5.6
click at [117, 324] on div "Shapes L" at bounding box center [122, 343] width 24 height 19
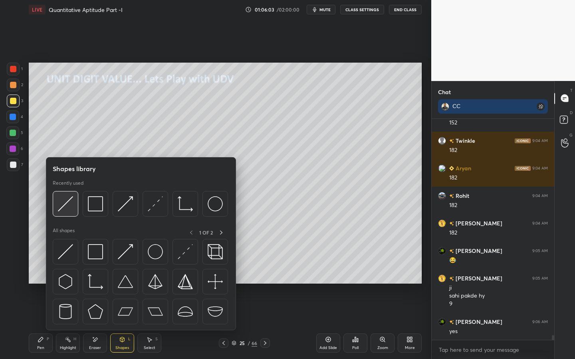
click at [64, 206] on img at bounding box center [65, 203] width 15 height 15
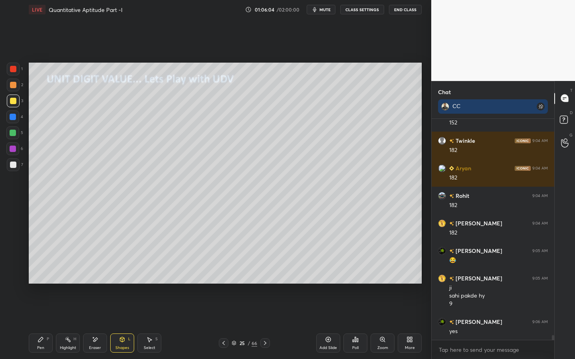
scroll to position [10447, 0]
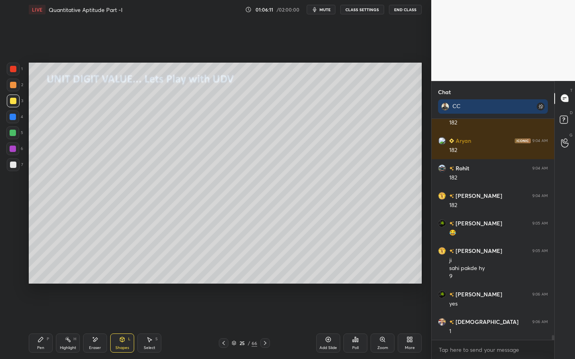
click at [42, 324] on div "Pen" at bounding box center [40, 348] width 7 height 4
click at [16, 160] on div "1 2 3 4 5 6 7" at bounding box center [14, 119] width 17 height 112
click at [14, 150] on div at bounding box center [13, 149] width 6 height 6
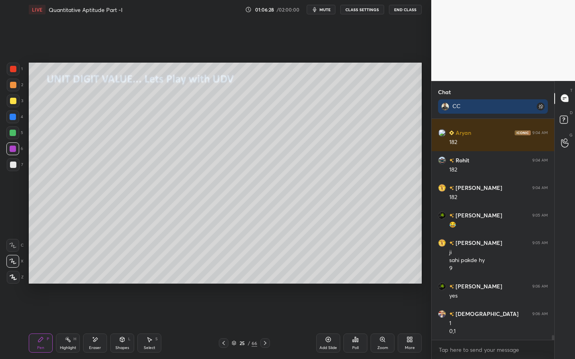
click at [125, 324] on div "Shapes" at bounding box center [122, 348] width 14 height 4
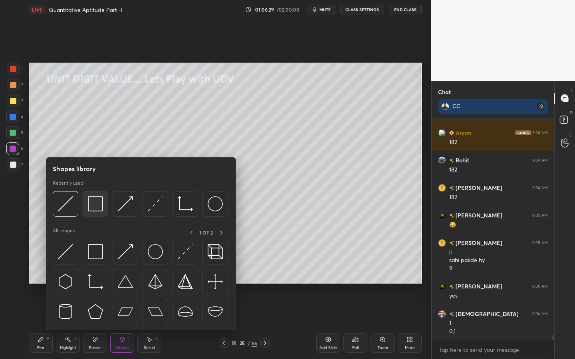
click at [95, 208] on img at bounding box center [95, 203] width 15 height 15
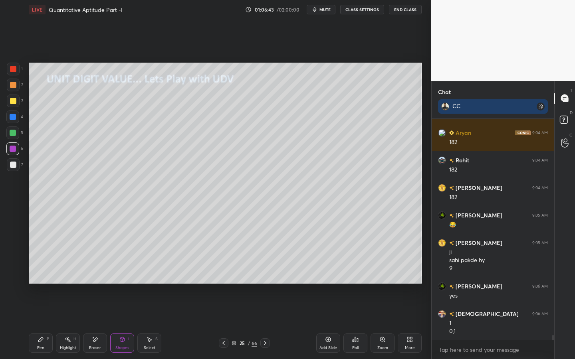
drag, startPoint x: 35, startPoint y: 344, endPoint x: 41, endPoint y: 343, distance: 5.7
click at [38, 324] on div "Pen P" at bounding box center [41, 343] width 24 height 19
drag, startPoint x: 121, startPoint y: 342, endPoint x: 127, endPoint y: 331, distance: 12.5
click at [121, 324] on icon at bounding box center [122, 339] width 4 height 5
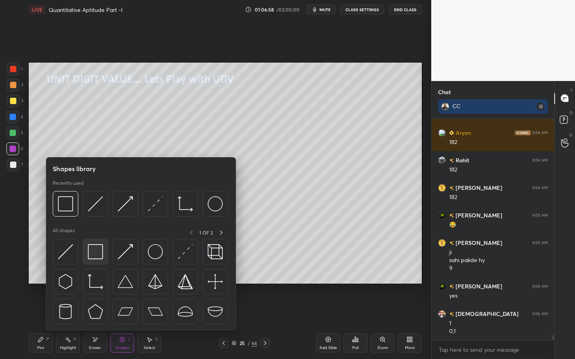
drag, startPoint x: 71, startPoint y: 255, endPoint x: 100, endPoint y: 251, distance: 29.0
click at [64, 254] on img at bounding box center [65, 251] width 15 height 15
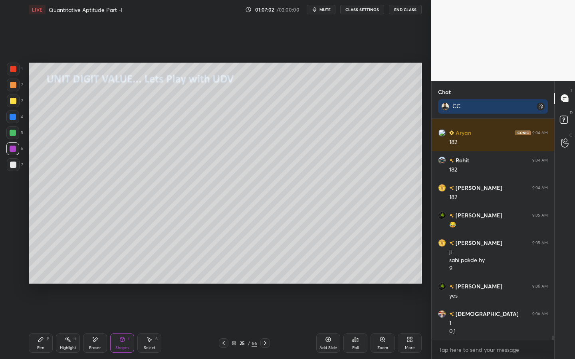
scroll to position [10482, 0]
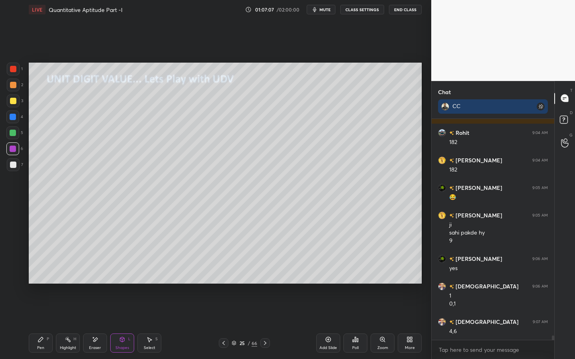
drag, startPoint x: 40, startPoint y: 342, endPoint x: 49, endPoint y: 328, distance: 16.7
click at [40, 324] on icon at bounding box center [40, 339] width 5 height 5
drag, startPoint x: 14, startPoint y: 132, endPoint x: 26, endPoint y: 136, distance: 13.1
click at [14, 132] on div at bounding box center [13, 133] width 6 height 6
click at [111, 324] on div "Shapes L" at bounding box center [122, 343] width 24 height 19
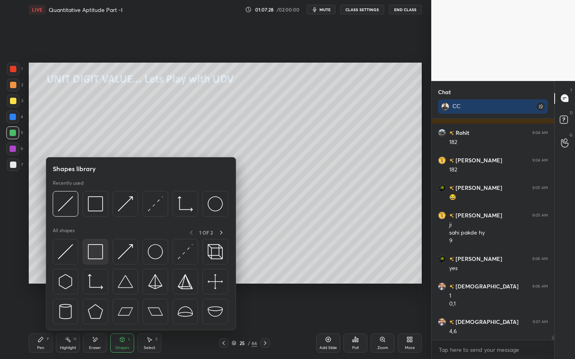
click at [104, 244] on div at bounding box center [96, 252] width 26 height 26
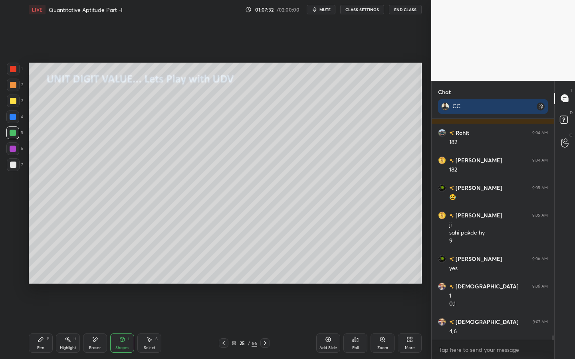
click at [41, 324] on icon at bounding box center [41, 339] width 6 height 6
click at [93, 324] on div "Eraser" at bounding box center [95, 343] width 24 height 19
click at [15, 264] on icon at bounding box center [13, 261] width 6 height 7
drag, startPoint x: 150, startPoint y: 344, endPoint x: 155, endPoint y: 326, distance: 18.2
click at [151, 324] on div "Select S" at bounding box center [149, 343] width 24 height 19
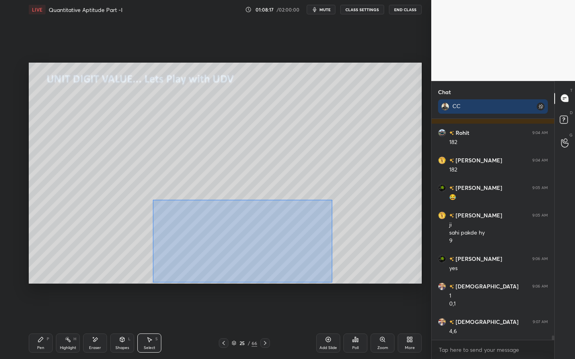
drag, startPoint x: 152, startPoint y: 202, endPoint x: 318, endPoint y: 267, distance: 178.6
click at [331, 282] on div "0 ° Undo Copy Duplicate Duplicate to new slide Delete" at bounding box center [225, 173] width 393 height 221
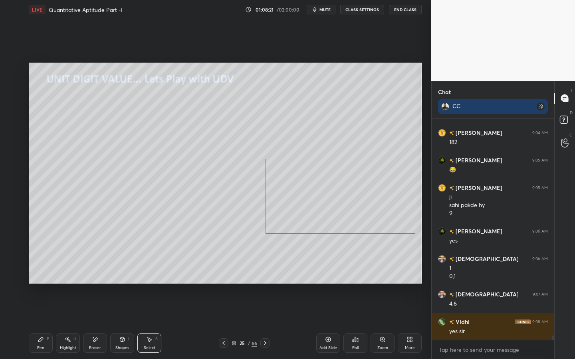
scroll to position [10537, 0]
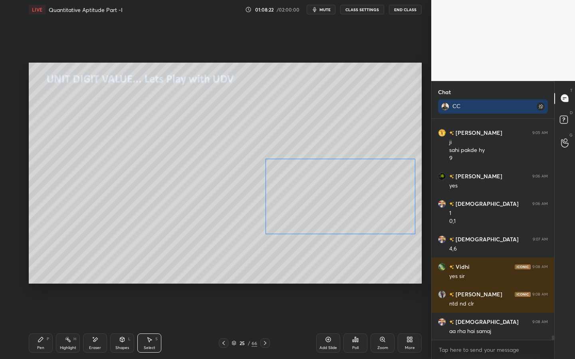
drag, startPoint x: 321, startPoint y: 257, endPoint x: 363, endPoint y: 216, distance: 59.0
click at [363, 212] on div "0 ° Undo Copy Duplicate Duplicate to new slide Delete" at bounding box center [225, 173] width 393 height 221
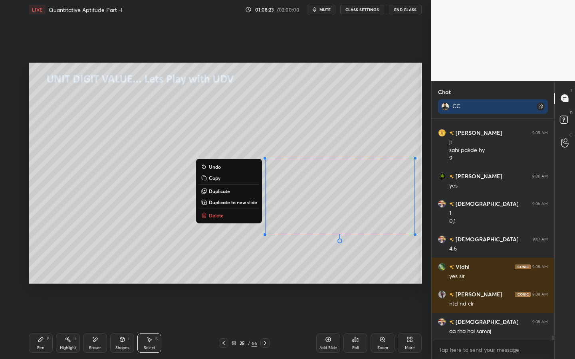
scroll to position [10592, 0]
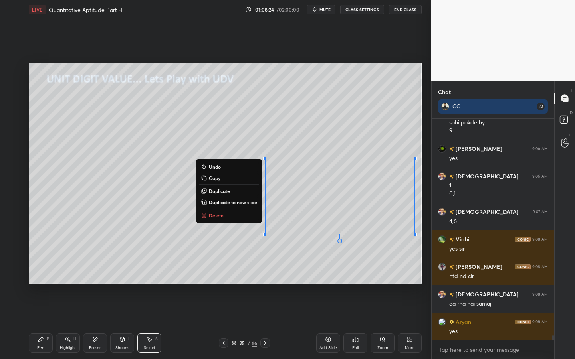
click at [39, 324] on icon at bounding box center [40, 339] width 5 height 5
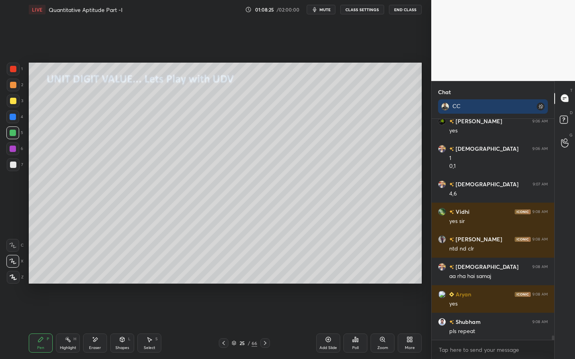
drag, startPoint x: 14, startPoint y: 168, endPoint x: 27, endPoint y: 161, distance: 14.7
click at [14, 167] on div at bounding box center [13, 164] width 13 height 13
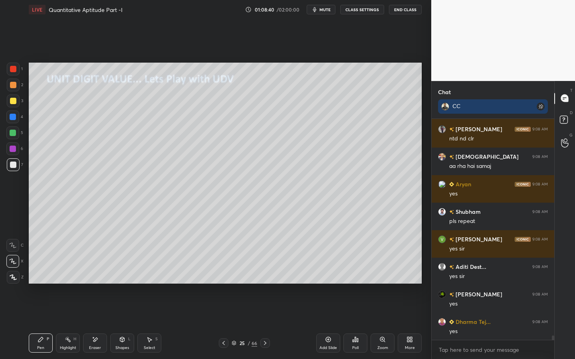
scroll to position [10757, 0]
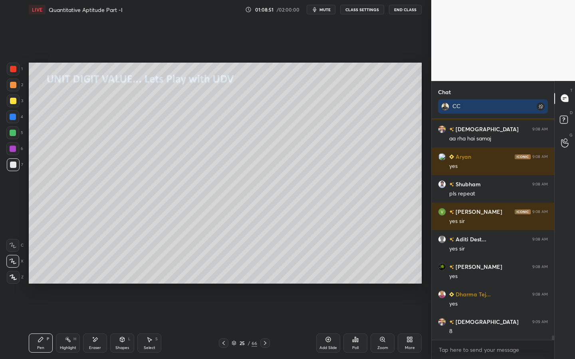
click at [16, 71] on div at bounding box center [13, 69] width 13 height 13
click at [116, 324] on div "Shapes L" at bounding box center [122, 343] width 24 height 19
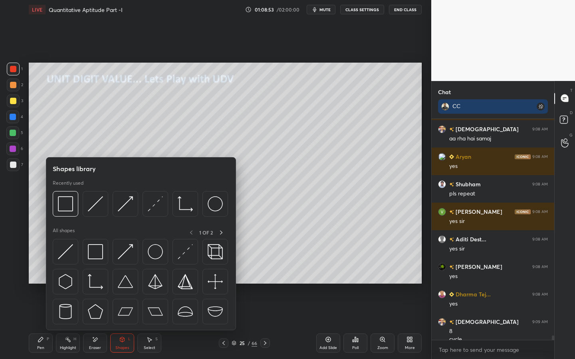
scroll to position [10765, 0]
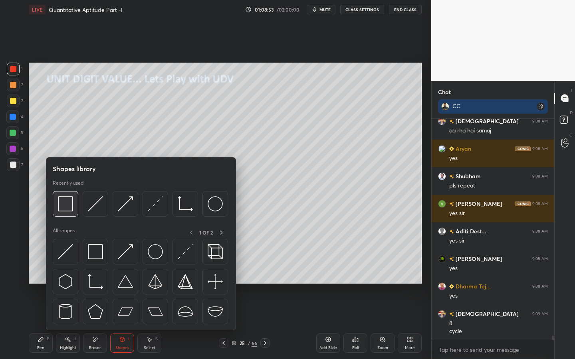
click at [71, 215] on div at bounding box center [66, 204] width 26 height 26
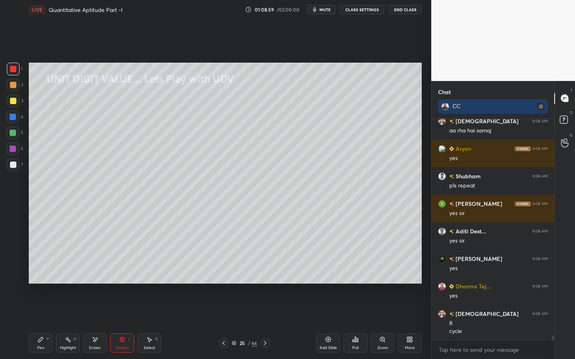
click at [31, 324] on div "Pen P" at bounding box center [41, 343] width 24 height 19
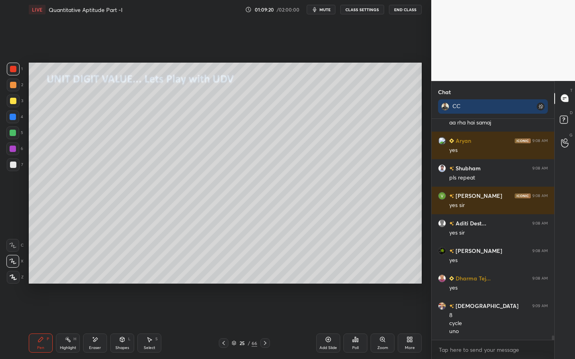
click at [125, 324] on icon at bounding box center [122, 339] width 6 height 6
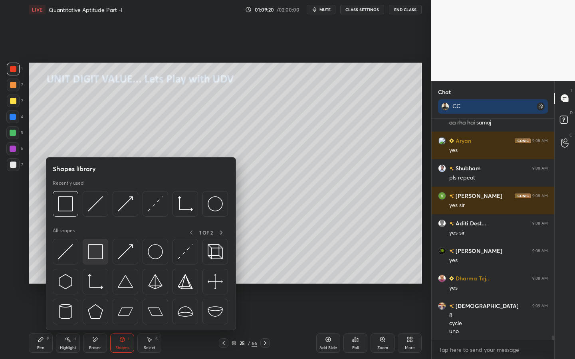
click at [103, 248] on div at bounding box center [96, 252] width 26 height 26
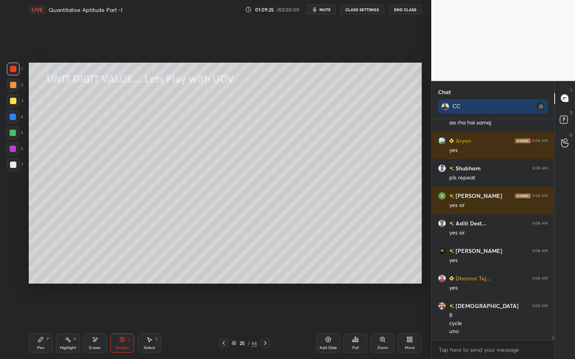
drag, startPoint x: 44, startPoint y: 339, endPoint x: 45, endPoint y: 321, distance: 17.6
click at [43, 324] on div "Pen P" at bounding box center [41, 343] width 24 height 19
drag, startPoint x: 566, startPoint y: 123, endPoint x: 570, endPoint y: 124, distance: 4.6
click at [567, 123] on icon at bounding box center [565, 121] width 14 height 14
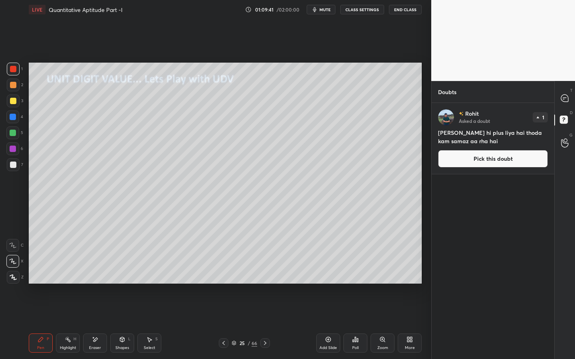
scroll to position [254, 120]
click at [565, 101] on icon at bounding box center [564, 98] width 7 height 7
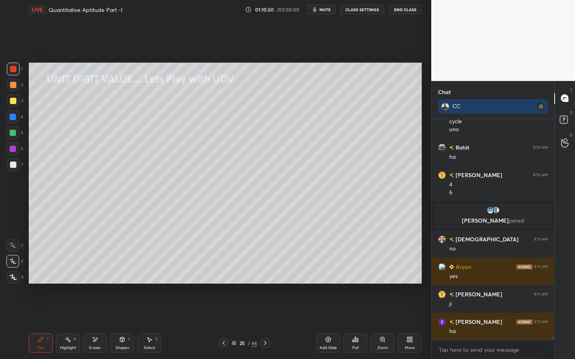
scroll to position [10660, 0]
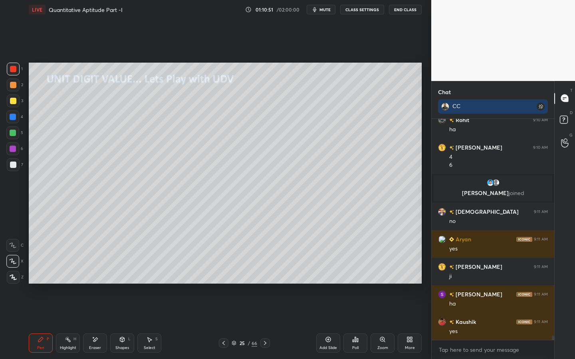
click at [12, 134] on div at bounding box center [13, 133] width 6 height 6
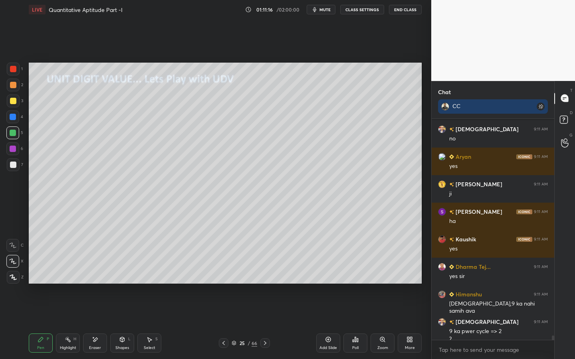
scroll to position [10751, 0]
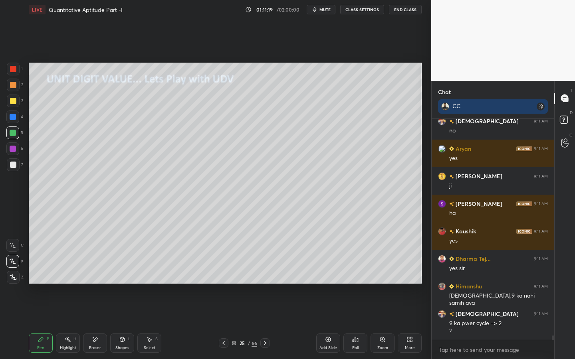
click at [102, 324] on div "Eraser" at bounding box center [95, 343] width 24 height 19
click at [43, 324] on div "Pen P" at bounding box center [41, 343] width 24 height 19
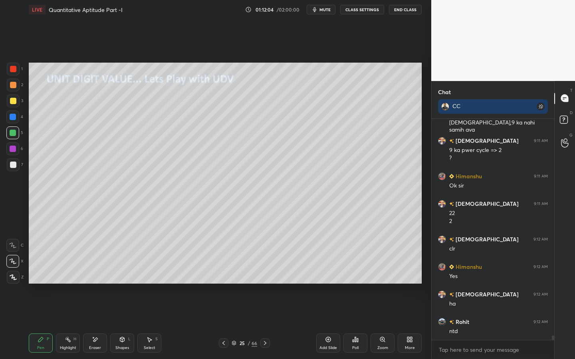
scroll to position [10952, 0]
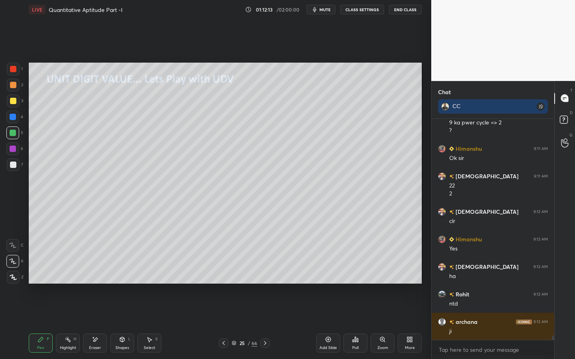
click at [331, 324] on div "Add Slide" at bounding box center [328, 343] width 24 height 19
click at [14, 166] on div at bounding box center [13, 165] width 6 height 6
click at [10, 105] on div at bounding box center [13, 101] width 13 height 13
click at [11, 116] on div at bounding box center [13, 117] width 6 height 6
click at [15, 164] on div at bounding box center [13, 165] width 6 height 6
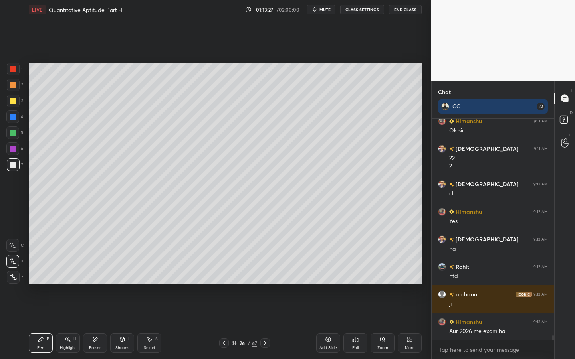
scroll to position [11007, 0]
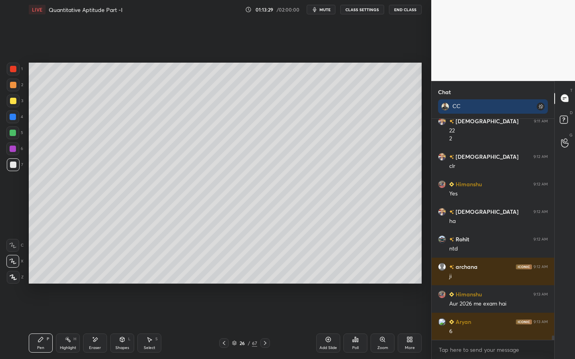
click at [16, 130] on div at bounding box center [12, 133] width 13 height 13
click at [15, 66] on div at bounding box center [13, 69] width 6 height 6
click at [149, 324] on div "Select S" at bounding box center [149, 343] width 24 height 19
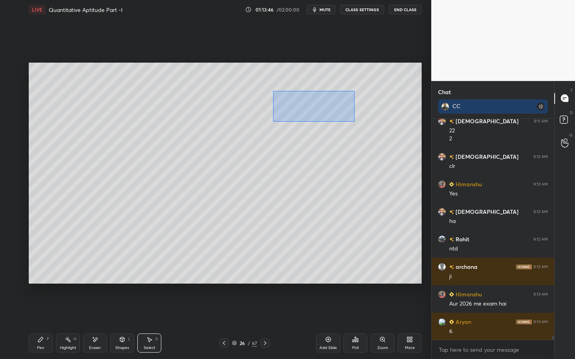
drag, startPoint x: 274, startPoint y: 94, endPoint x: 352, endPoint y: 121, distance: 82.4
click at [353, 121] on div "0 ° Undo Copy Duplicate Duplicate to new slide Delete" at bounding box center [225, 173] width 393 height 221
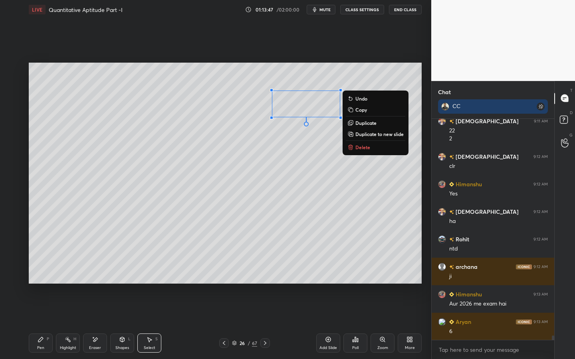
click at [368, 125] on p "Duplicate" at bounding box center [365, 123] width 21 height 6
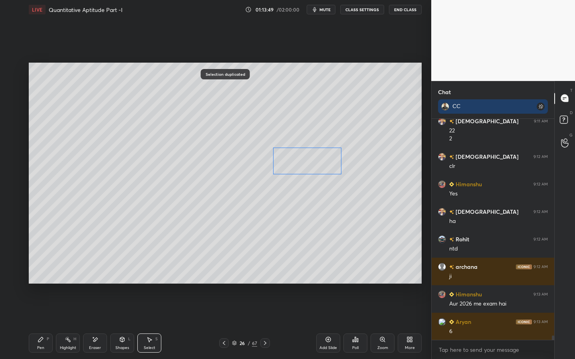
drag, startPoint x: 298, startPoint y: 117, endPoint x: 292, endPoint y: 166, distance: 49.9
click at [291, 162] on div "0 ° Undo Copy Duplicate Duplicate to new slide Delete" at bounding box center [225, 173] width 393 height 221
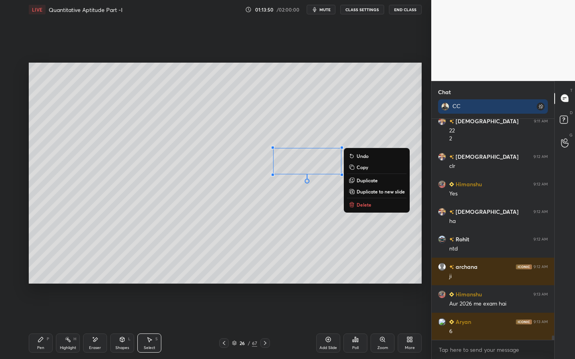
click at [117, 324] on div "Shapes L" at bounding box center [122, 343] width 24 height 19
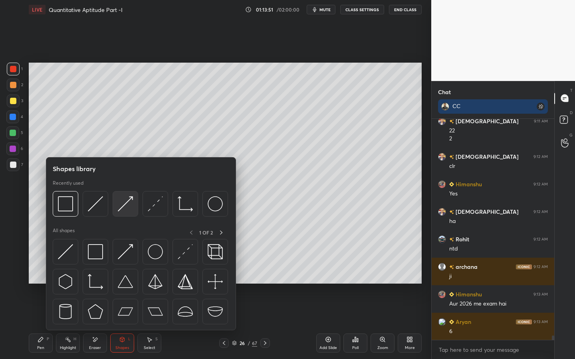
click at [121, 201] on img at bounding box center [125, 203] width 15 height 15
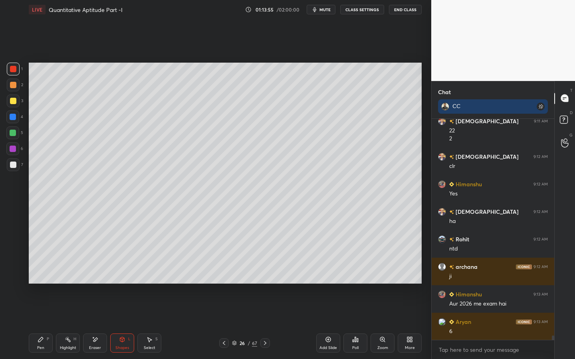
click at [12, 116] on div at bounding box center [13, 117] width 6 height 6
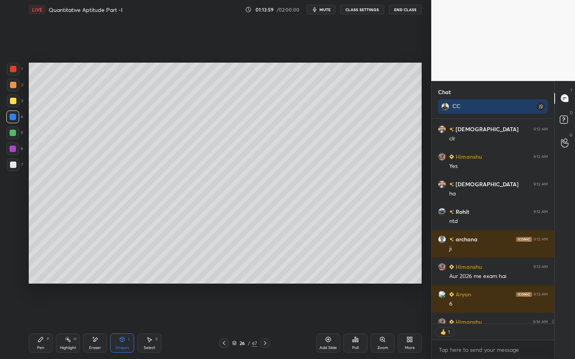
scroll to position [202, 120]
click at [40, 324] on div "Pen" at bounding box center [40, 348] width 7 height 4
click at [97, 324] on icon at bounding box center [95, 339] width 6 height 7
click at [41, 324] on icon at bounding box center [41, 339] width 6 height 6
click at [13, 152] on div at bounding box center [12, 148] width 13 height 13
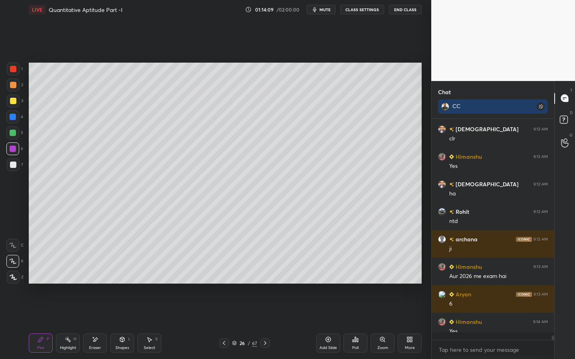
scroll to position [219, 120]
click at [120, 324] on icon at bounding box center [122, 339] width 6 height 6
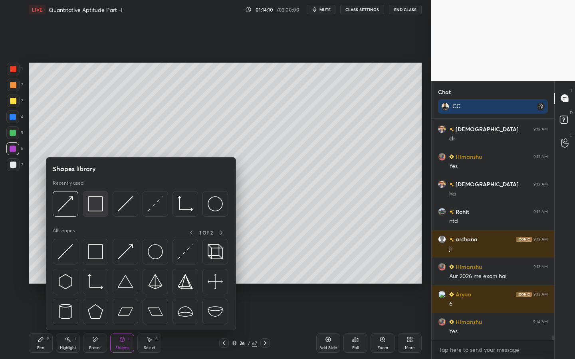
click at [105, 203] on div at bounding box center [96, 204] width 26 height 26
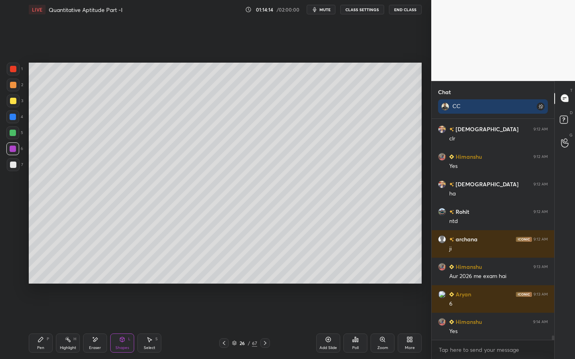
click at [43, 324] on div "Pen P" at bounding box center [41, 343] width 24 height 19
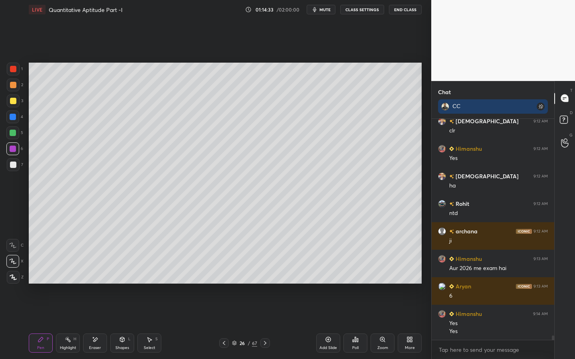
scroll to position [11070, 0]
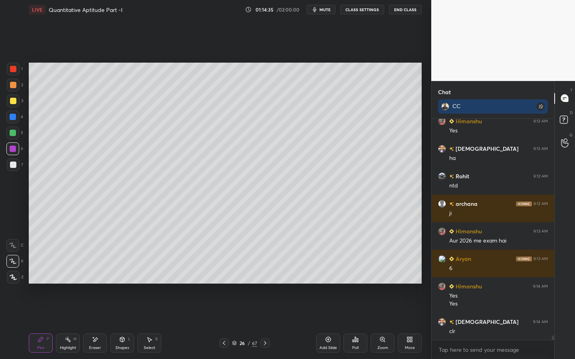
click at [19, 162] on div "7" at bounding box center [15, 164] width 16 height 13
click at [22, 130] on div "5" at bounding box center [14, 133] width 17 height 13
drag, startPoint x: 123, startPoint y: 350, endPoint x: 123, endPoint y: 344, distance: 6.0
click at [124, 324] on div "Shapes L" at bounding box center [122, 343] width 24 height 19
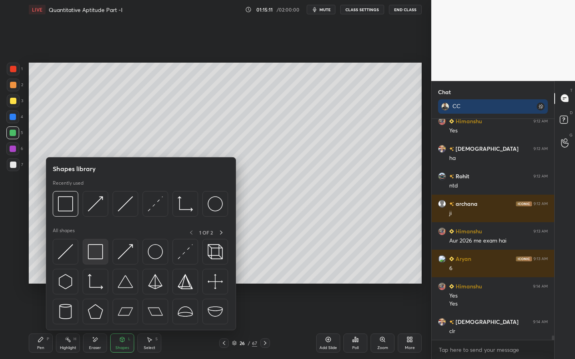
click at [93, 249] on img at bounding box center [95, 251] width 15 height 15
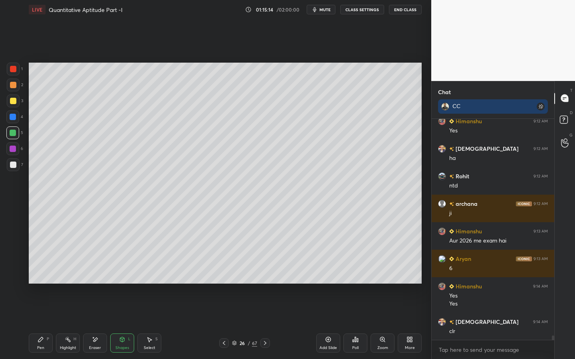
drag, startPoint x: 42, startPoint y: 342, endPoint x: 41, endPoint y: 311, distance: 30.4
click at [48, 324] on div "Pen P" at bounding box center [41, 343] width 24 height 19
click at [13, 168] on div at bounding box center [13, 164] width 13 height 13
click at [109, 324] on div "Pen P Highlight H Eraser Shapes L Select S" at bounding box center [101, 343] width 144 height 19
click at [122, 324] on div "Shapes L" at bounding box center [122, 343] width 24 height 19
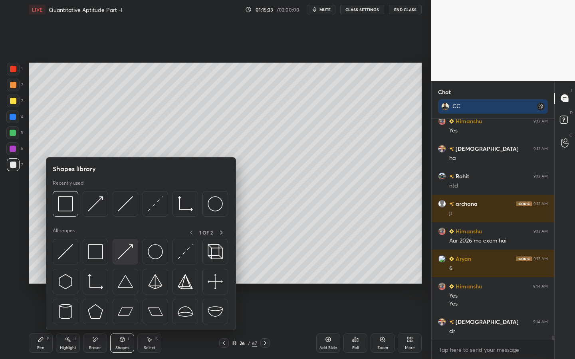
click at [118, 256] on img at bounding box center [125, 251] width 15 height 15
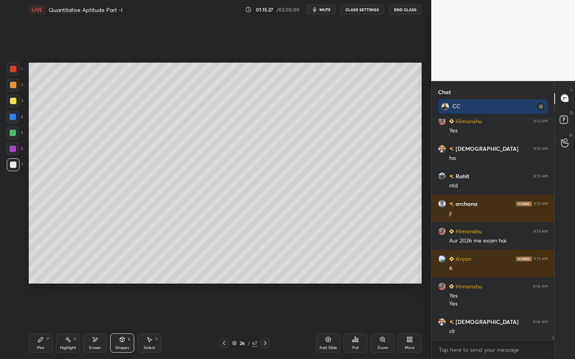
drag, startPoint x: 38, startPoint y: 344, endPoint x: 42, endPoint y: 337, distance: 8.6
click at [38, 324] on div "Pen P" at bounding box center [41, 343] width 24 height 19
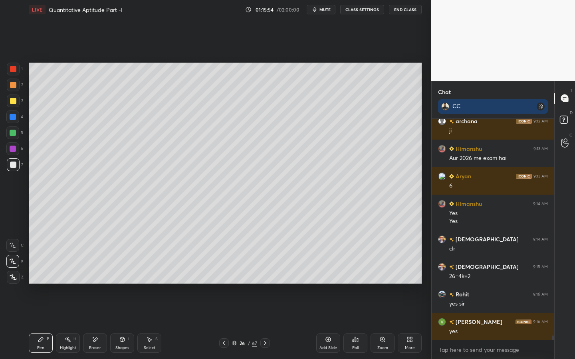
scroll to position [11180, 0]
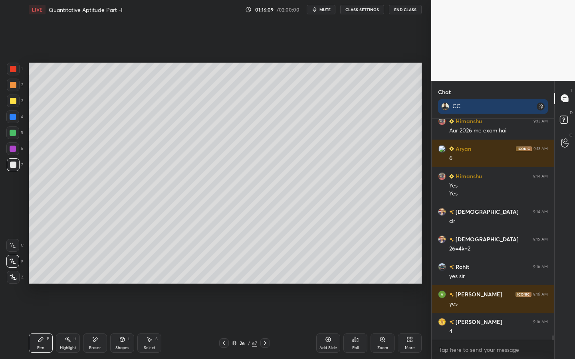
click at [14, 136] on div at bounding box center [13, 133] width 6 height 6
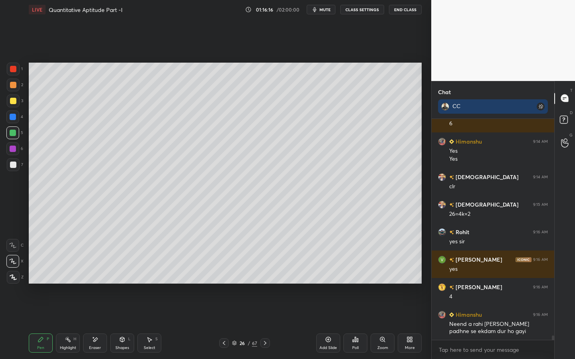
click at [12, 170] on div at bounding box center [13, 164] width 13 height 13
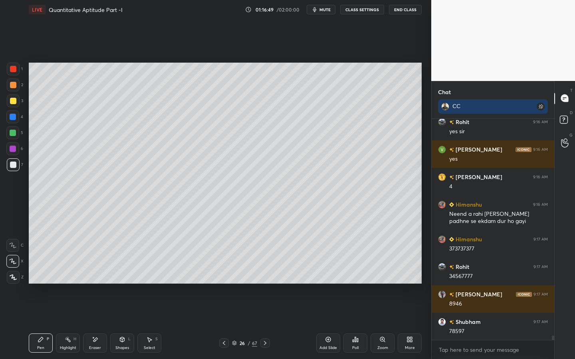
scroll to position [11352, 0]
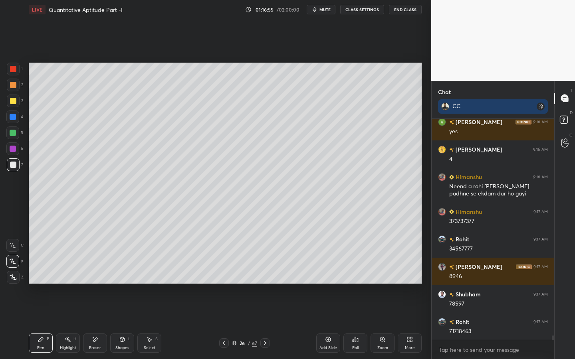
click at [15, 148] on div at bounding box center [13, 149] width 6 height 6
click at [18, 151] on div at bounding box center [12, 148] width 13 height 13
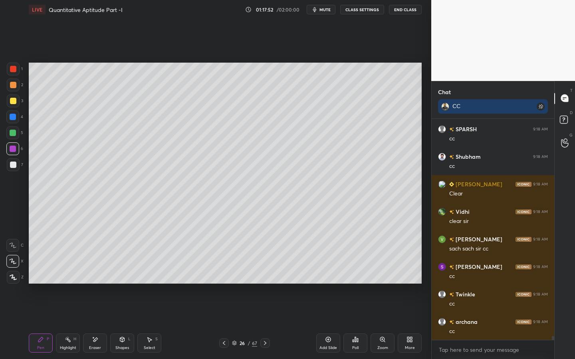
scroll to position [12371, 0]
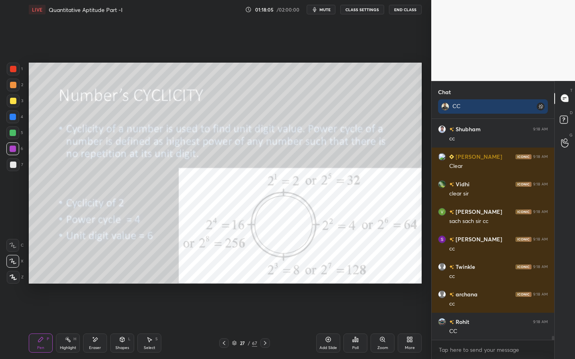
click at [128, 324] on div "Shapes L" at bounding box center [122, 343] width 24 height 19
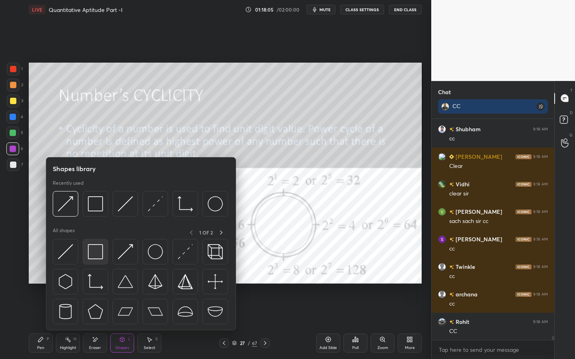
click at [96, 250] on img at bounding box center [95, 251] width 15 height 15
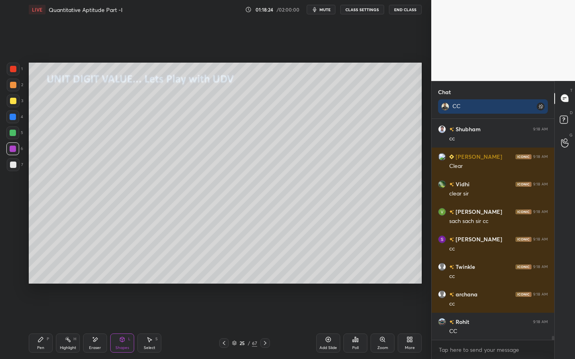
drag, startPoint x: 43, startPoint y: 338, endPoint x: 51, endPoint y: 330, distance: 11.6
click at [43, 324] on icon at bounding box center [40, 339] width 5 height 5
click at [65, 324] on icon at bounding box center [68, 339] width 6 height 6
click at [94, 324] on icon at bounding box center [95, 339] width 6 height 7
drag, startPoint x: 40, startPoint y: 341, endPoint x: 42, endPoint y: 321, distance: 20.5
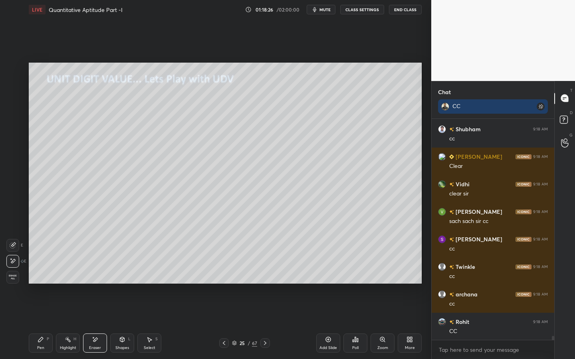
click at [39, 324] on icon at bounding box center [40, 339] width 5 height 5
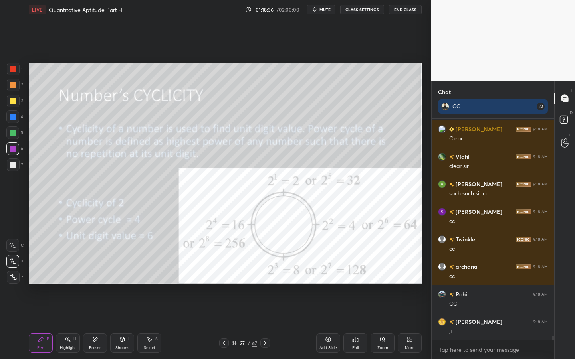
click at [123, 324] on icon at bounding box center [122, 339] width 6 height 6
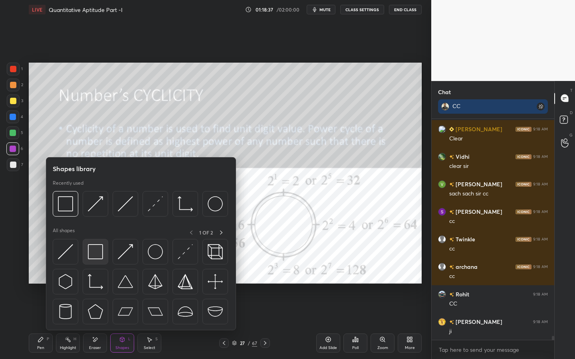
click at [100, 249] on img at bounding box center [95, 251] width 15 height 15
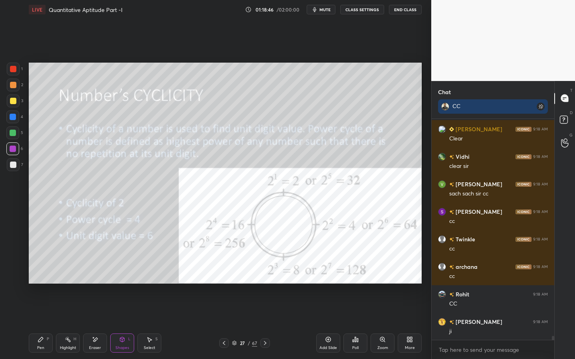
scroll to position [12426, 0]
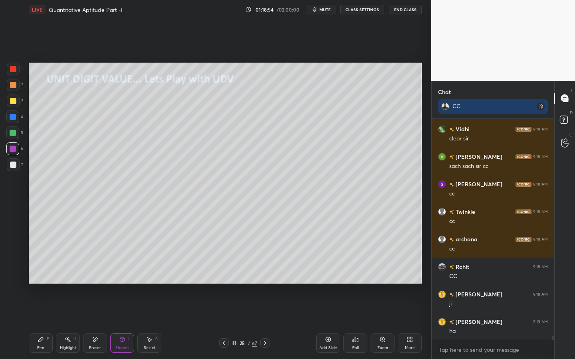
drag, startPoint x: 121, startPoint y: 340, endPoint x: 119, endPoint y: 334, distance: 5.4
click at [121, 324] on icon at bounding box center [122, 339] width 4 height 5
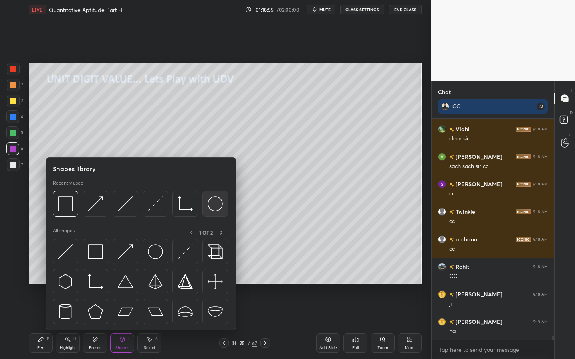
click at [220, 206] on img at bounding box center [215, 203] width 15 height 15
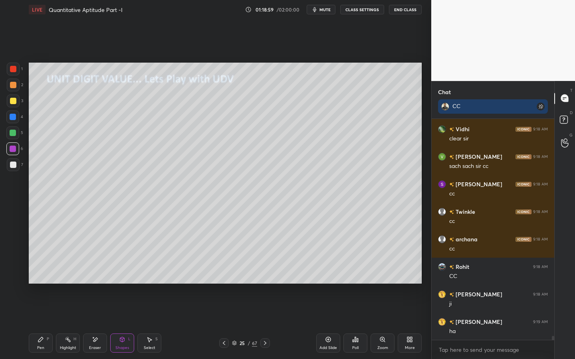
drag, startPoint x: 35, startPoint y: 340, endPoint x: 61, endPoint y: 327, distance: 29.5
click at [36, 324] on div "Pen P" at bounding box center [41, 343] width 24 height 19
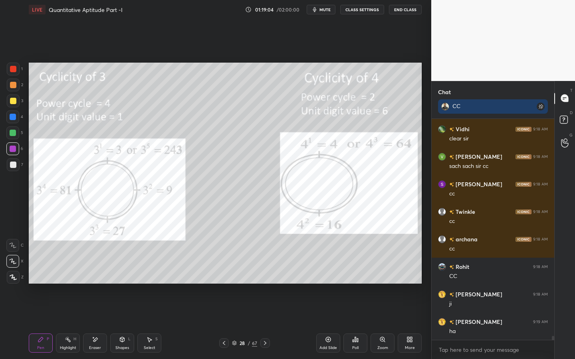
click at [121, 324] on icon at bounding box center [122, 339] width 6 height 6
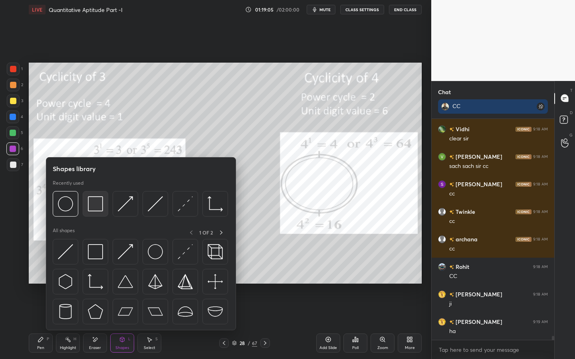
click at [99, 205] on img at bounding box center [95, 203] width 15 height 15
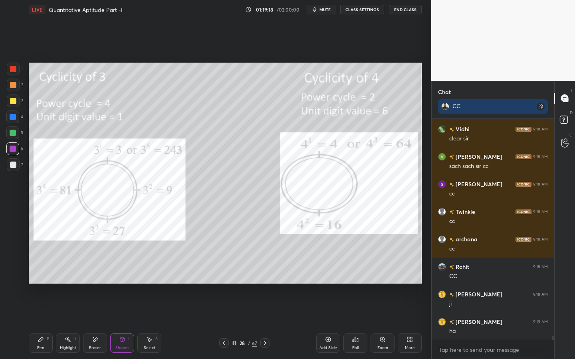
drag, startPoint x: 13, startPoint y: 103, endPoint x: 21, endPoint y: 101, distance: 8.1
click at [16, 102] on div at bounding box center [13, 101] width 6 height 6
click at [41, 324] on icon at bounding box center [41, 339] width 6 height 6
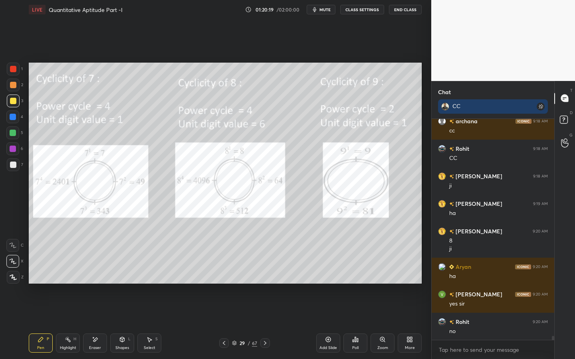
scroll to position [12572, 0]
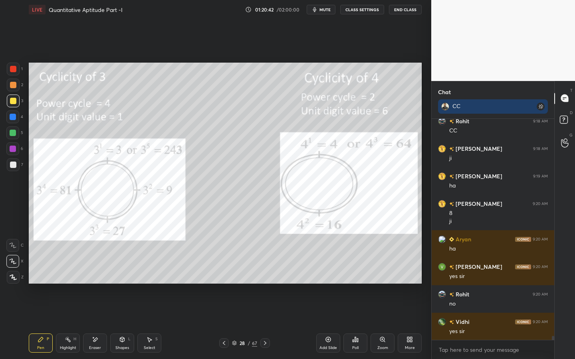
drag, startPoint x: 91, startPoint y: 344, endPoint x: 99, endPoint y: 316, distance: 28.9
click at [96, 324] on div "Eraser" at bounding box center [95, 343] width 24 height 19
click at [48, 324] on div "Pen P" at bounding box center [41, 343] width 24 height 19
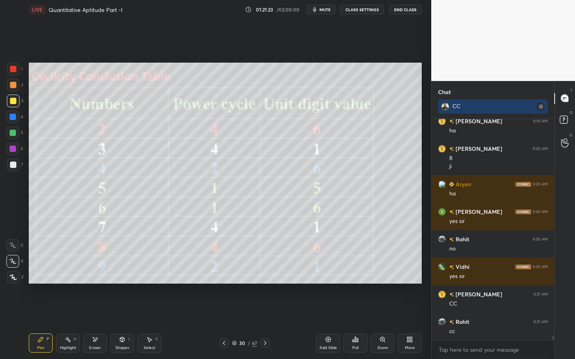
scroll to position [12646, 0]
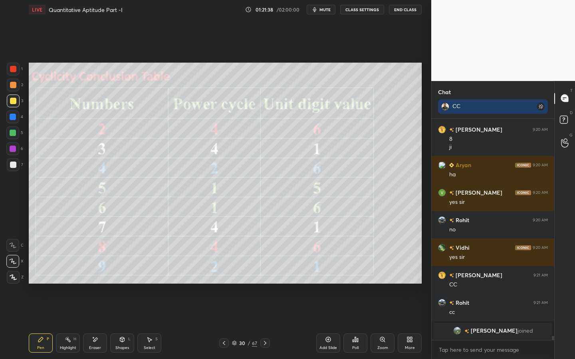
drag, startPoint x: 11, startPoint y: 173, endPoint x: 18, endPoint y: 162, distance: 12.7
click at [11, 173] on div "7" at bounding box center [15, 166] width 16 height 16
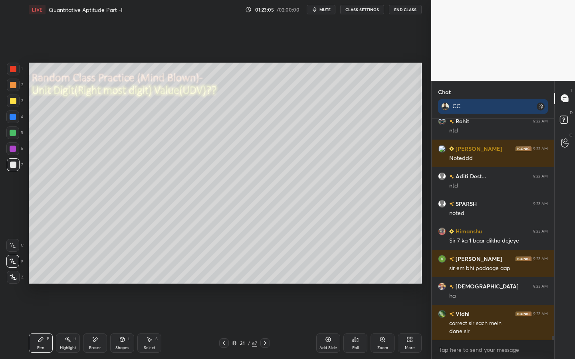
scroll to position [12390, 0]
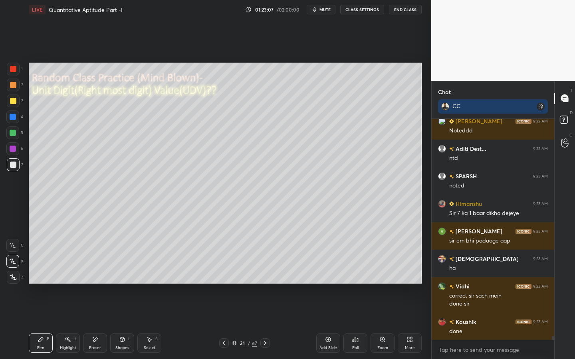
click at [12, 168] on div at bounding box center [13, 164] width 13 height 13
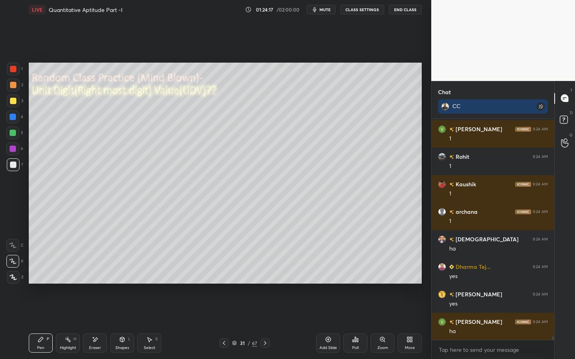
scroll to position [12748, 0]
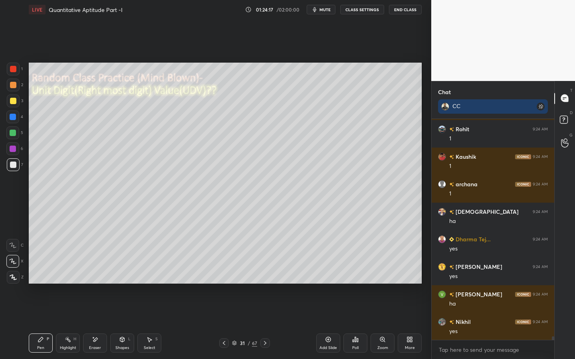
drag, startPoint x: 14, startPoint y: 164, endPoint x: 22, endPoint y: 161, distance: 8.1
click at [13, 164] on div at bounding box center [13, 165] width 6 height 6
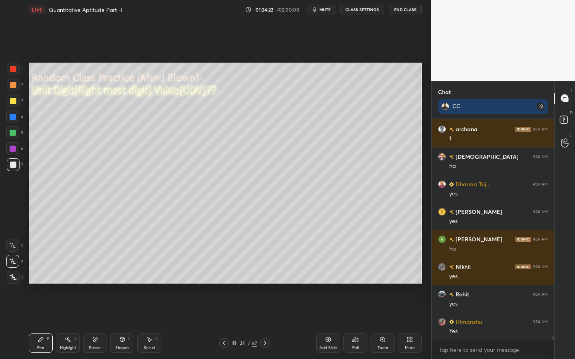
scroll to position [202, 120]
drag, startPoint x: 15, startPoint y: 134, endPoint x: 23, endPoint y: 132, distance: 7.7
click at [15, 134] on div at bounding box center [13, 133] width 6 height 6
drag, startPoint x: 12, startPoint y: 164, endPoint x: 17, endPoint y: 161, distance: 5.0
click at [12, 164] on div at bounding box center [13, 165] width 6 height 6
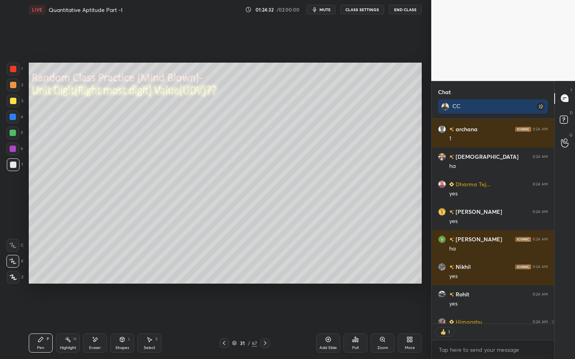
click at [16, 150] on div at bounding box center [12, 148] width 13 height 13
click at [15, 161] on div at bounding box center [13, 164] width 13 height 13
click at [8, 148] on div at bounding box center [12, 148] width 13 height 13
drag, startPoint x: 16, startPoint y: 135, endPoint x: 26, endPoint y: 134, distance: 10.4
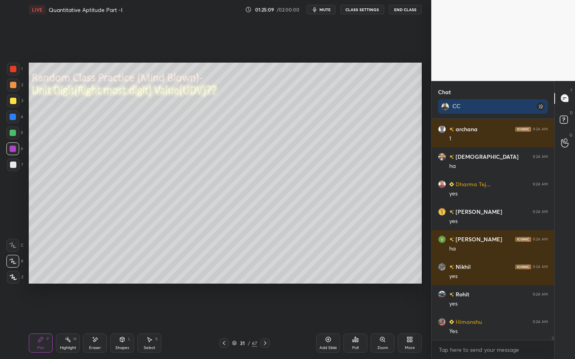
click at [16, 135] on div at bounding box center [12, 133] width 13 height 13
click at [15, 168] on div at bounding box center [13, 164] width 13 height 13
click at [12, 134] on div at bounding box center [13, 133] width 6 height 6
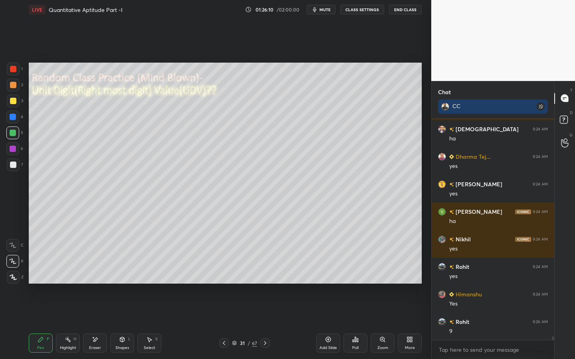
click at [14, 118] on div at bounding box center [12, 117] width 13 height 13
click at [14, 95] on div "1 2 3 4 5 6 7" at bounding box center [14, 119] width 17 height 112
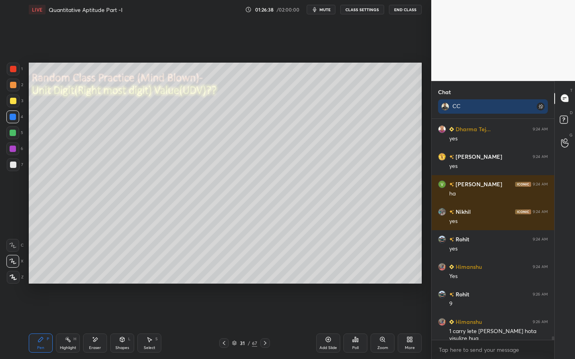
click at [14, 163] on div at bounding box center [13, 164] width 13 height 13
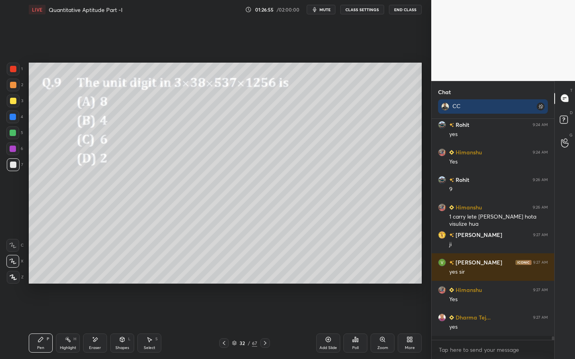
scroll to position [12968, 0]
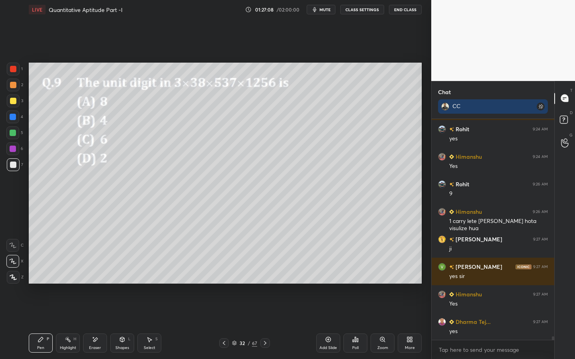
click at [14, 128] on div "1 2 3 4 5 6 7" at bounding box center [14, 119] width 17 height 112
click at [10, 134] on div at bounding box center [13, 133] width 6 height 6
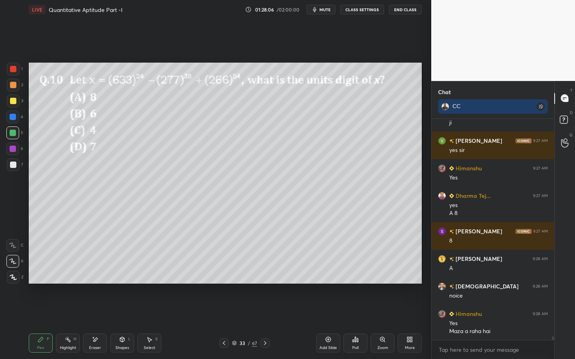
scroll to position [13122, 0]
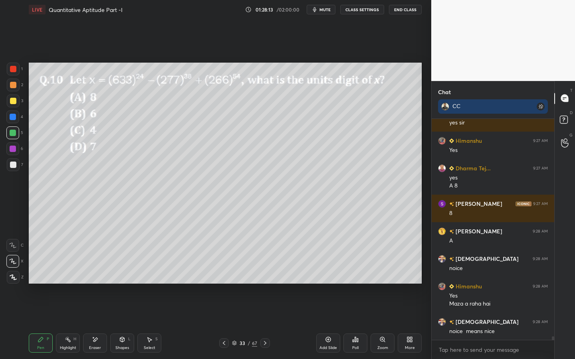
click at [14, 96] on div at bounding box center [13, 101] width 13 height 13
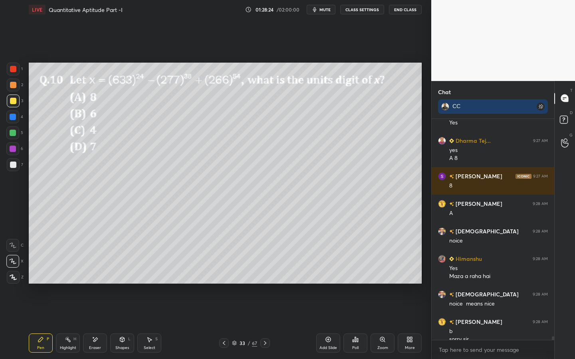
scroll to position [13157, 0]
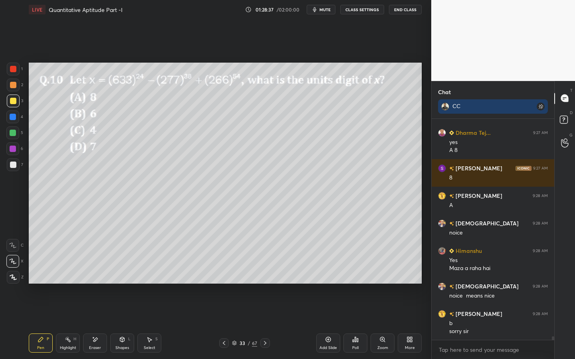
click at [13, 118] on div at bounding box center [13, 117] width 6 height 6
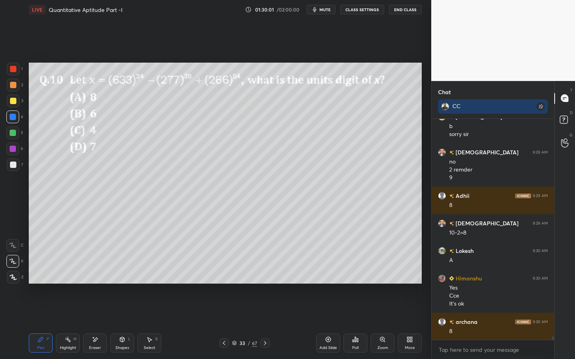
scroll to position [13382, 0]
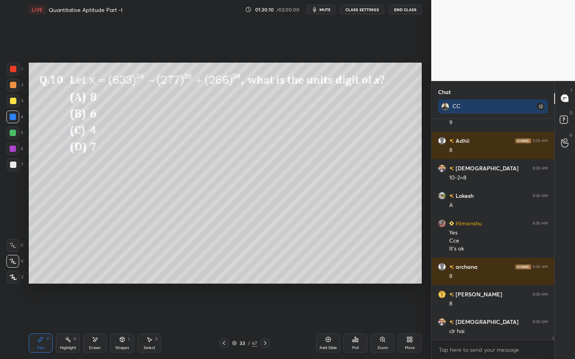
click at [16, 167] on div at bounding box center [13, 164] width 13 height 13
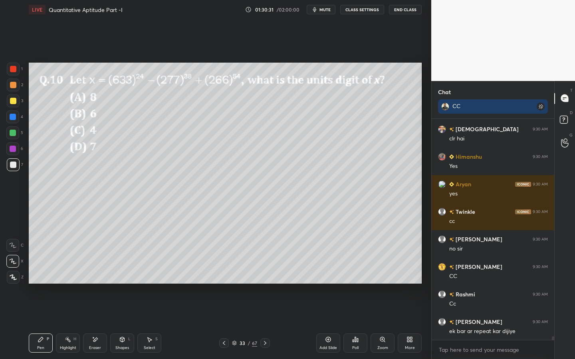
scroll to position [13630, 0]
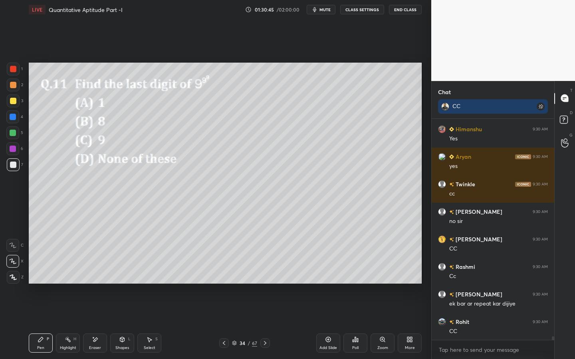
click at [12, 103] on div at bounding box center [13, 101] width 6 height 6
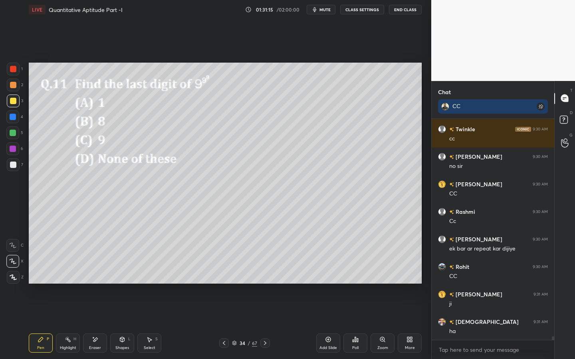
scroll to position [13712, 0]
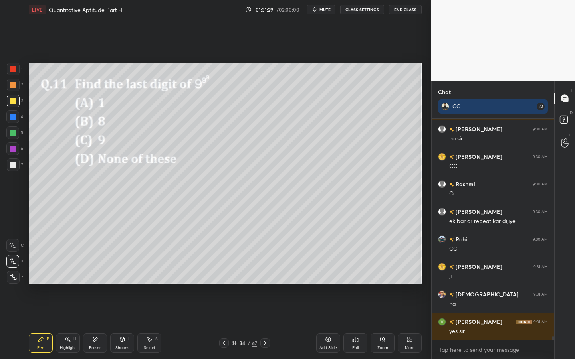
drag, startPoint x: 18, startPoint y: 163, endPoint x: 26, endPoint y: 160, distance: 7.9
click at [18, 163] on div at bounding box center [13, 164] width 13 height 13
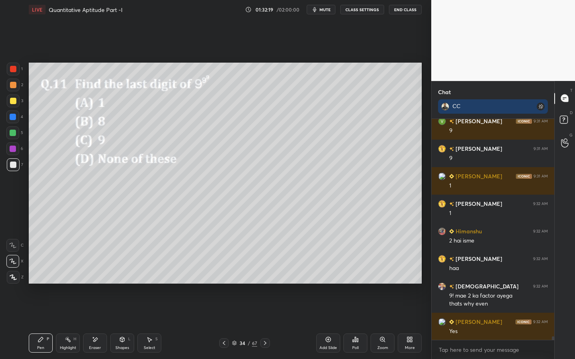
scroll to position [14023, 0]
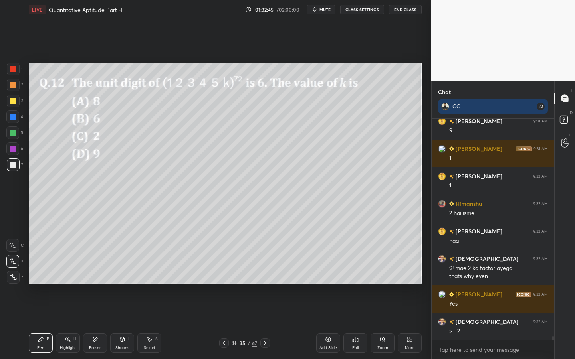
click at [9, 78] on div "1" at bounding box center [15, 71] width 16 height 16
click at [13, 73] on div at bounding box center [13, 69] width 13 height 13
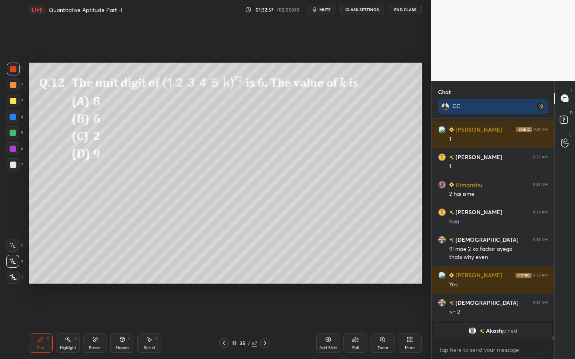
click at [20, 131] on div "5" at bounding box center [14, 133] width 17 height 13
click at [21, 116] on div "4" at bounding box center [14, 117] width 17 height 13
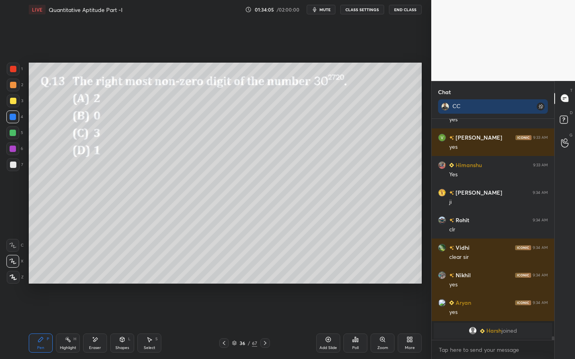
scroll to position [13658, 0]
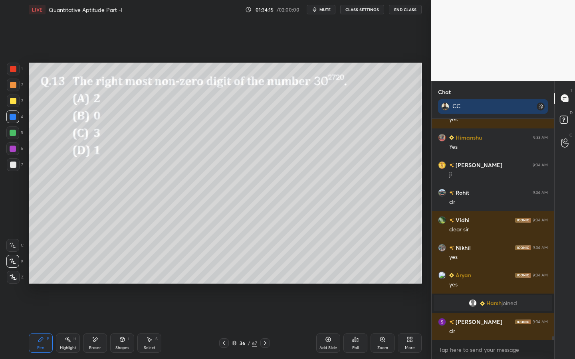
click at [125, 324] on div "Shapes L" at bounding box center [122, 343] width 24 height 19
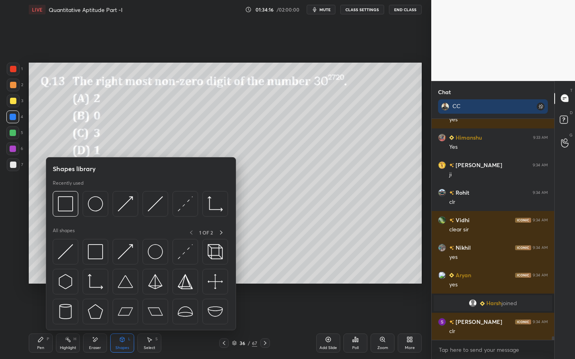
click at [98, 249] on img at bounding box center [95, 251] width 15 height 15
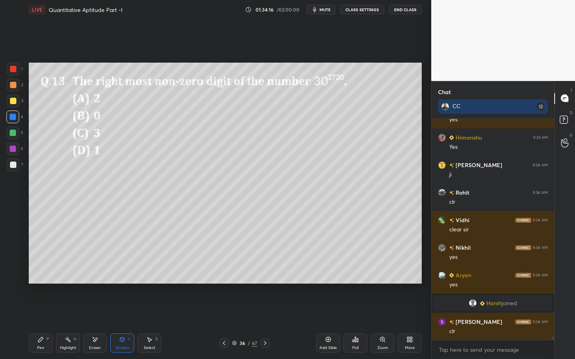
scroll to position [13692, 0]
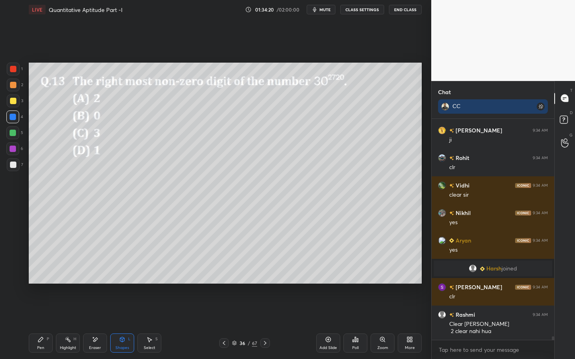
click at [42, 324] on icon at bounding box center [41, 339] width 6 height 6
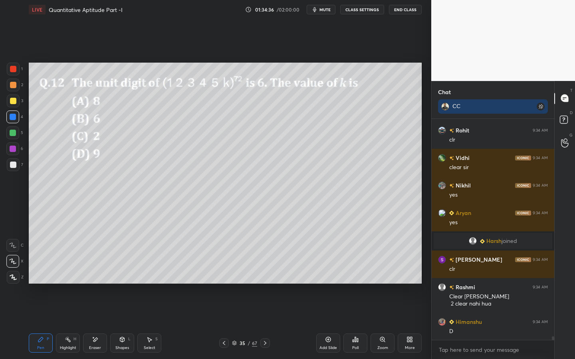
click at [19, 164] on div at bounding box center [13, 164] width 13 height 13
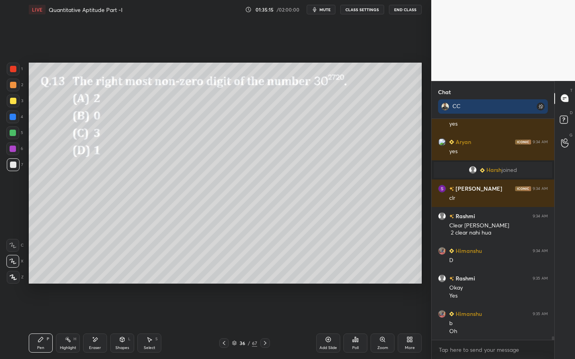
scroll to position [13818, 0]
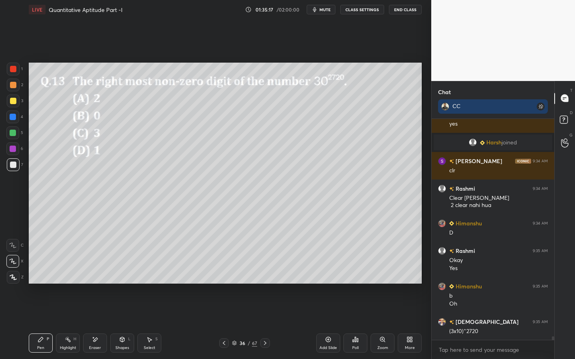
click at [14, 151] on div at bounding box center [13, 149] width 6 height 6
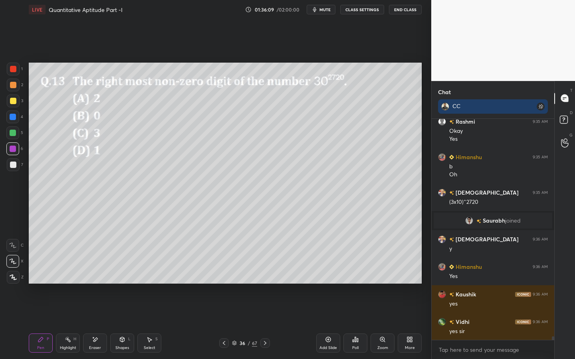
scroll to position [13898, 0]
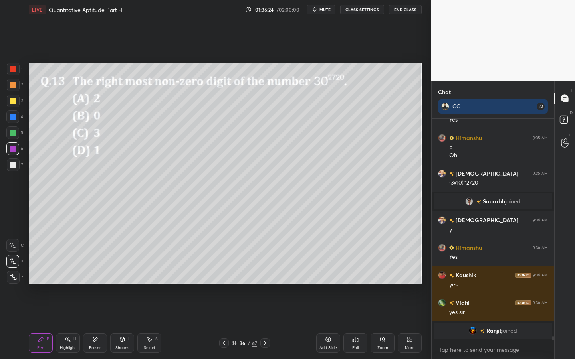
drag, startPoint x: 10, startPoint y: 167, endPoint x: 22, endPoint y: 167, distance: 12.8
click at [11, 167] on div at bounding box center [13, 164] width 13 height 13
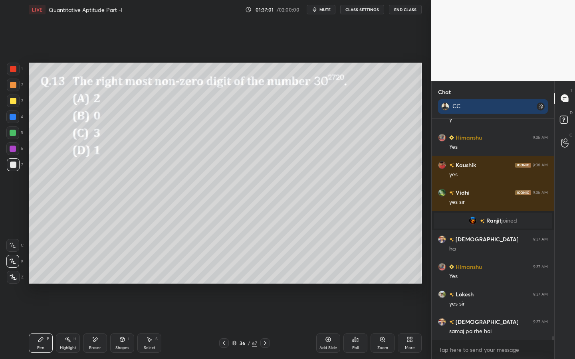
scroll to position [14014, 0]
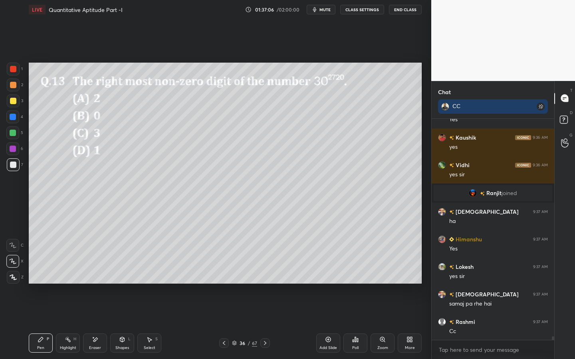
click at [100, 324] on div "Eraser" at bounding box center [95, 343] width 24 height 19
click at [42, 324] on div "Pen P" at bounding box center [41, 343] width 24 height 19
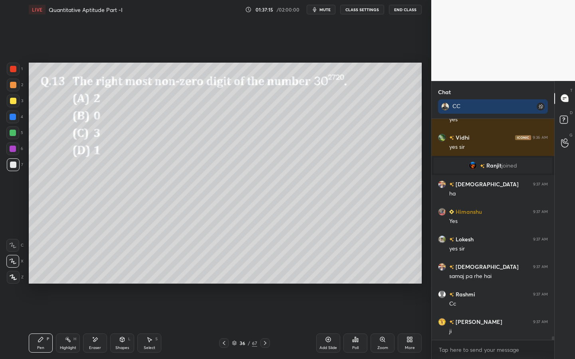
click at [87, 324] on div "Eraser" at bounding box center [95, 343] width 24 height 19
click at [45, 324] on div "Pen P" at bounding box center [41, 343] width 24 height 19
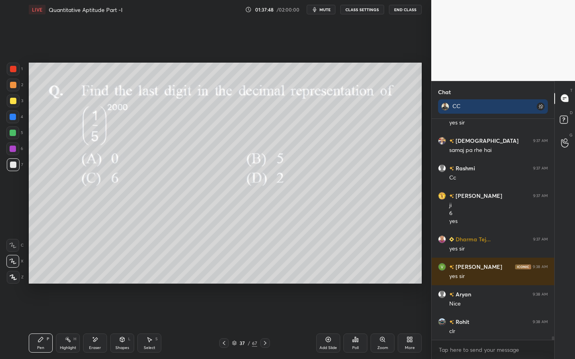
scroll to position [14195, 0]
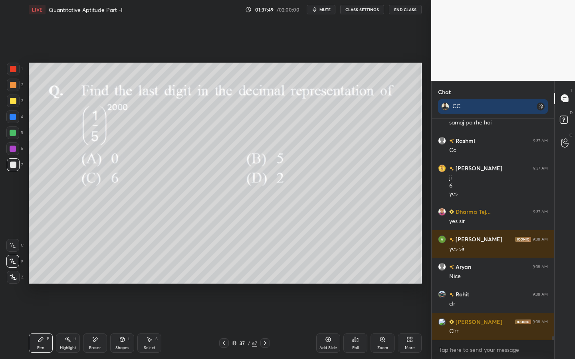
click at [128, 324] on div "Shapes L" at bounding box center [122, 343] width 24 height 19
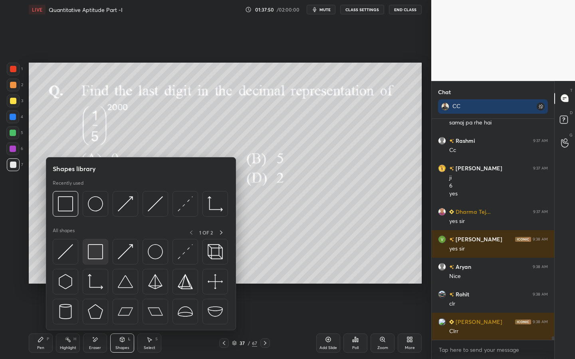
click at [94, 256] on img at bounding box center [95, 251] width 15 height 15
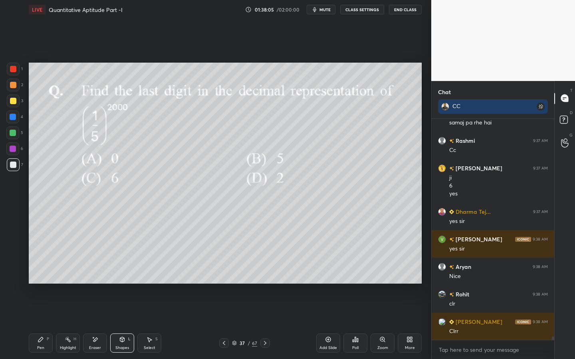
click at [355, 324] on icon at bounding box center [355, 339] width 6 height 6
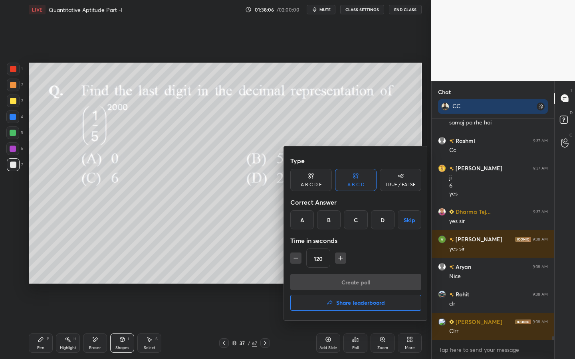
scroll to position [14223, 0]
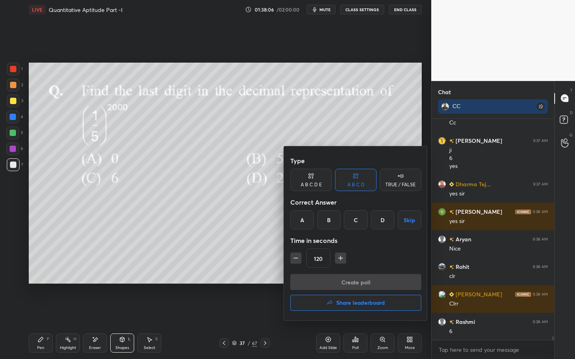
click at [357, 221] on div "C" at bounding box center [356, 219] width 24 height 19
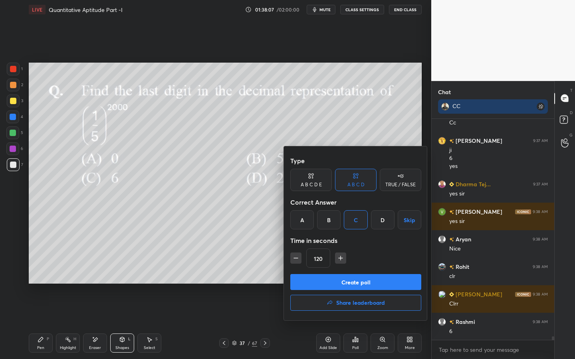
click at [352, 280] on button "Create poll" at bounding box center [355, 282] width 131 height 16
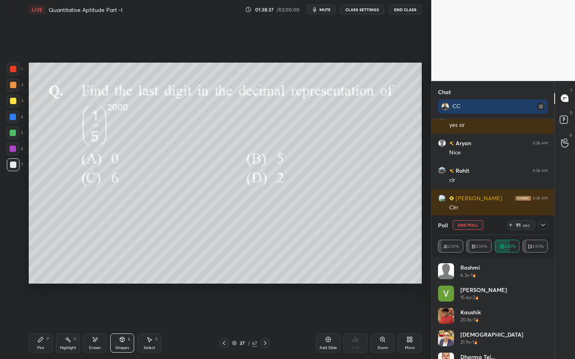
scroll to position [14199, 0]
drag, startPoint x: 36, startPoint y: 344, endPoint x: 40, endPoint y: 336, distance: 8.6
click at [36, 324] on div "Pen P" at bounding box center [41, 343] width 24 height 19
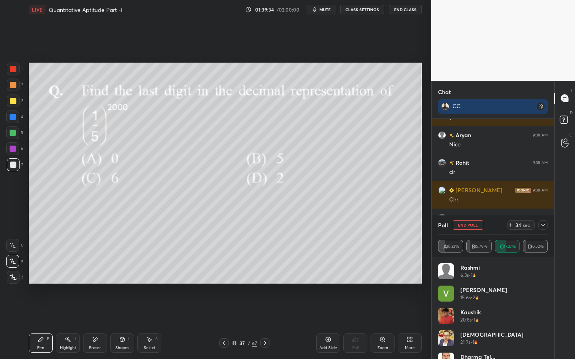
scroll to position [14215, 0]
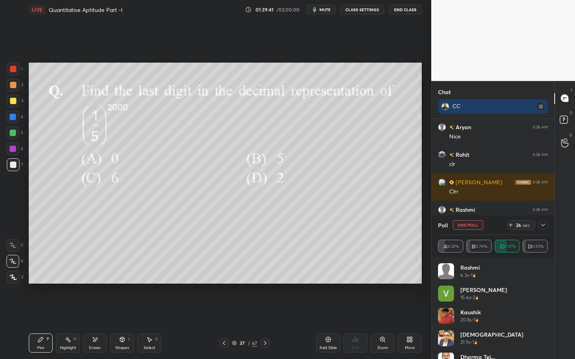
click at [544, 227] on icon at bounding box center [543, 225] width 6 height 6
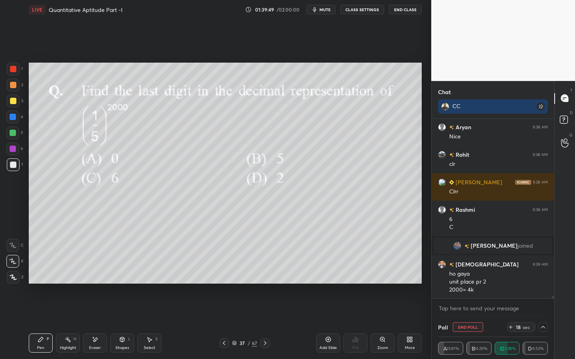
scroll to position [14234, 0]
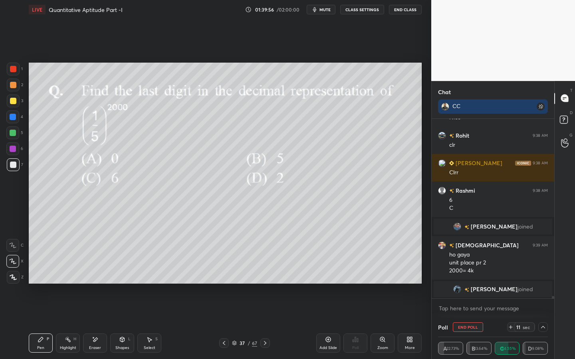
click at [541, 324] on icon at bounding box center [543, 327] width 6 height 6
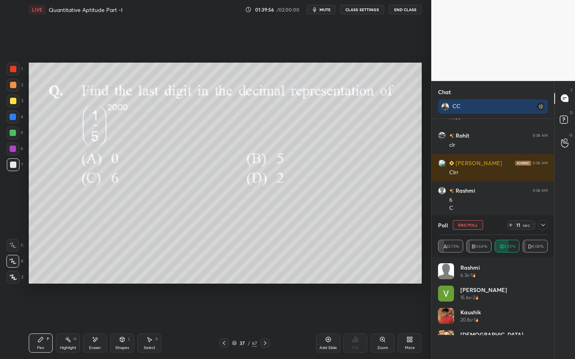
scroll to position [93, 107]
drag, startPoint x: 548, startPoint y: 287, endPoint x: 548, endPoint y: 294, distance: 6.8
click at [547, 296] on div "Rashmi 6.3s • 1 [PERSON_NAME] 15.6s • 2 Kaushik 20.8s • 1 [PERSON_NAME] 21.9s •…" at bounding box center [492, 308] width 123 height 102
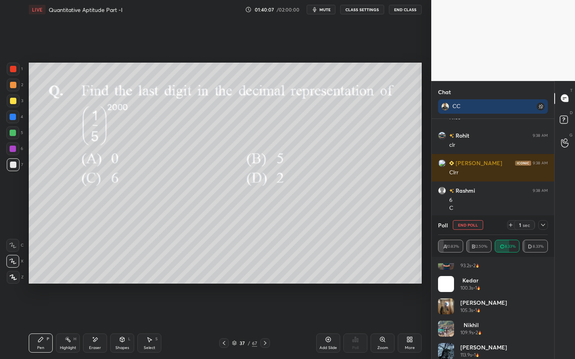
scroll to position [217, 0]
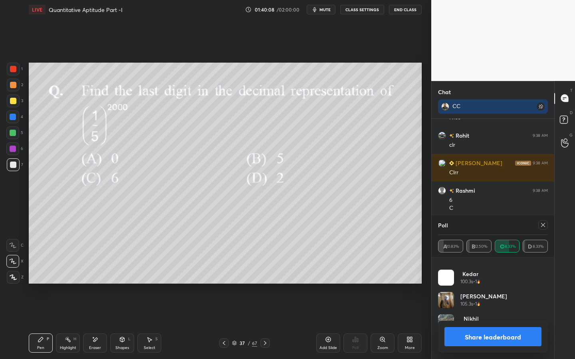
click at [526, 324] on button "Share leaderboard" at bounding box center [492, 336] width 97 height 19
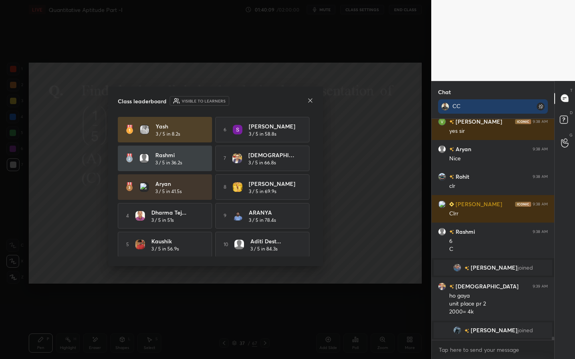
scroll to position [14192, 0]
click at [308, 101] on icon at bounding box center [310, 100] width 6 height 6
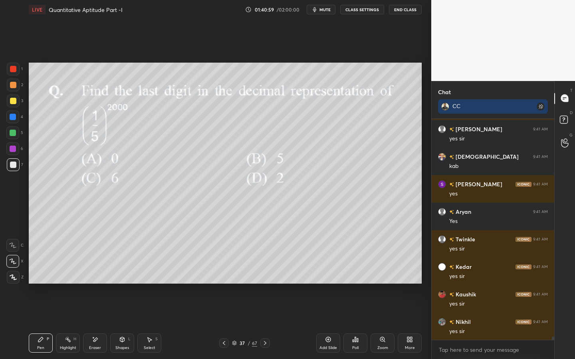
scroll to position [14590, 0]
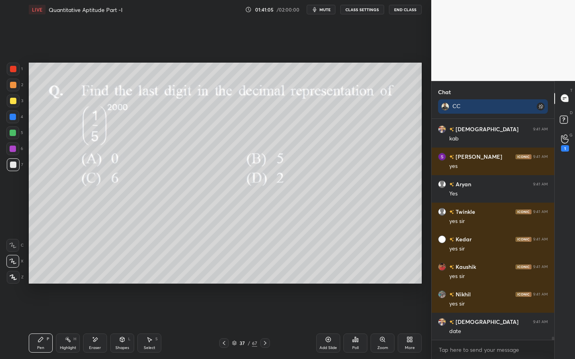
click at [564, 144] on div "1" at bounding box center [565, 142] width 8 height 17
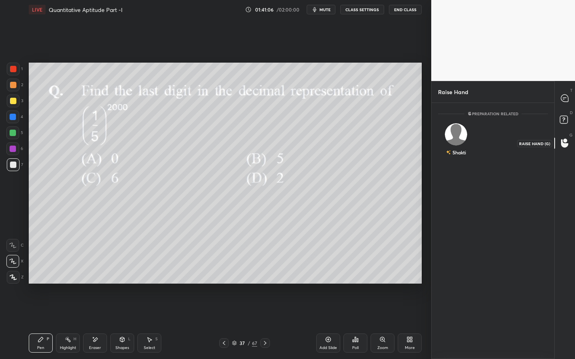
scroll to position [3, 3]
drag, startPoint x: 565, startPoint y: 102, endPoint x: 543, endPoint y: 118, distance: 26.8
click at [566, 103] on div at bounding box center [565, 98] width 16 height 14
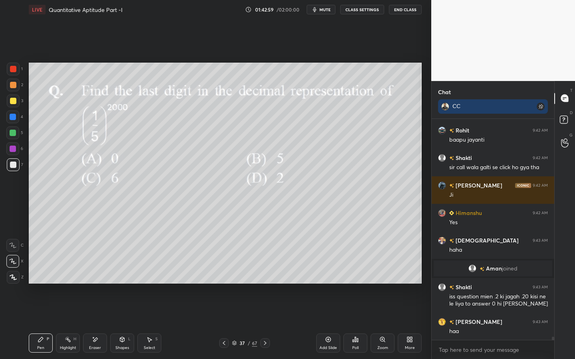
scroll to position [14940, 0]
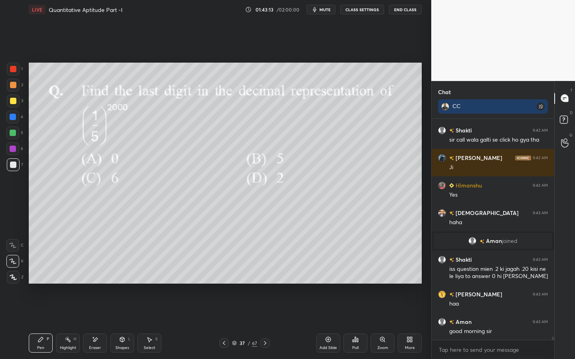
click at [43, 324] on div "Pen" at bounding box center [40, 348] width 7 height 4
click at [10, 147] on div at bounding box center [13, 149] width 6 height 6
click at [93, 324] on div "Eraser" at bounding box center [95, 348] width 12 height 4
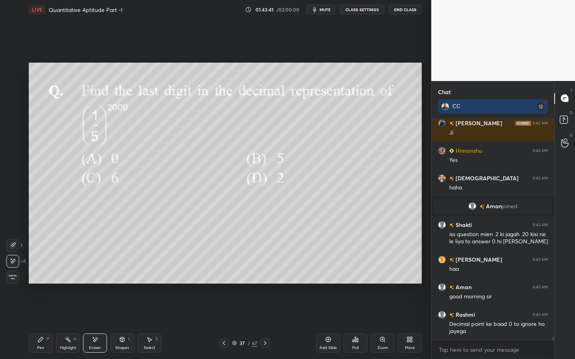
click at [22, 324] on div "1 2 3 4 5 6 7 C X Z E E Erase all H H LIVE Quantitative Aptitude Part -I 01:43:…" at bounding box center [212, 179] width 425 height 359
drag, startPoint x: 43, startPoint y: 337, endPoint x: 51, endPoint y: 326, distance: 14.1
click at [44, 324] on div "Pen P" at bounding box center [41, 343] width 24 height 19
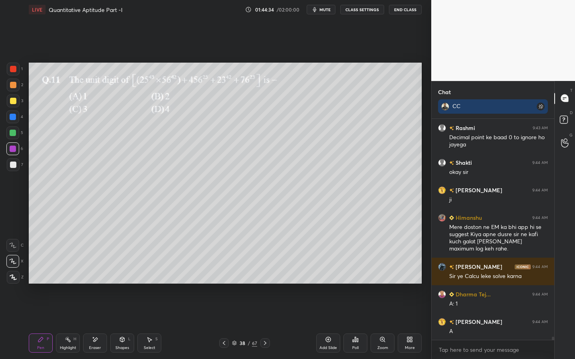
scroll to position [15189, 0]
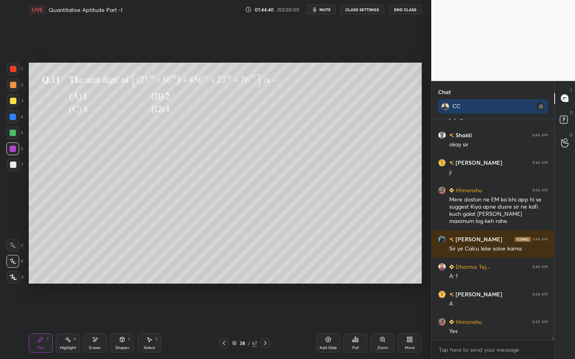
drag, startPoint x: 91, startPoint y: 336, endPoint x: 101, endPoint y: 329, distance: 11.7
click at [92, 324] on icon at bounding box center [95, 339] width 6 height 7
drag, startPoint x: 49, startPoint y: 345, endPoint x: 44, endPoint y: 346, distance: 5.8
click at [46, 324] on div "Pen P" at bounding box center [41, 343] width 24 height 19
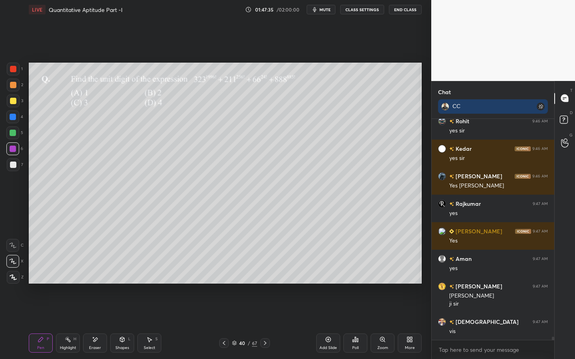
scroll to position [16044, 0]
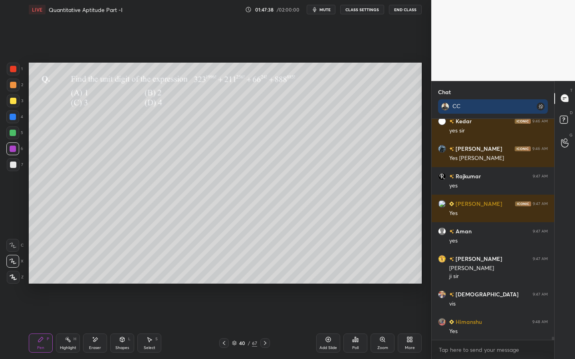
click at [379, 324] on icon at bounding box center [382, 339] width 6 height 6
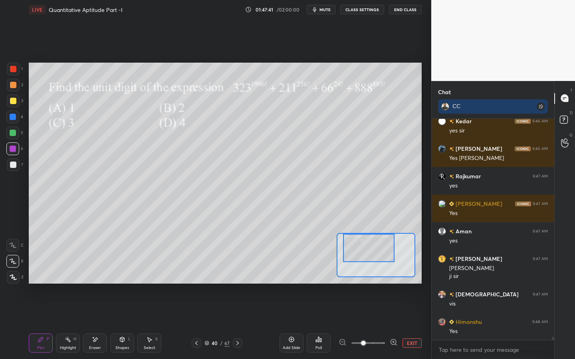
drag, startPoint x: 371, startPoint y: 247, endPoint x: 370, endPoint y: 235, distance: 11.2
click at [370, 236] on div at bounding box center [368, 248] width 51 height 28
drag, startPoint x: 12, startPoint y: 102, endPoint x: 15, endPoint y: 91, distance: 11.0
click at [12, 102] on div at bounding box center [13, 101] width 6 height 6
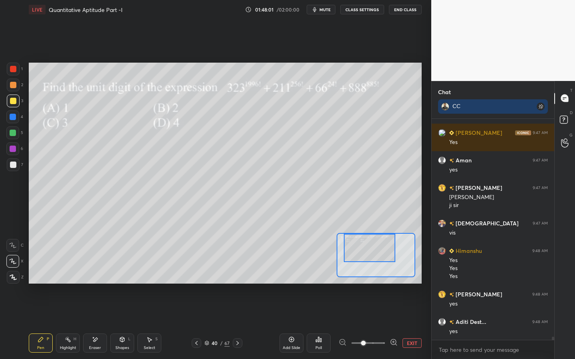
scroll to position [16142, 0]
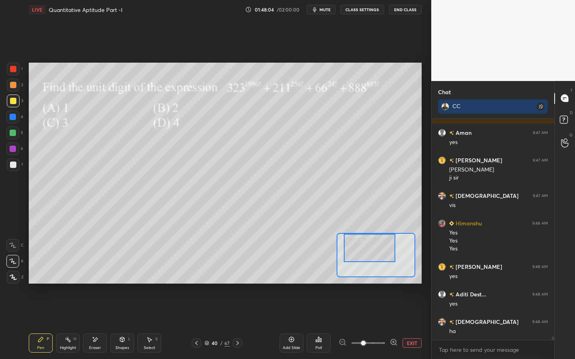
click at [12, 171] on div "7" at bounding box center [15, 166] width 16 height 16
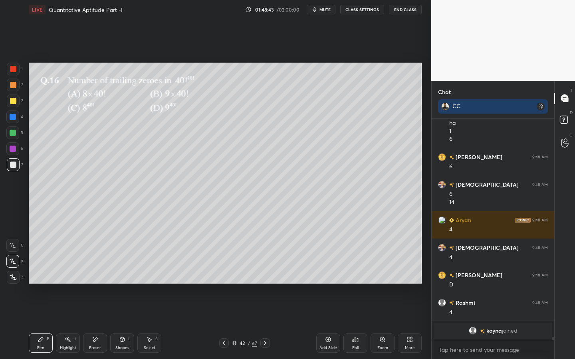
scroll to position [16351, 0]
click at [19, 70] on div at bounding box center [13, 69] width 13 height 13
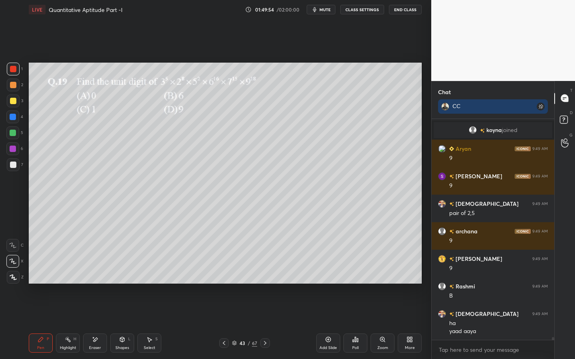
scroll to position [16226, 0]
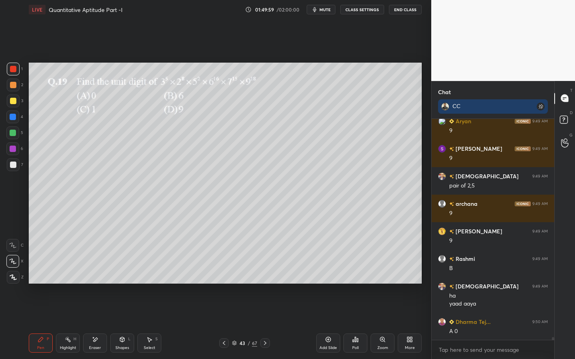
click at [18, 100] on div "3" at bounding box center [15, 101] width 16 height 13
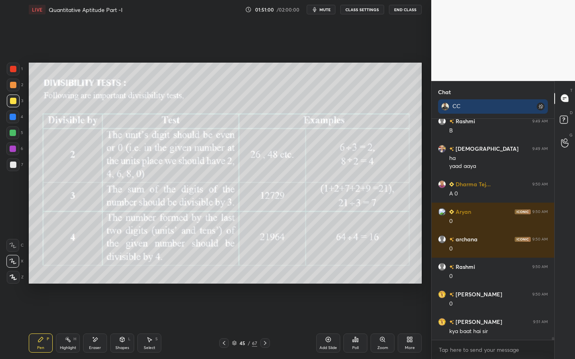
scroll to position [16391, 0]
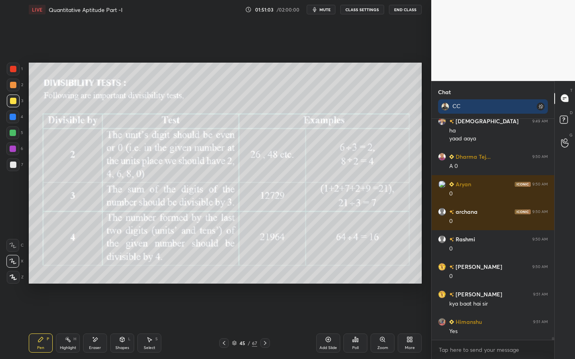
click at [13, 75] on div at bounding box center [13, 69] width 13 height 13
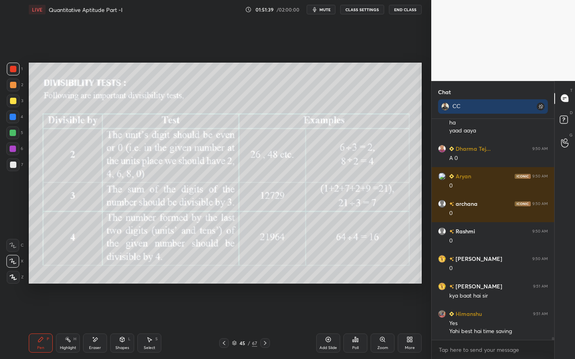
scroll to position [16427, 0]
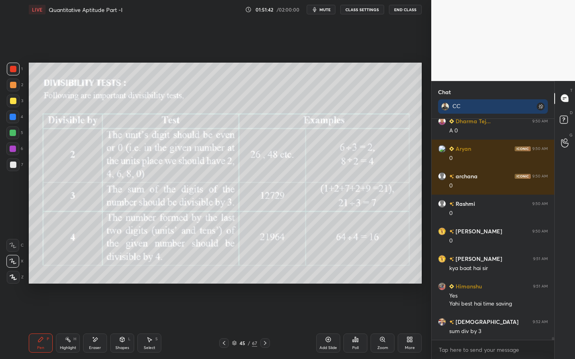
click at [259, 324] on div "45 / 67" at bounding box center [244, 343] width 51 height 10
click at [267, 324] on icon at bounding box center [265, 343] width 6 height 6
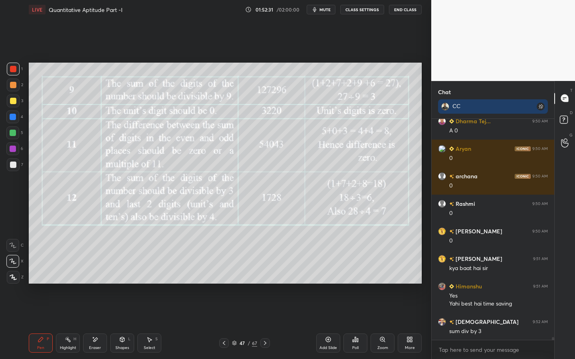
scroll to position [16454, 0]
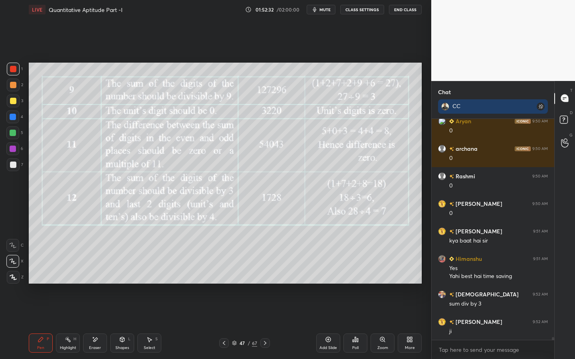
click at [17, 150] on div at bounding box center [12, 148] width 13 height 13
click at [19, 149] on div at bounding box center [12, 148] width 13 height 13
click at [14, 132] on div at bounding box center [13, 133] width 6 height 6
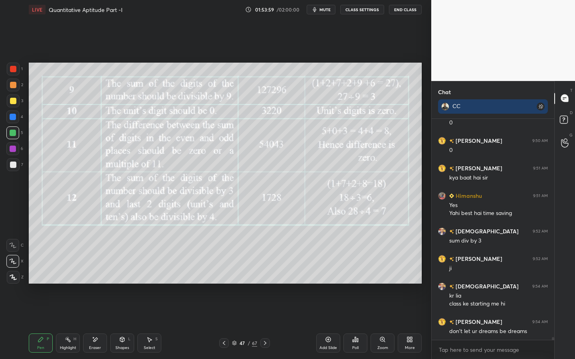
scroll to position [16545, 0]
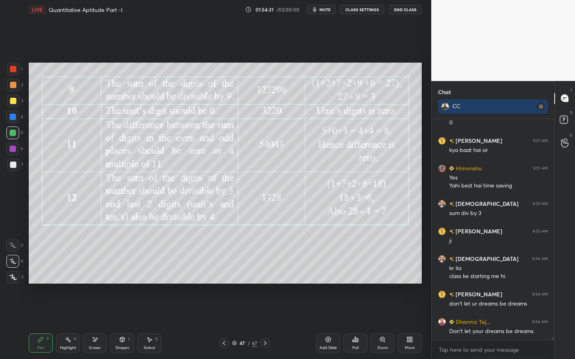
click at [95, 324] on icon at bounding box center [95, 340] width 4 height 4
drag, startPoint x: 37, startPoint y: 344, endPoint x: 41, endPoint y: 338, distance: 8.1
click at [36, 324] on div "Pen P" at bounding box center [41, 343] width 24 height 19
click at [19, 163] on div at bounding box center [13, 164] width 13 height 13
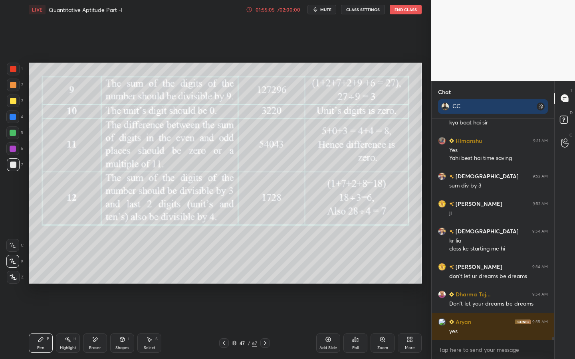
scroll to position [16600, 0]
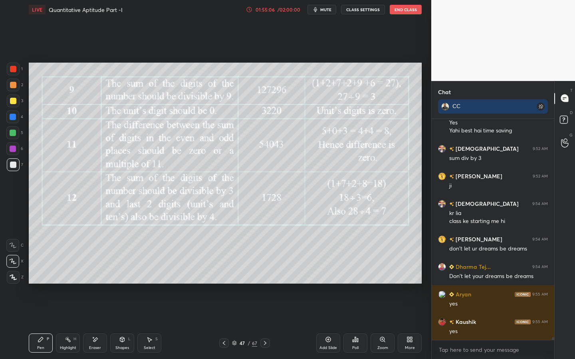
click at [16, 145] on div at bounding box center [12, 148] width 13 height 13
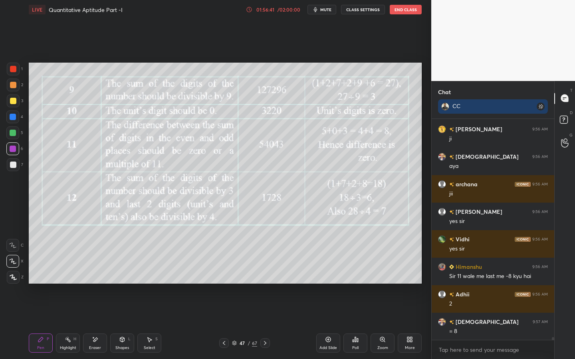
scroll to position [17241, 0]
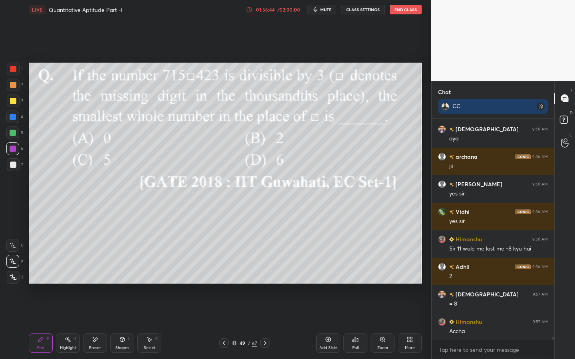
click at [14, 85] on div at bounding box center [13, 85] width 6 height 6
click at [117, 324] on div "Shapes L" at bounding box center [122, 343] width 24 height 19
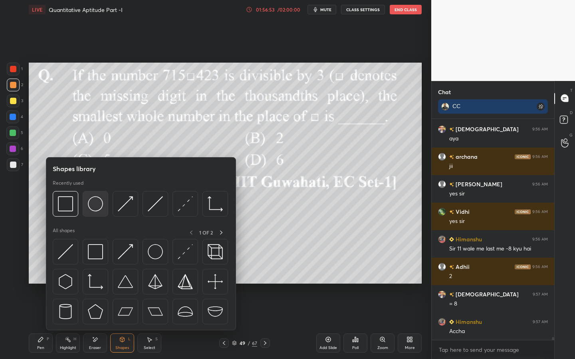
click at [96, 252] on img at bounding box center [95, 251] width 15 height 15
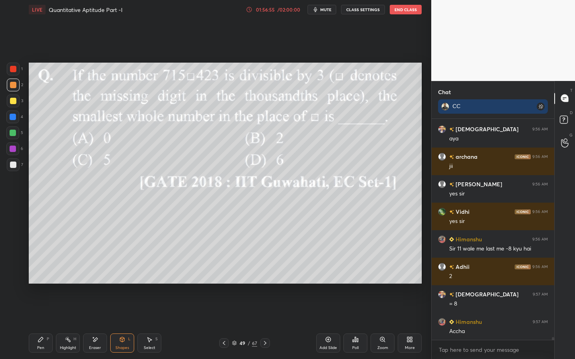
scroll to position [17269, 0]
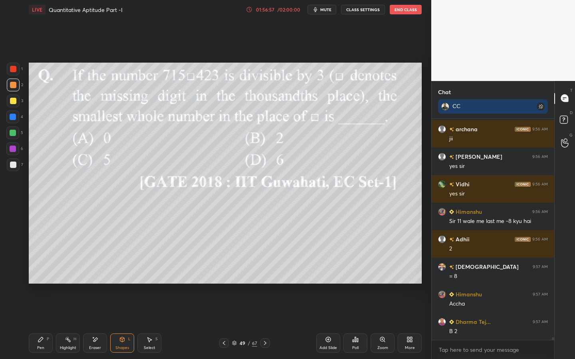
drag, startPoint x: 30, startPoint y: 337, endPoint x: 42, endPoint y: 338, distance: 12.4
click at [30, 324] on div "Pen P" at bounding box center [41, 343] width 24 height 19
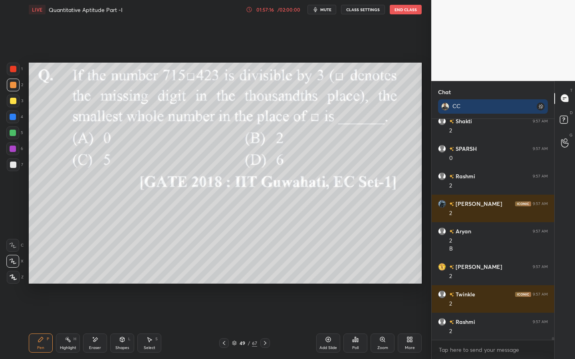
scroll to position [17580, 0]
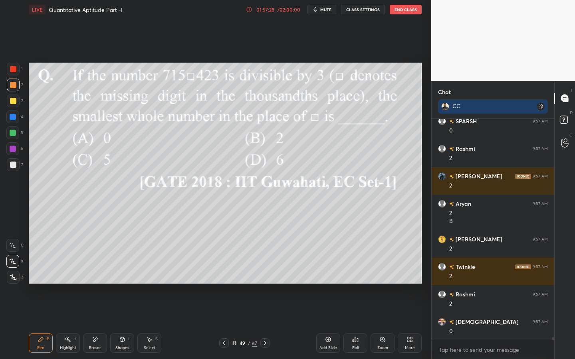
click at [97, 324] on icon at bounding box center [95, 339] width 6 height 7
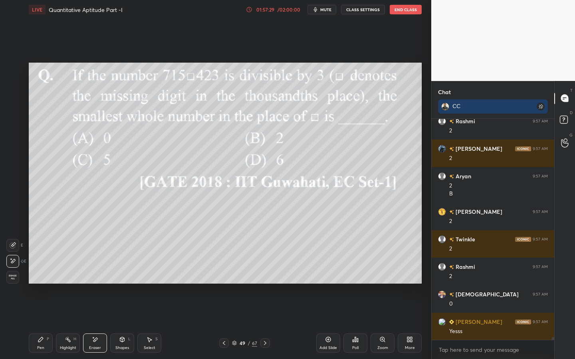
click at [44, 324] on div "Pen P" at bounding box center [41, 343] width 24 height 19
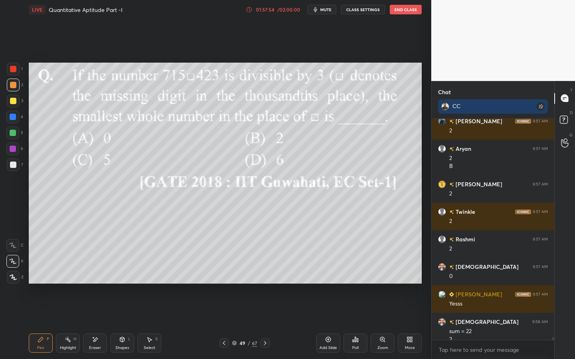
scroll to position [17643, 0]
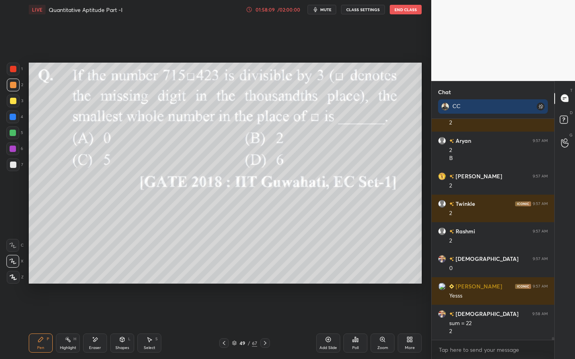
click at [22, 170] on div "7" at bounding box center [15, 164] width 16 height 13
click at [12, 150] on div at bounding box center [13, 149] width 6 height 6
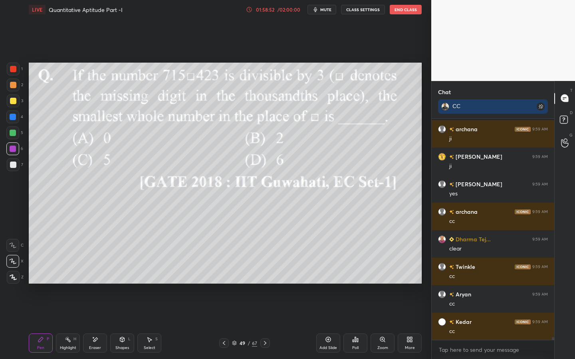
scroll to position [17446, 0]
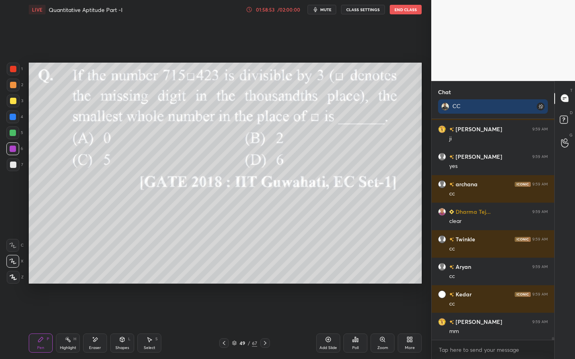
click at [12, 116] on div at bounding box center [13, 117] width 6 height 6
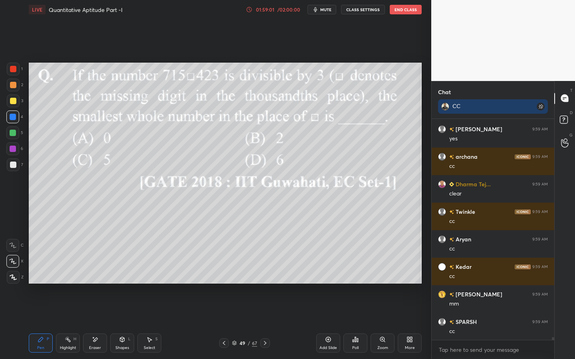
drag, startPoint x: 100, startPoint y: 337, endPoint x: 91, endPoint y: 339, distance: 9.4
click at [95, 324] on div "Eraser" at bounding box center [95, 343] width 24 height 19
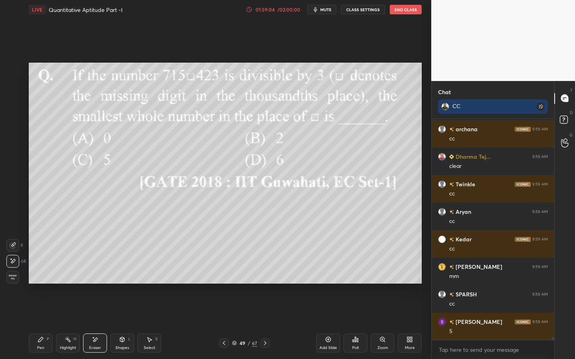
scroll to position [17529, 0]
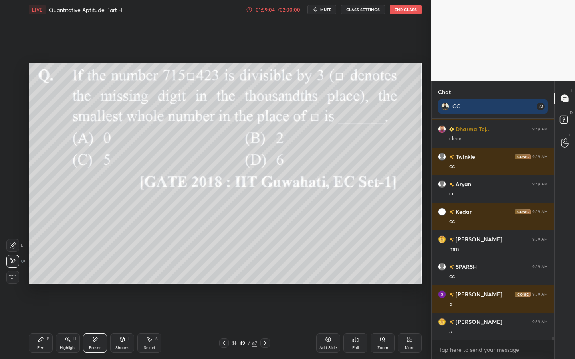
click at [39, 324] on div "Pen P" at bounding box center [41, 343] width 24 height 19
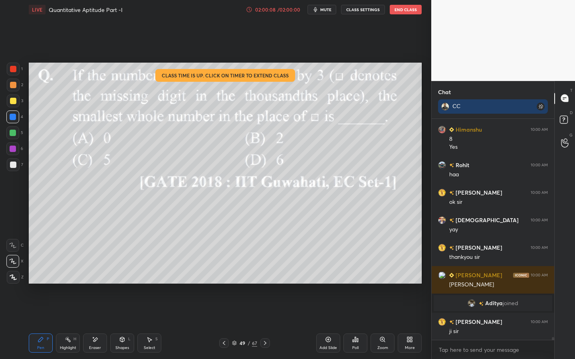
scroll to position [17785, 0]
click at [235, 324] on icon at bounding box center [234, 342] width 4 height 2
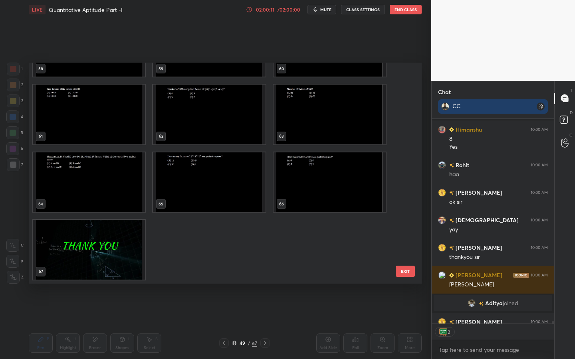
scroll to position [17829, 0]
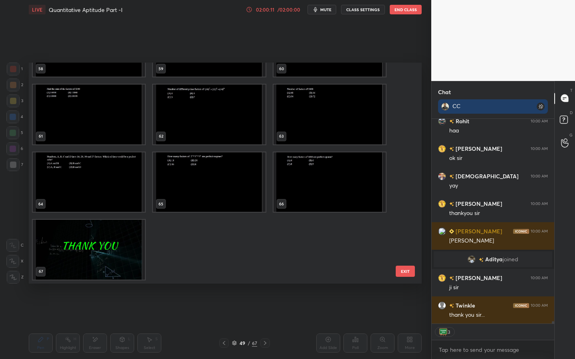
click at [134, 250] on img "grid" at bounding box center [89, 250] width 112 height 60
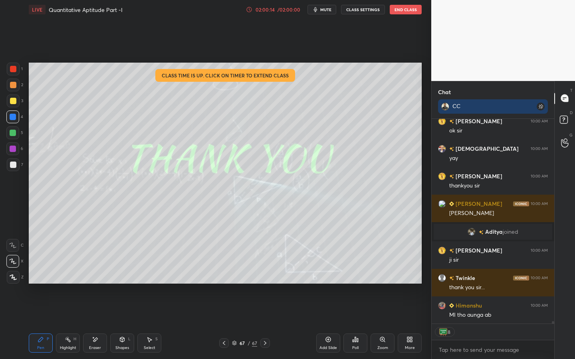
scroll to position [17884, 0]
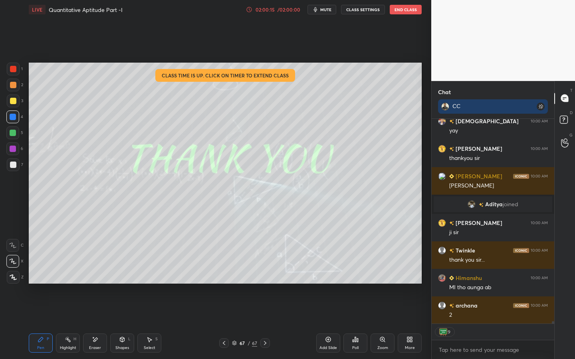
drag, startPoint x: 11, startPoint y: 171, endPoint x: 15, endPoint y: 170, distance: 4.5
click at [11, 171] on div at bounding box center [13, 164] width 13 height 13
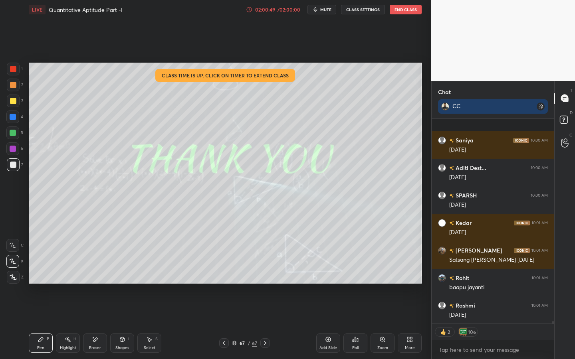
scroll to position [18469, 0]
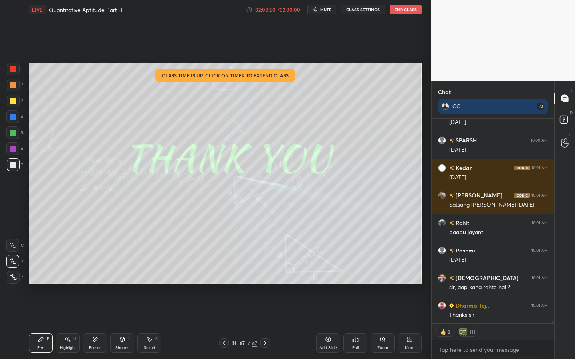
click at [405, 8] on button "End Class" at bounding box center [406, 10] width 32 height 10
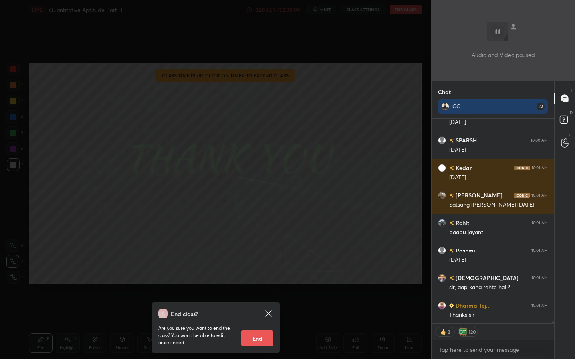
scroll to position [18497, 0]
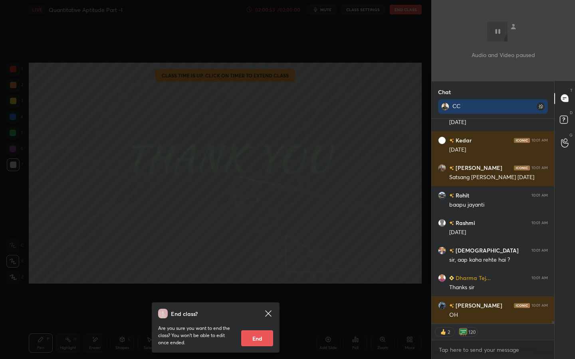
click at [263, 324] on button "End" at bounding box center [257, 338] width 32 height 16
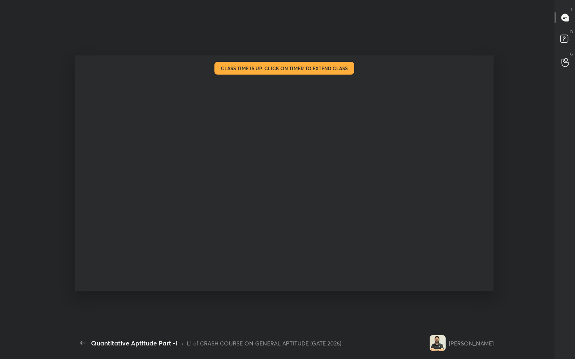
scroll to position [308, 425]
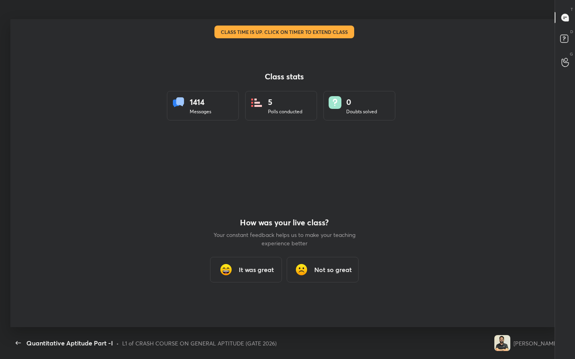
click at [228, 276] on img at bounding box center [226, 270] width 16 height 16
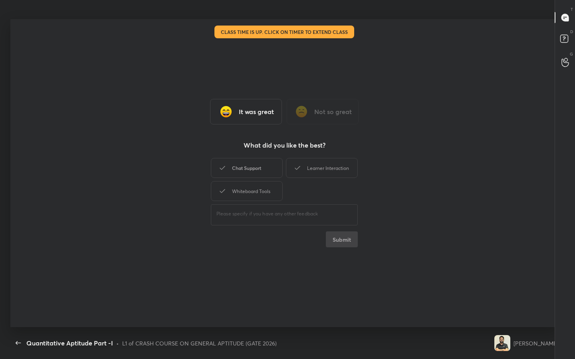
click at [238, 168] on div "Chat Support" at bounding box center [247, 168] width 72 height 20
click at [251, 188] on div "Whiteboard Tools" at bounding box center [247, 191] width 72 height 20
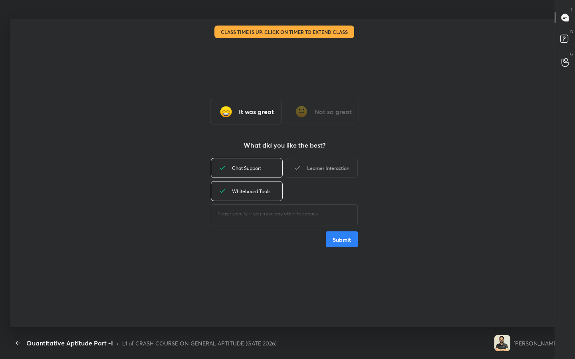
click at [325, 170] on div "Learner Interaction" at bounding box center [322, 168] width 72 height 20
click at [340, 237] on button "Submit" at bounding box center [342, 239] width 32 height 16
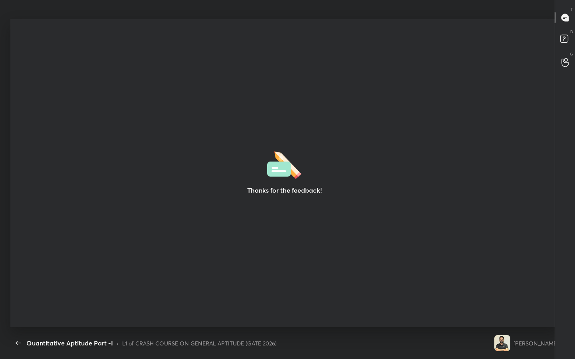
type textarea "x"
